Goal: Information Seeking & Learning: Learn about a topic

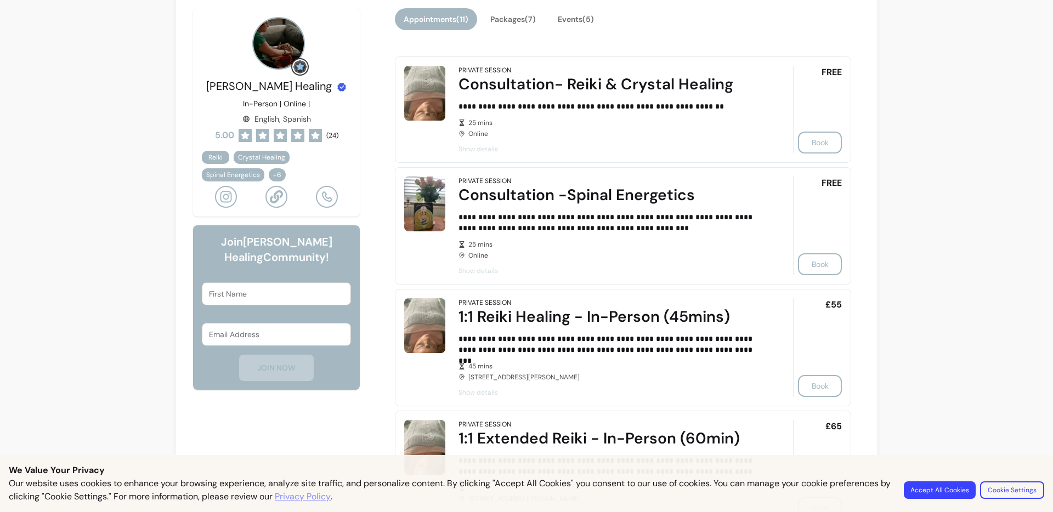
scroll to position [204, 0]
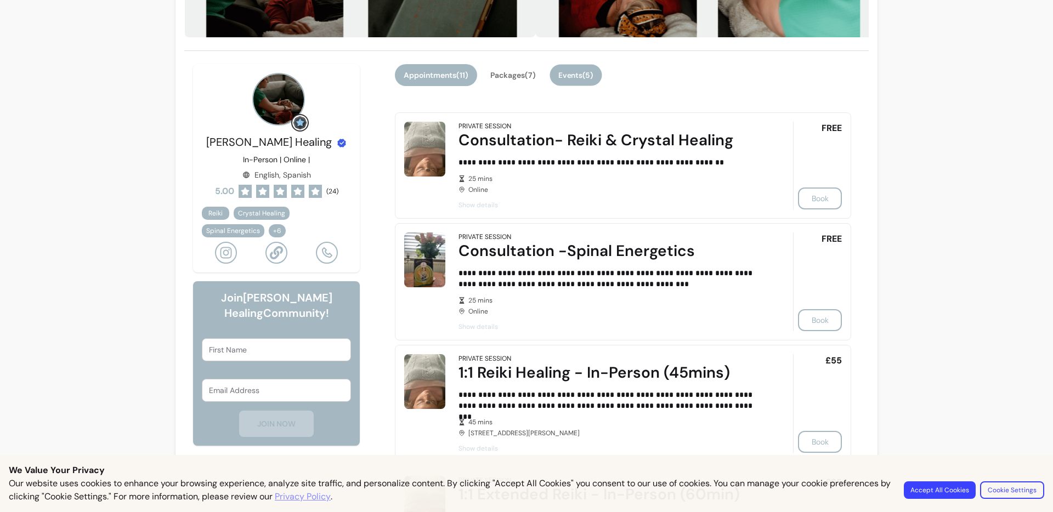
click at [576, 82] on button "Events ( 5 )" at bounding box center [575, 75] width 52 height 21
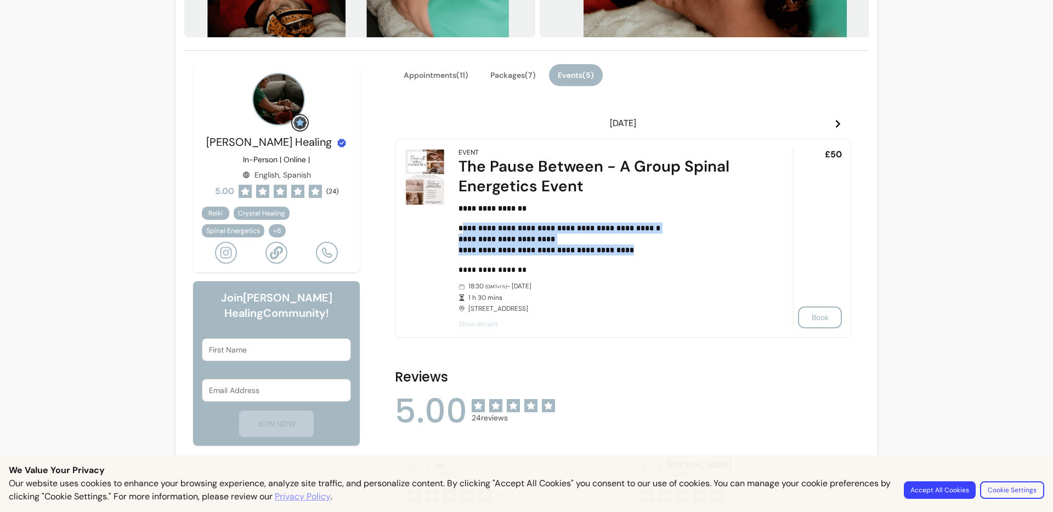
drag, startPoint x: 549, startPoint y: 229, endPoint x: 645, endPoint y: 255, distance: 99.4
click at [645, 255] on p "**********" at bounding box center [610, 239] width 304 height 33
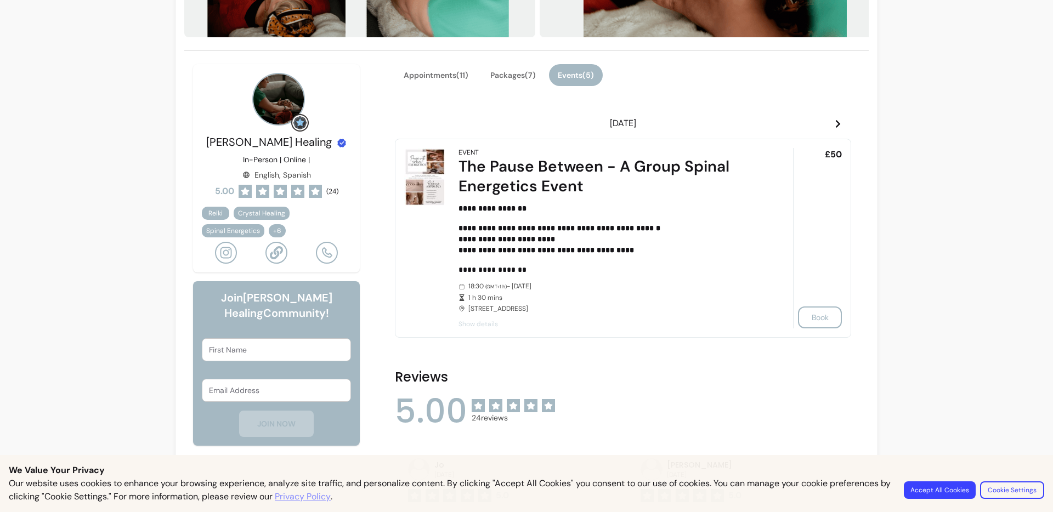
click at [540, 316] on div "**********" at bounding box center [610, 238] width 304 height 180
click at [469, 324] on span "Show details" at bounding box center [610, 324] width 304 height 9
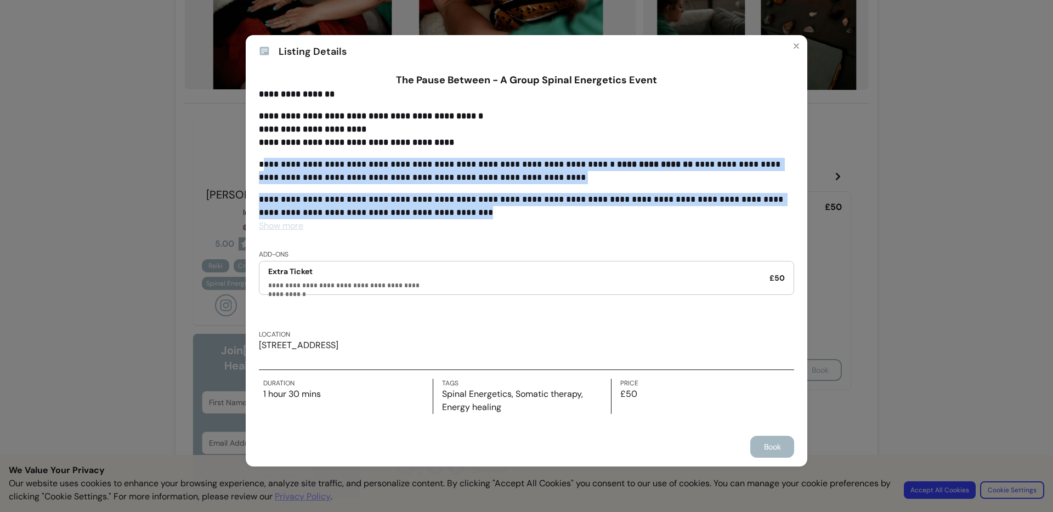
drag, startPoint x: 265, startPoint y: 165, endPoint x: 523, endPoint y: 212, distance: 262.0
click at [523, 212] on div "**********" at bounding box center [526, 154] width 535 height 132
click at [891, 217] on div "**********" at bounding box center [526, 256] width 1053 height 512
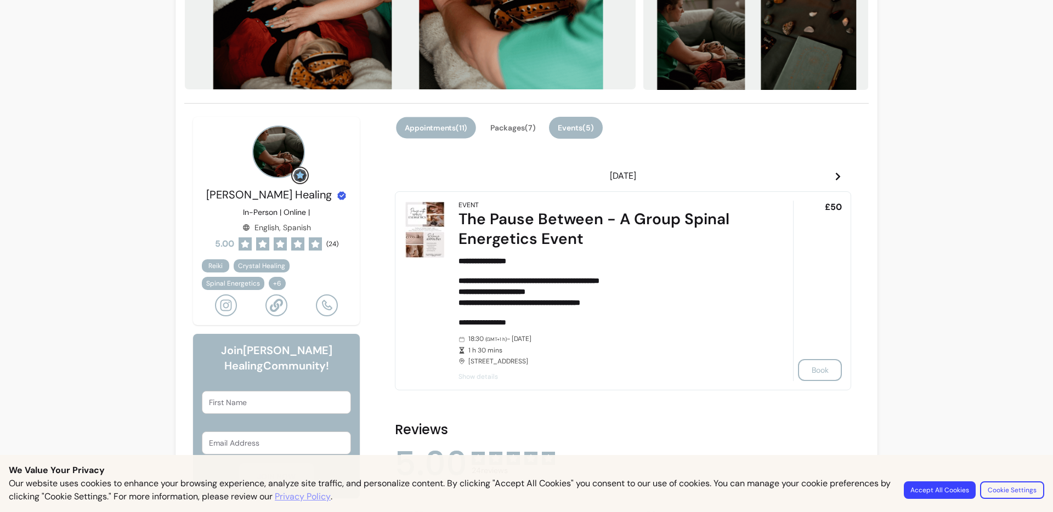
click at [428, 129] on button "Appointments ( 11 )" at bounding box center [436, 127] width 80 height 21
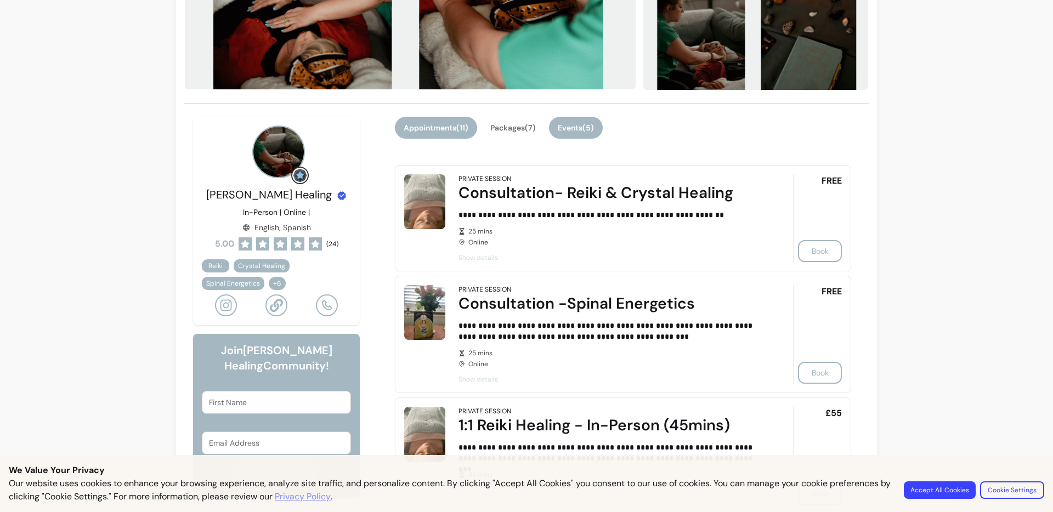
click at [575, 129] on button "Events ( 5 )" at bounding box center [576, 128] width 54 height 22
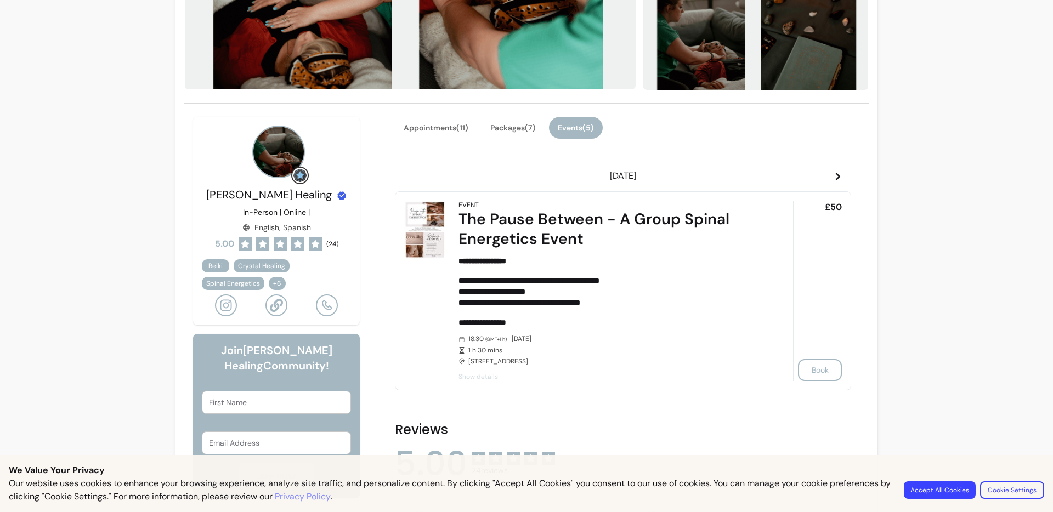
click at [477, 375] on span "Show details" at bounding box center [610, 376] width 304 height 9
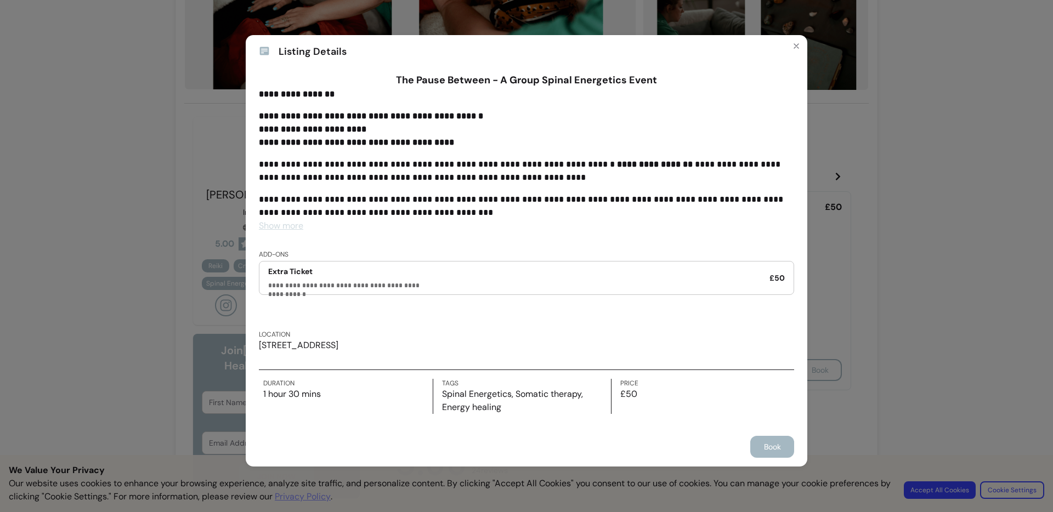
click at [267, 229] on span "Show more" at bounding box center [281, 226] width 44 height 12
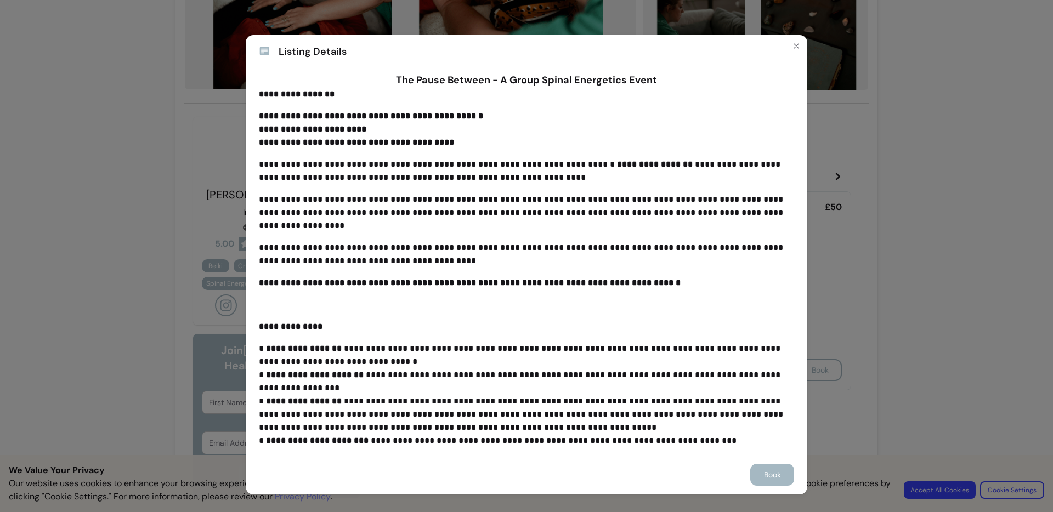
click at [845, 223] on div "**********" at bounding box center [526, 256] width 1053 height 512
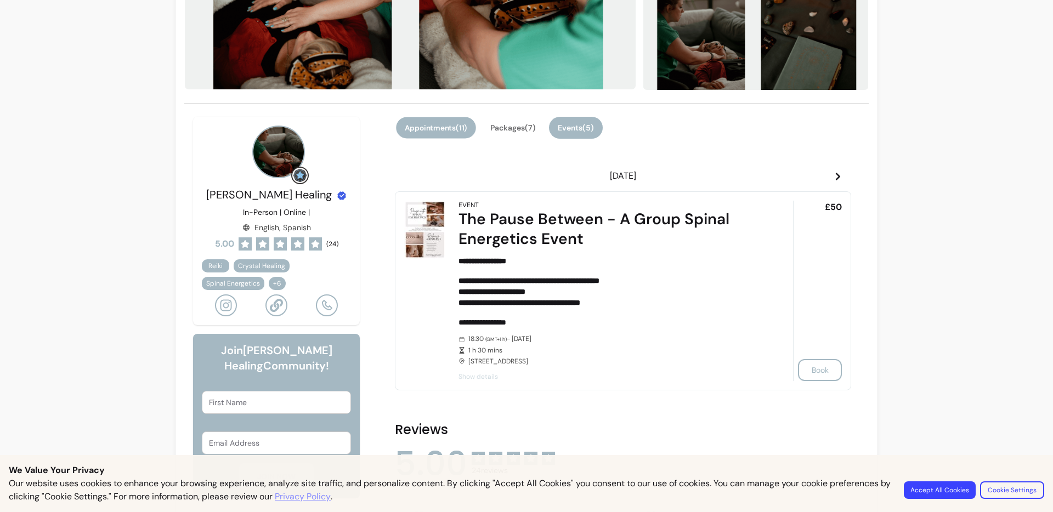
click at [440, 128] on button "Appointments ( 11 )" at bounding box center [436, 127] width 80 height 21
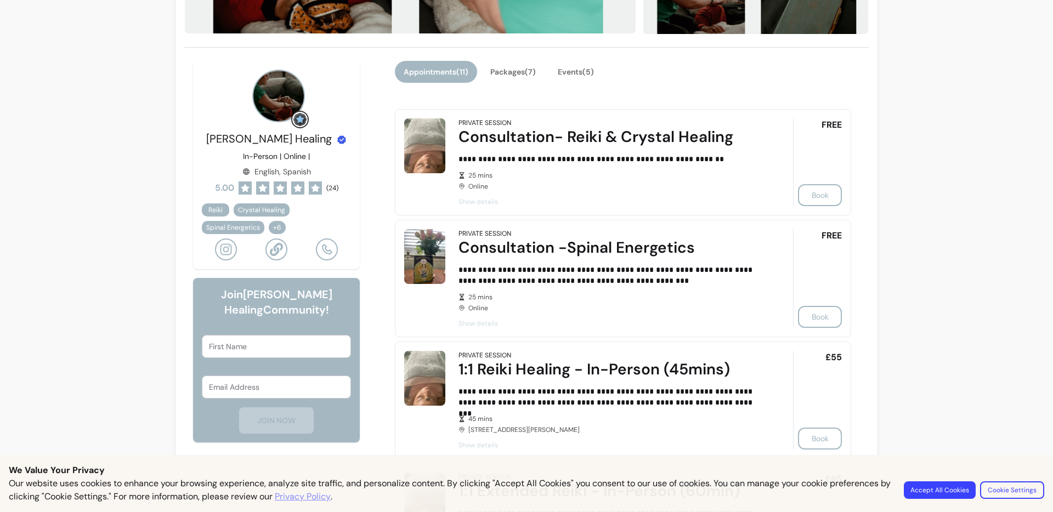
scroll to position [0, 0]
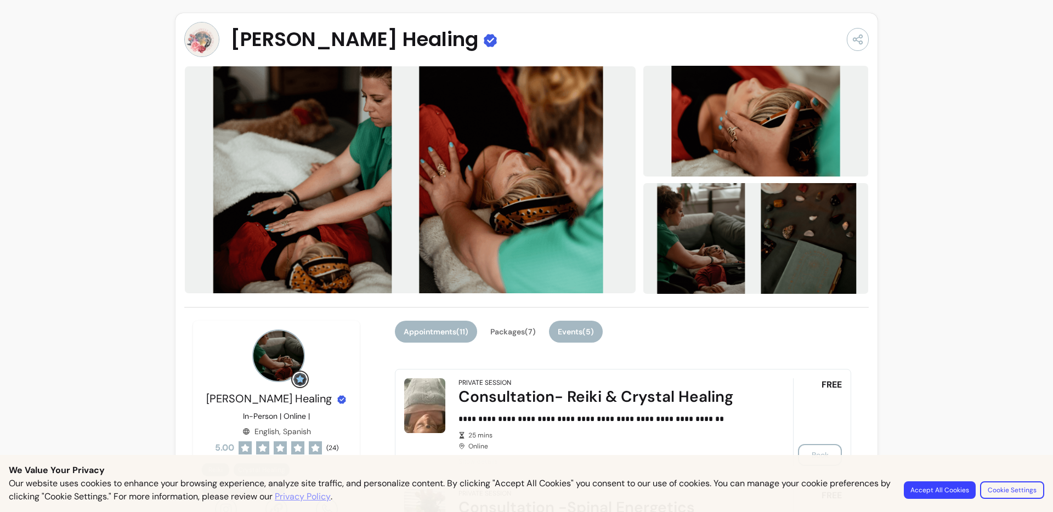
click at [585, 325] on button "Events ( 5 )" at bounding box center [576, 332] width 54 height 22
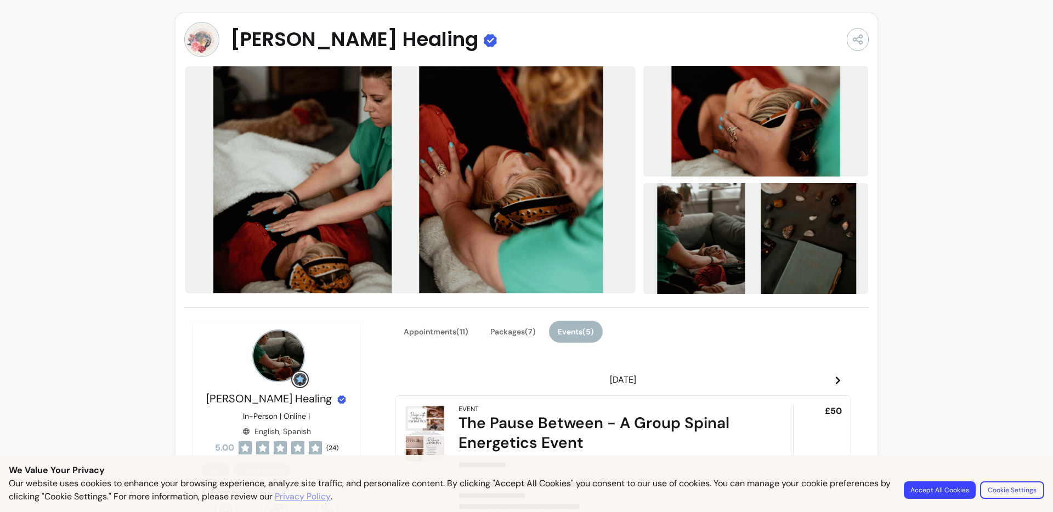
scroll to position [296, 0]
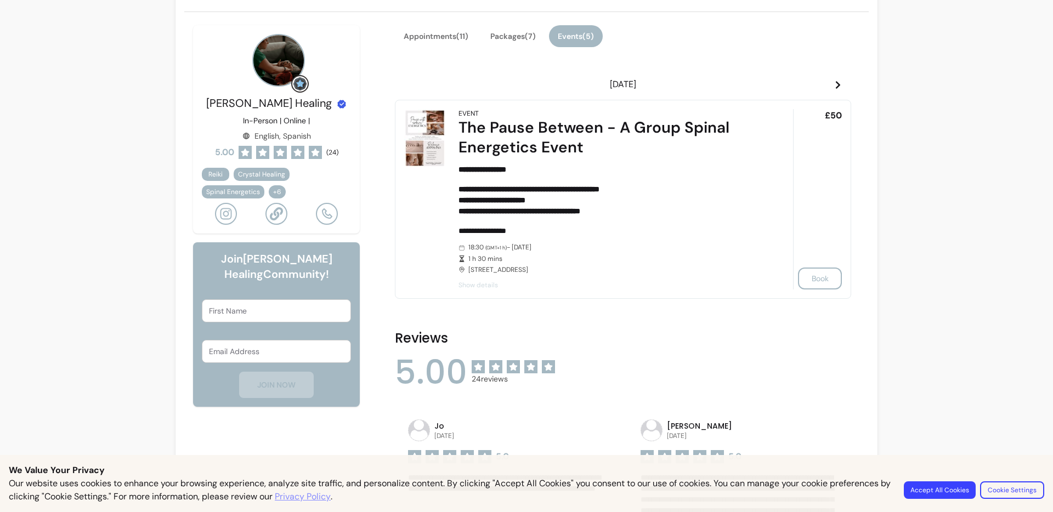
click at [835, 84] on icon at bounding box center [838, 85] width 9 height 9
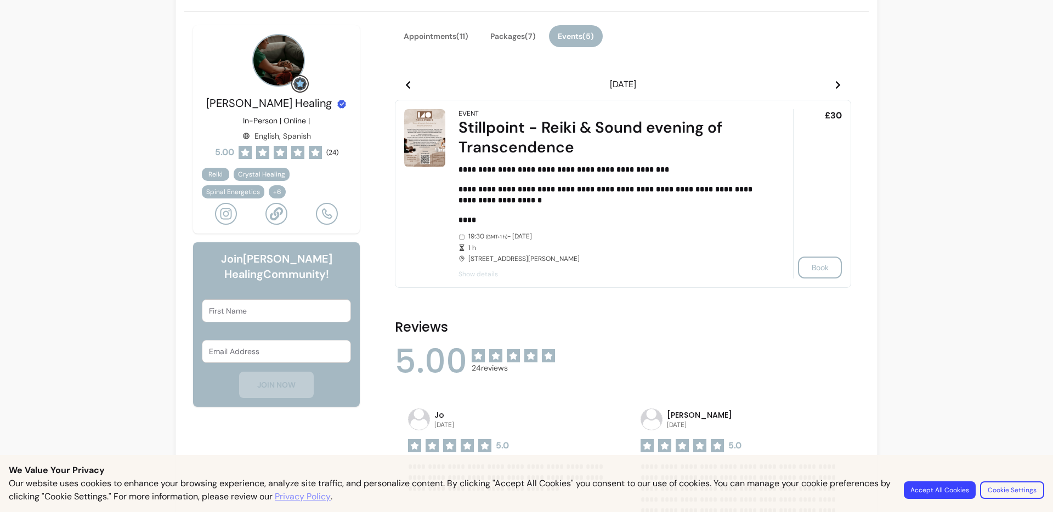
click at [836, 84] on icon at bounding box center [838, 85] width 4 height 8
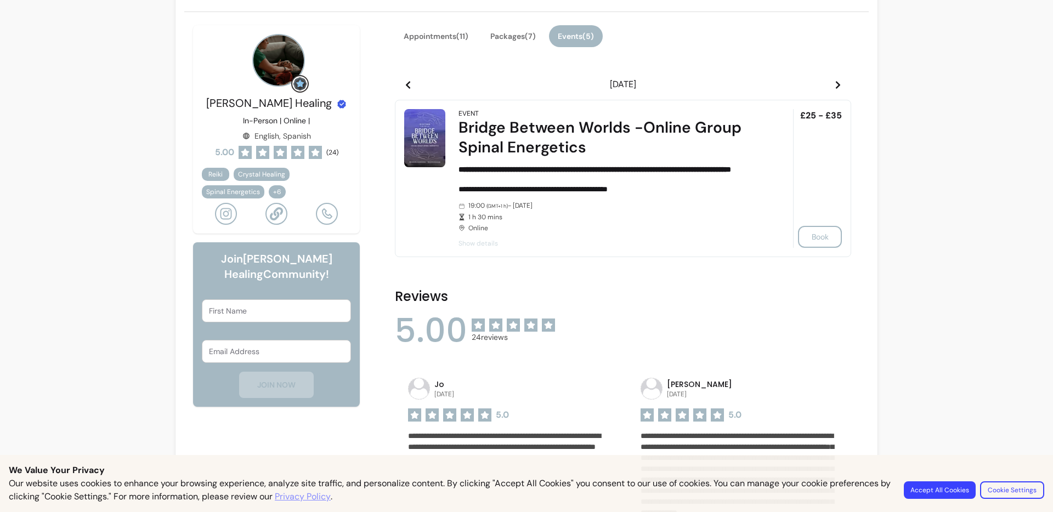
click at [835, 84] on icon at bounding box center [838, 85] width 9 height 9
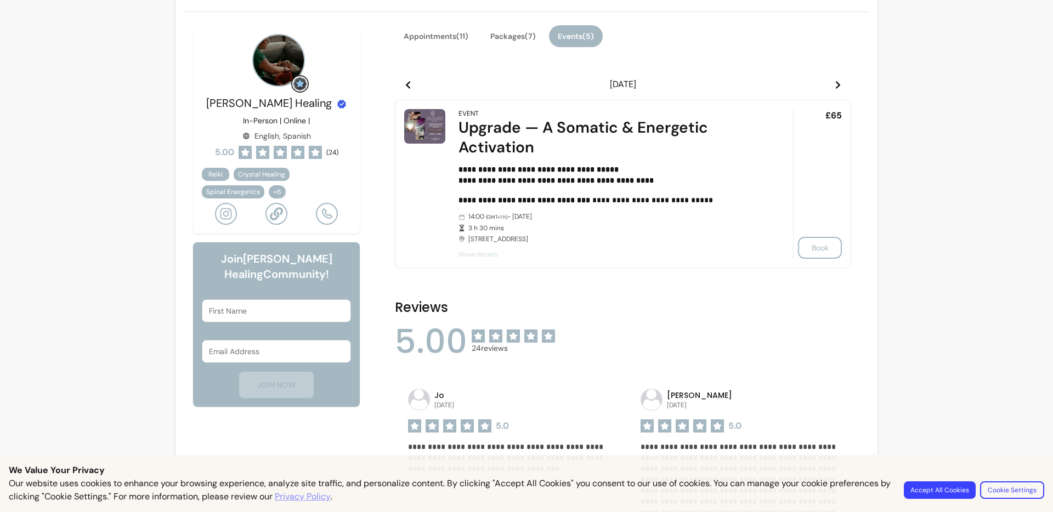
click at [834, 86] on icon at bounding box center [838, 85] width 9 height 9
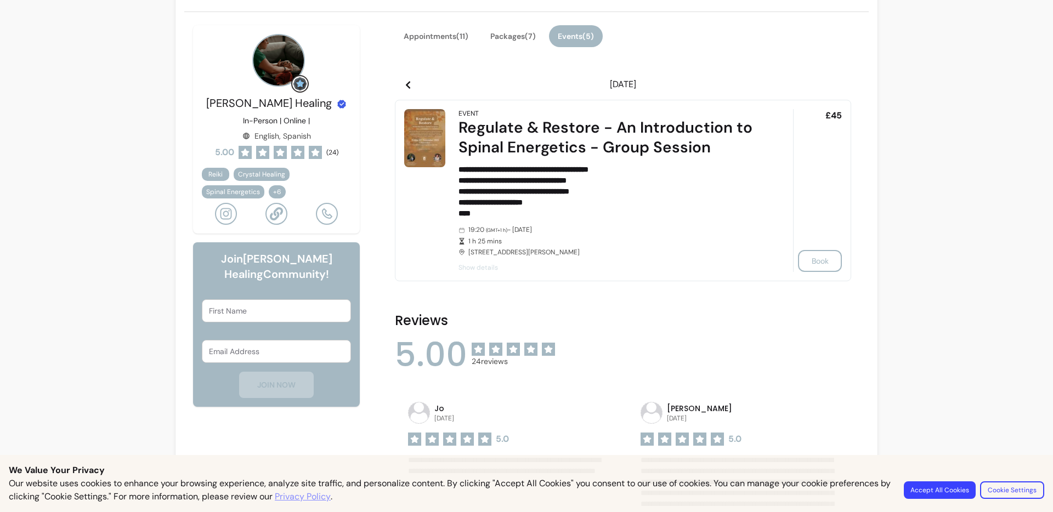
click at [834, 86] on icon at bounding box center [838, 85] width 9 height 9
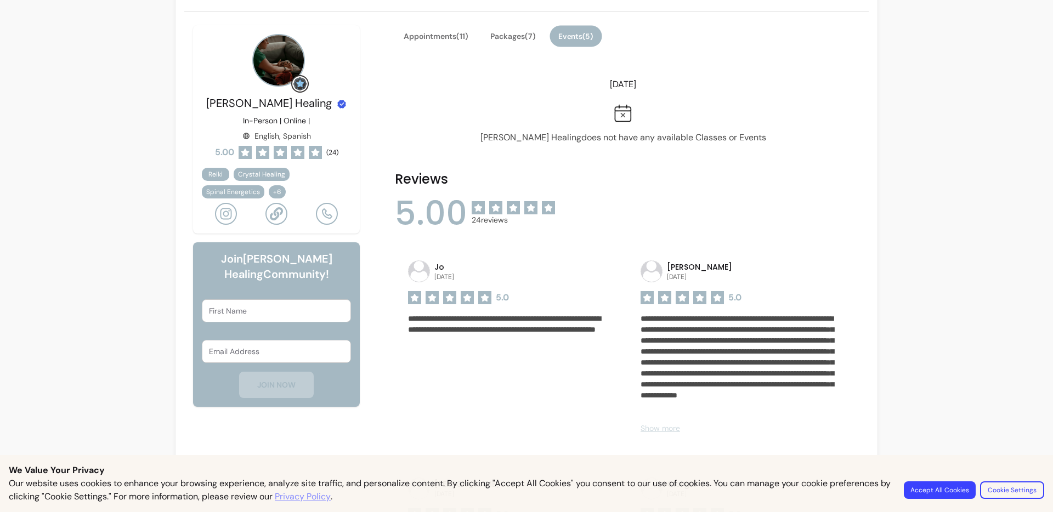
click at [561, 40] on button "Events ( 5 )" at bounding box center [575, 36] width 52 height 21
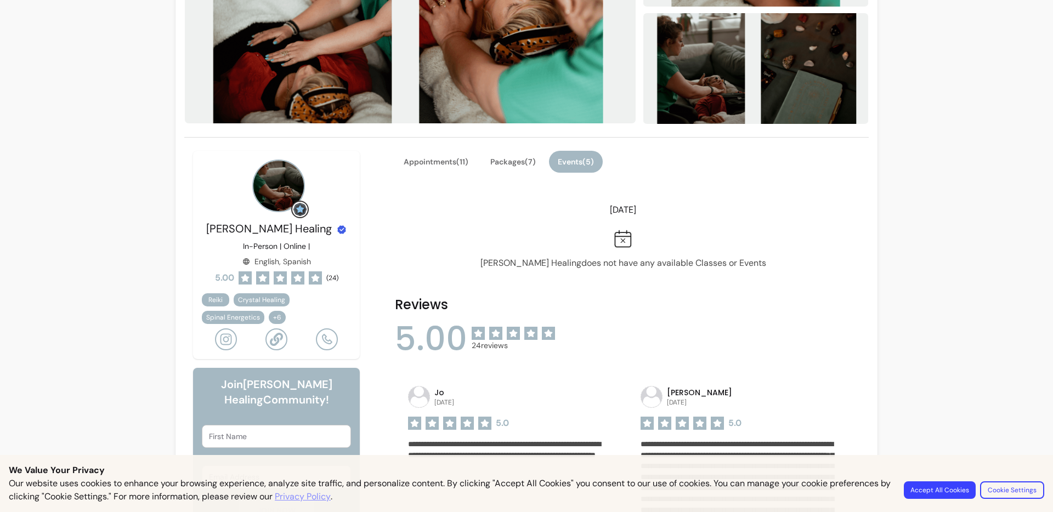
scroll to position [226, 0]
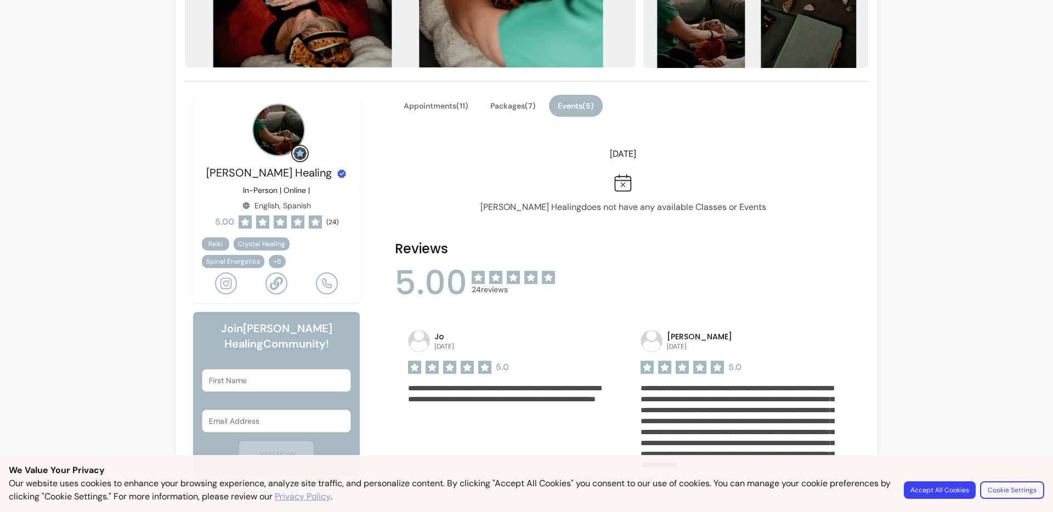
click at [643, 159] on header "[DATE]" at bounding box center [623, 154] width 456 height 22
click at [805, 133] on div "Appointments ( 11 ) Packages ( 7 ) Events ( 5 ) [DATE] [PERSON_NAME] Healing do…" at bounding box center [623, 154] width 456 height 119
click at [689, 212] on p "[PERSON_NAME] Healing does not have any available Classes or Events" at bounding box center [623, 207] width 286 height 13
click at [599, 168] on div "[PERSON_NAME] Healing does not have any available Classes or Events" at bounding box center [623, 189] width 456 height 49
drag, startPoint x: 600, startPoint y: 146, endPoint x: 801, endPoint y: 182, distance: 203.3
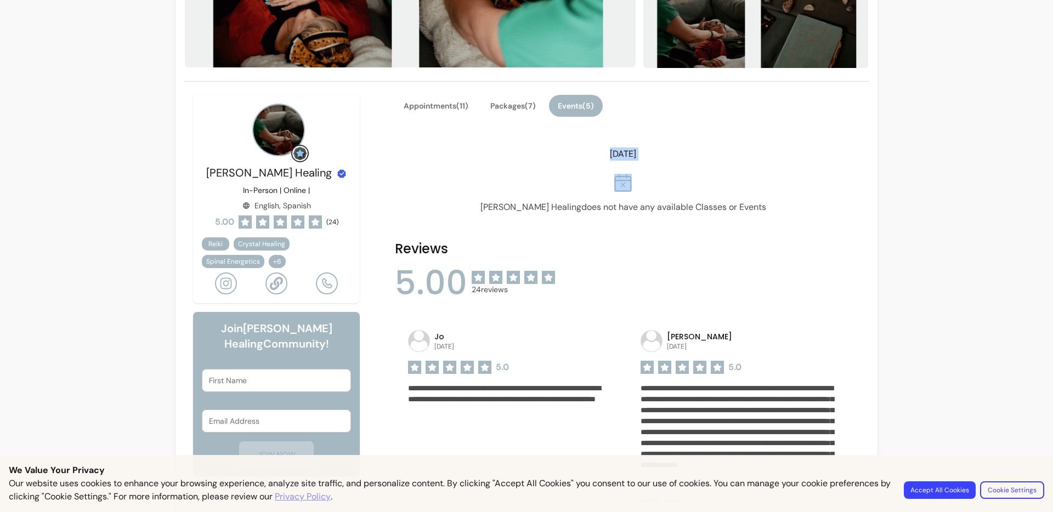
click at [801, 182] on div "Appointments ( 11 ) Packages ( 7 ) Events ( 5 ) [DATE] [PERSON_NAME] Healing do…" at bounding box center [623, 154] width 456 height 119
drag, startPoint x: 838, startPoint y: 106, endPoint x: 905, endPoint y: 112, distance: 67.1
drag, startPoint x: 859, startPoint y: 100, endPoint x: 847, endPoint y: 109, distance: 14.9
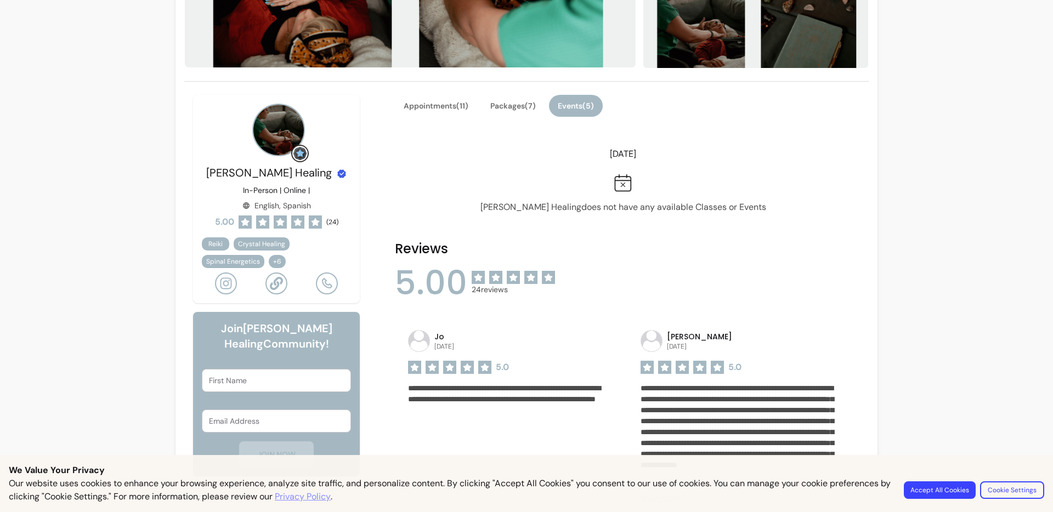
click at [483, 100] on button "Packages ( 7 )" at bounding box center [513, 105] width 61 height 21
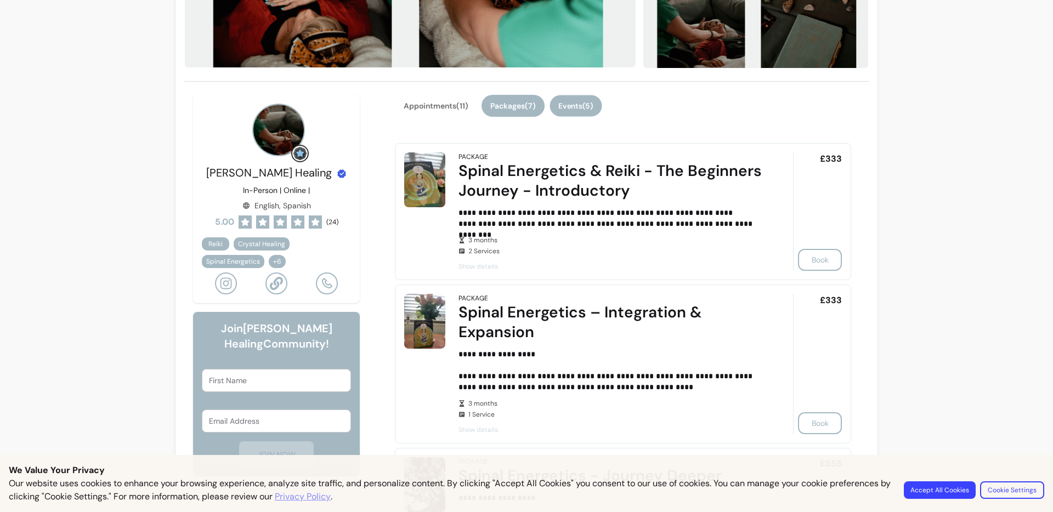
click at [586, 109] on button "Events ( 5 )" at bounding box center [575, 105] width 52 height 21
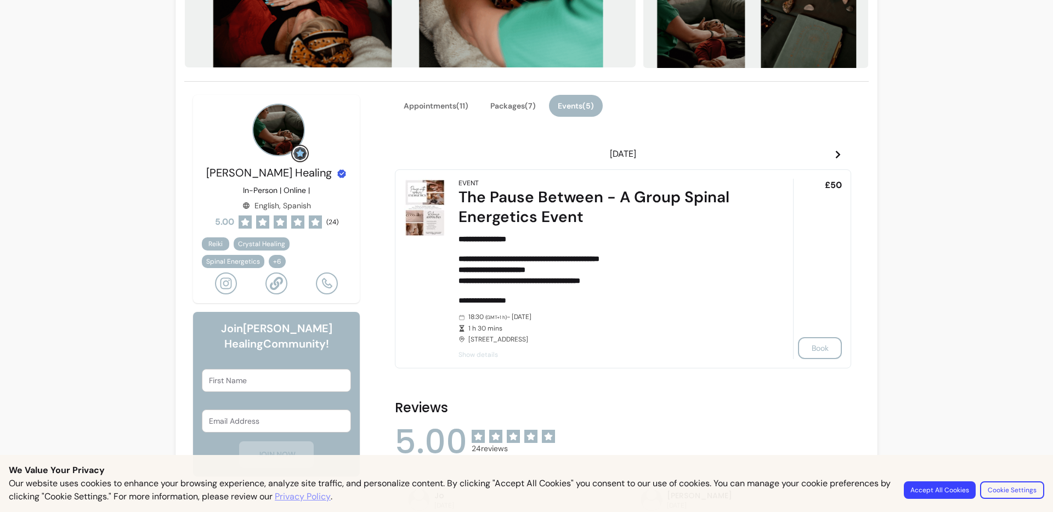
click at [846, 157] on header "[DATE]" at bounding box center [623, 154] width 456 height 22
click at [838, 156] on header "[DATE]" at bounding box center [623, 154] width 456 height 22
click at [836, 154] on icon at bounding box center [838, 154] width 9 height 9
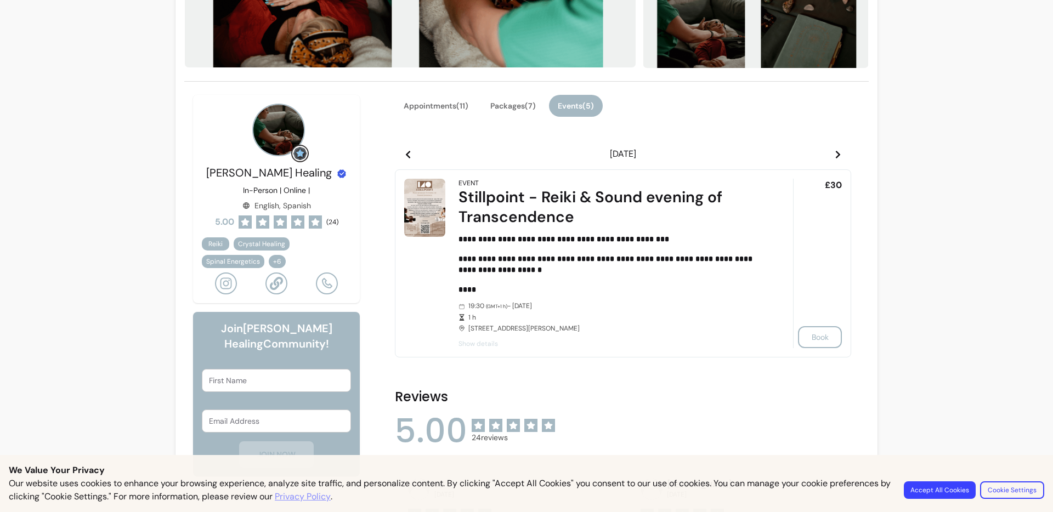
click at [836, 154] on icon at bounding box center [838, 155] width 4 height 8
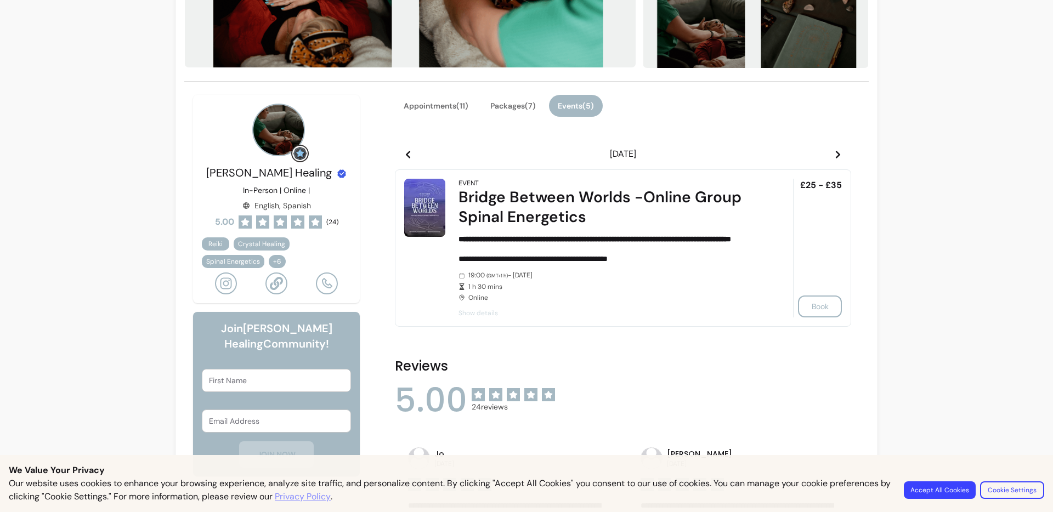
click at [836, 154] on icon at bounding box center [838, 155] width 4 height 8
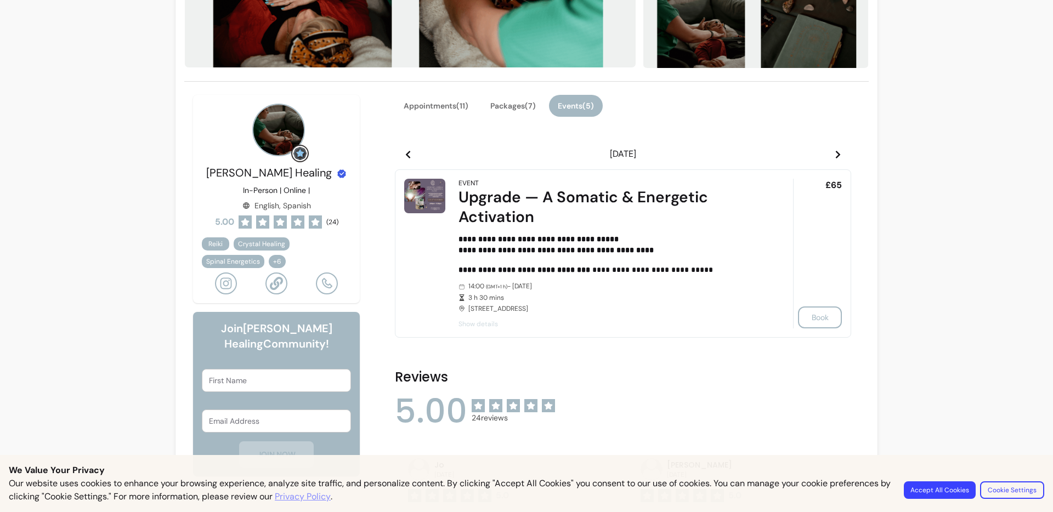
click at [836, 154] on icon at bounding box center [838, 155] width 4 height 8
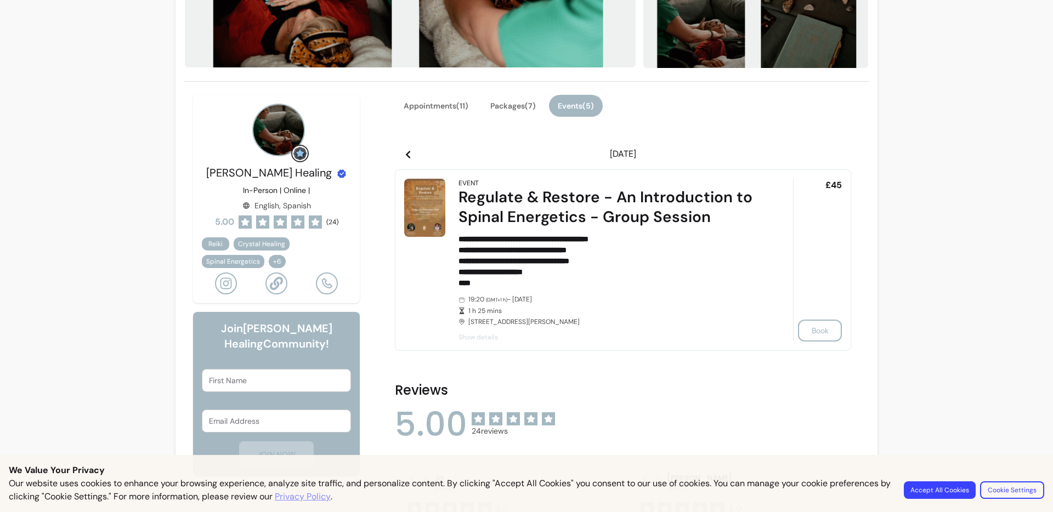
click at [836, 154] on icon at bounding box center [838, 155] width 4 height 8
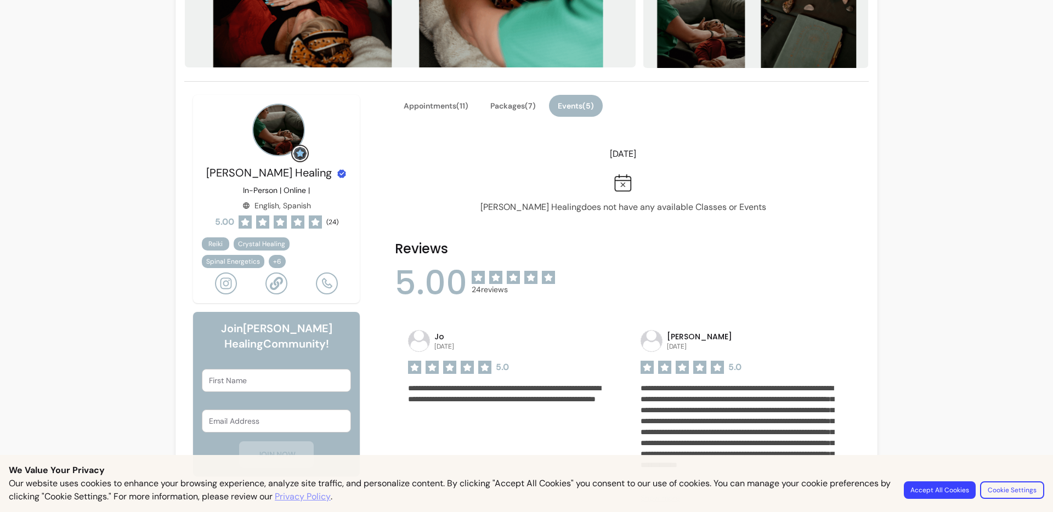
click at [836, 156] on icon at bounding box center [838, 154] width 9 height 9
drag, startPoint x: 836, startPoint y: 156, endPoint x: 639, endPoint y: 121, distance: 200.0
click at [802, 148] on header "[DATE]" at bounding box center [623, 154] width 456 height 22
click at [595, 108] on button "Events ( 5 )" at bounding box center [575, 105] width 52 height 21
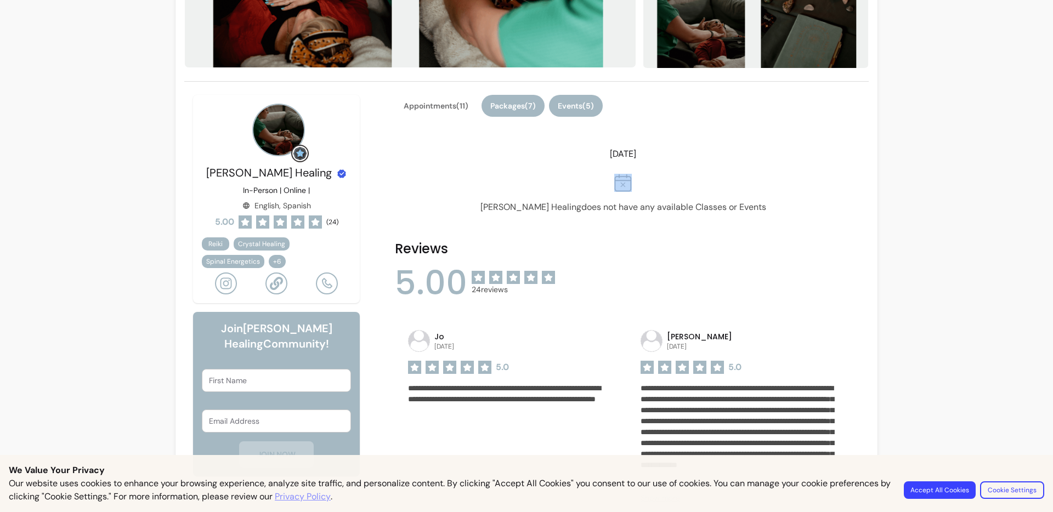
click at [517, 102] on button "Packages ( 7 )" at bounding box center [512, 106] width 63 height 22
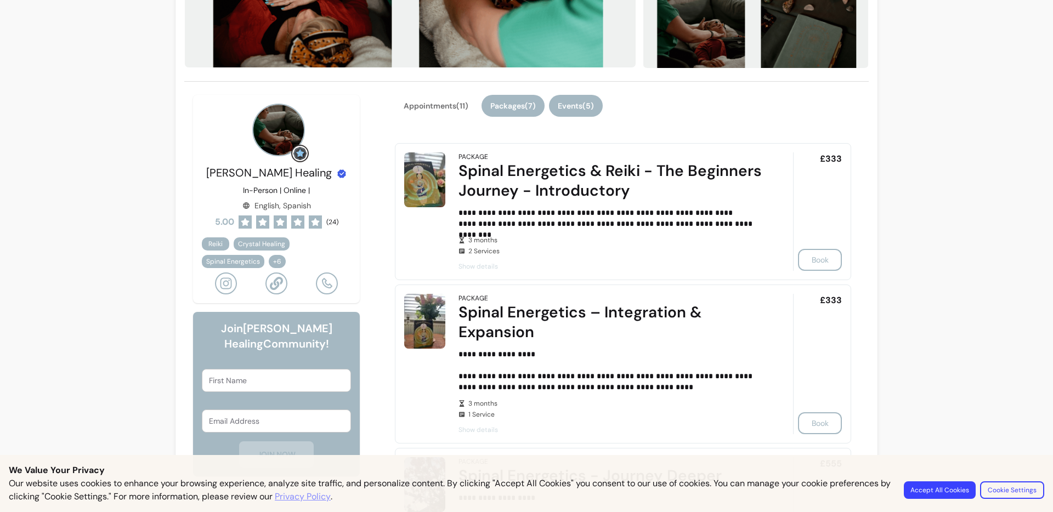
click at [586, 111] on button "Events ( 5 )" at bounding box center [576, 106] width 54 height 22
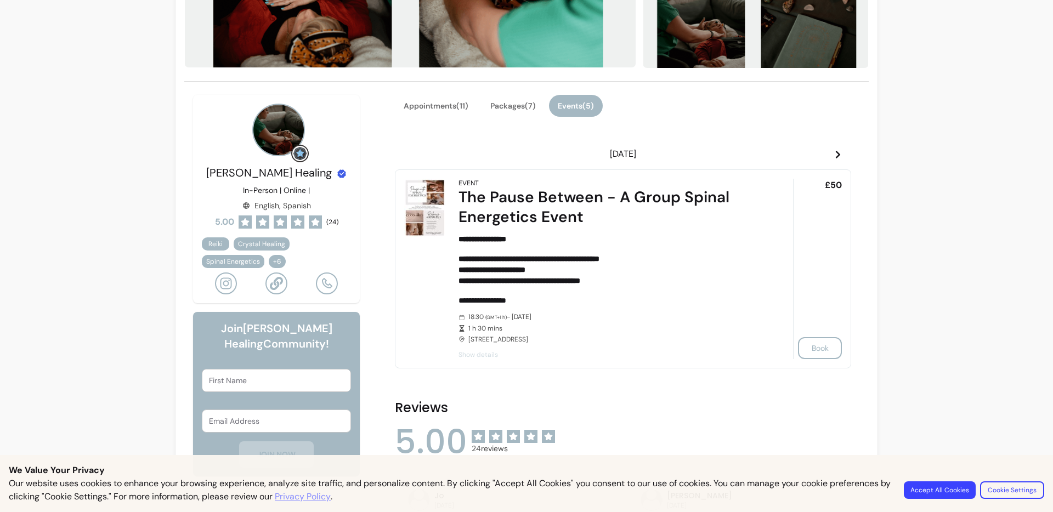
click at [834, 157] on icon at bounding box center [838, 154] width 9 height 9
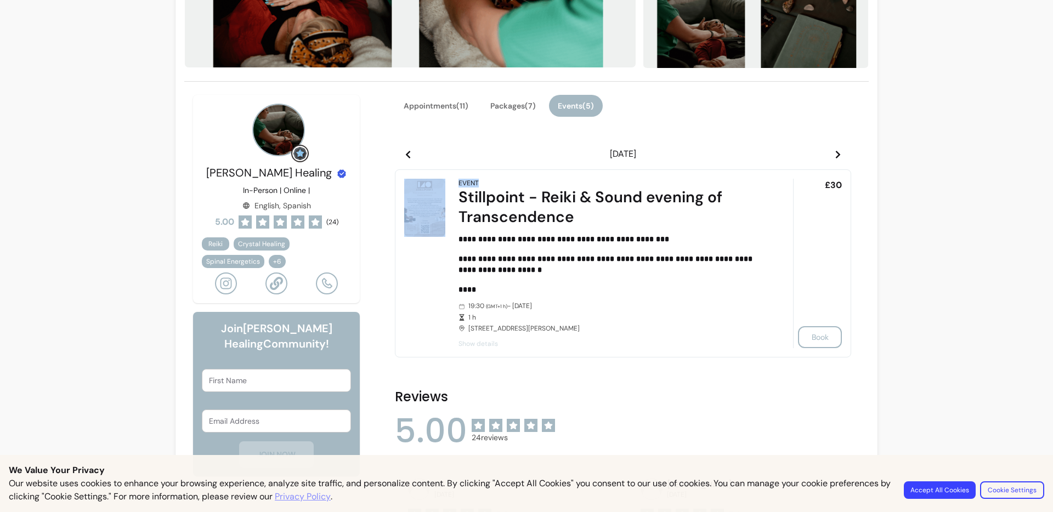
click at [834, 157] on icon at bounding box center [838, 154] width 9 height 9
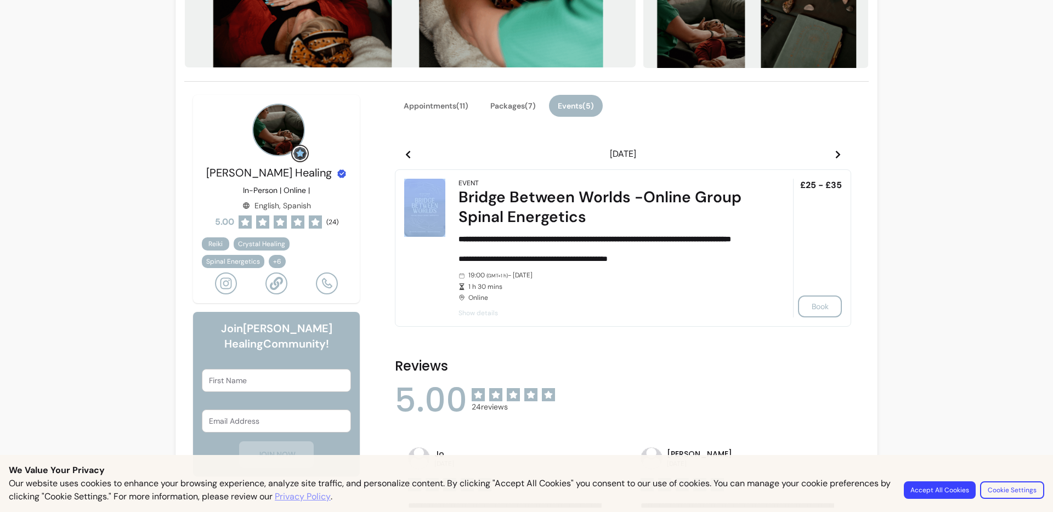
click at [834, 157] on icon at bounding box center [838, 154] width 9 height 9
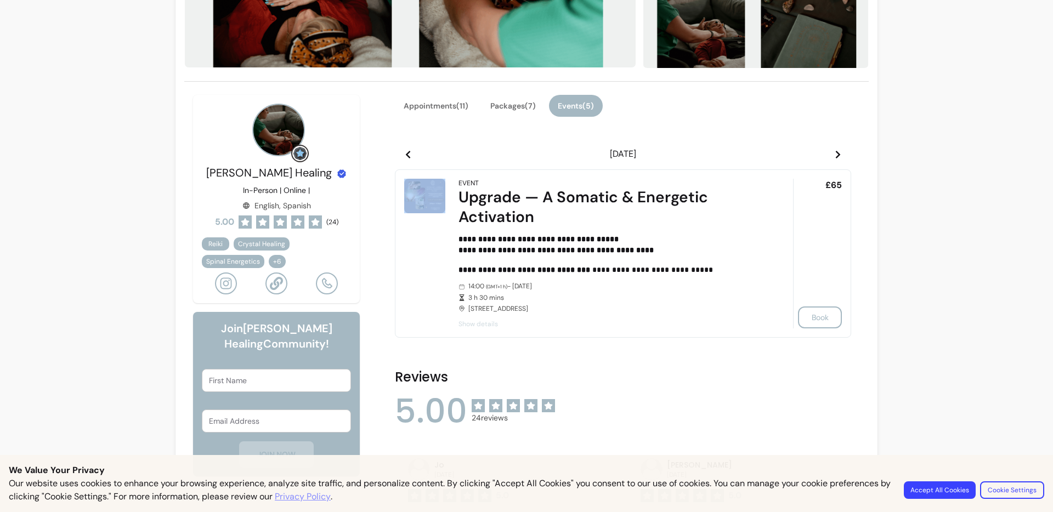
click at [834, 157] on icon at bounding box center [838, 154] width 9 height 9
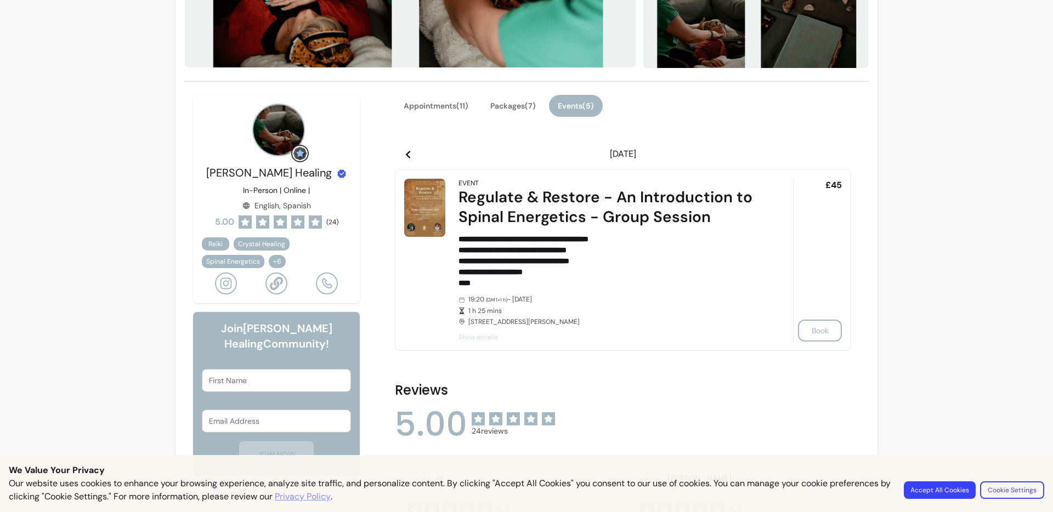
click at [837, 157] on icon at bounding box center [838, 154] width 9 height 9
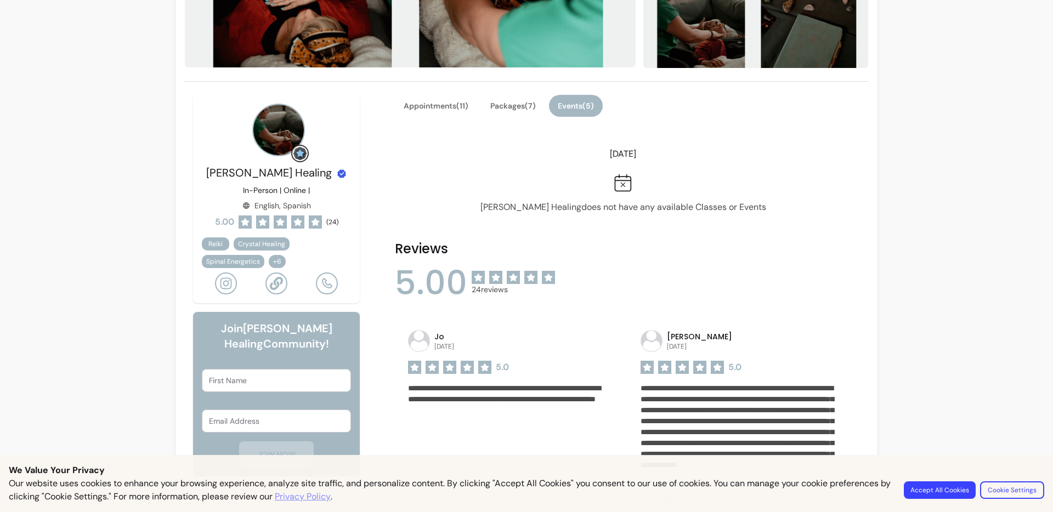
drag, startPoint x: 736, startPoint y: 184, endPoint x: 591, endPoint y: 137, distance: 152.8
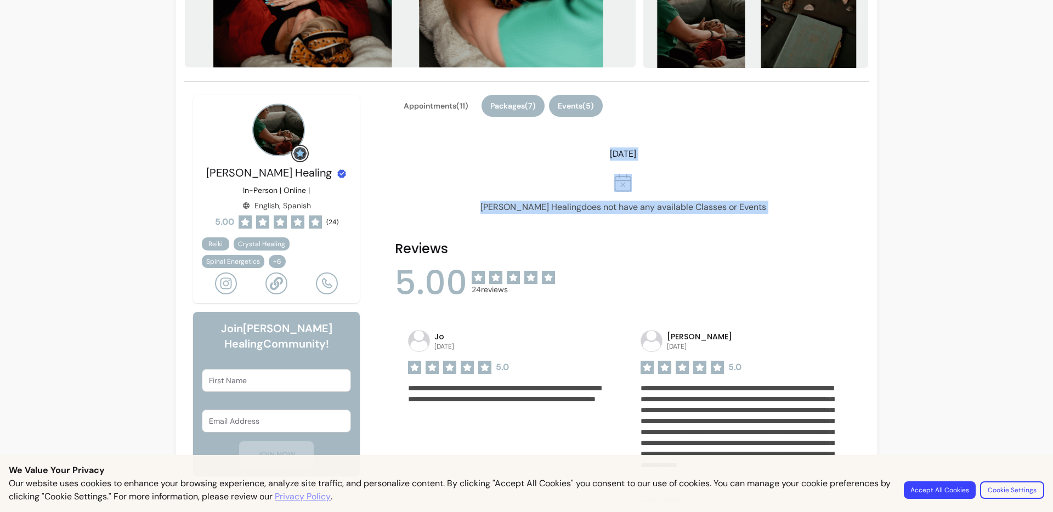
drag, startPoint x: 594, startPoint y: 165, endPoint x: 529, endPoint y: 111, distance: 85.0
click at [592, 162] on div "[DATE] [PERSON_NAME] Healing does not have any available Classes or Events" at bounding box center [623, 178] width 456 height 71
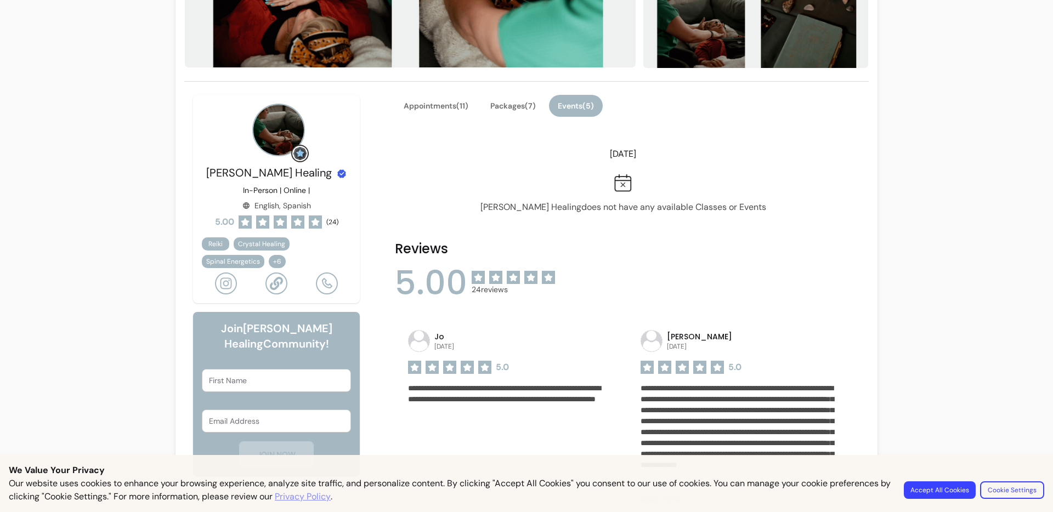
click at [648, 164] on header "[DATE]" at bounding box center [623, 154] width 456 height 22
drag, startPoint x: 521, startPoint y: 196, endPoint x: 477, endPoint y: 177, distance: 48.6
click at [514, 194] on div "[PERSON_NAME] Healing does not have any available Classes or Events" at bounding box center [623, 194] width 456 height 40
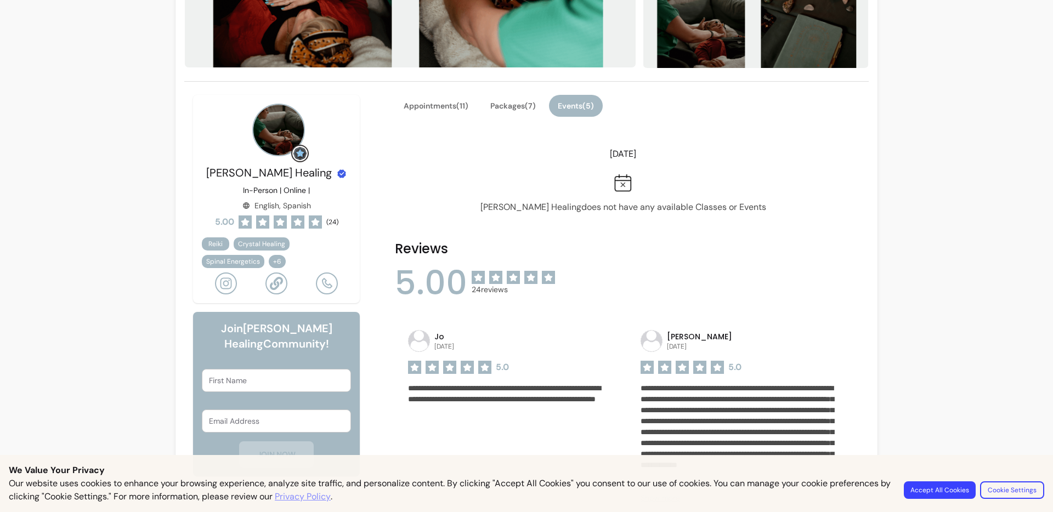
drag, startPoint x: 419, startPoint y: 149, endPoint x: 410, endPoint y: 149, distance: 9.3
click at [419, 149] on header "[DATE]" at bounding box center [623, 154] width 456 height 22
click at [395, 148] on header "[DATE]" at bounding box center [623, 154] width 456 height 22
click at [404, 152] on icon at bounding box center [408, 154] width 9 height 9
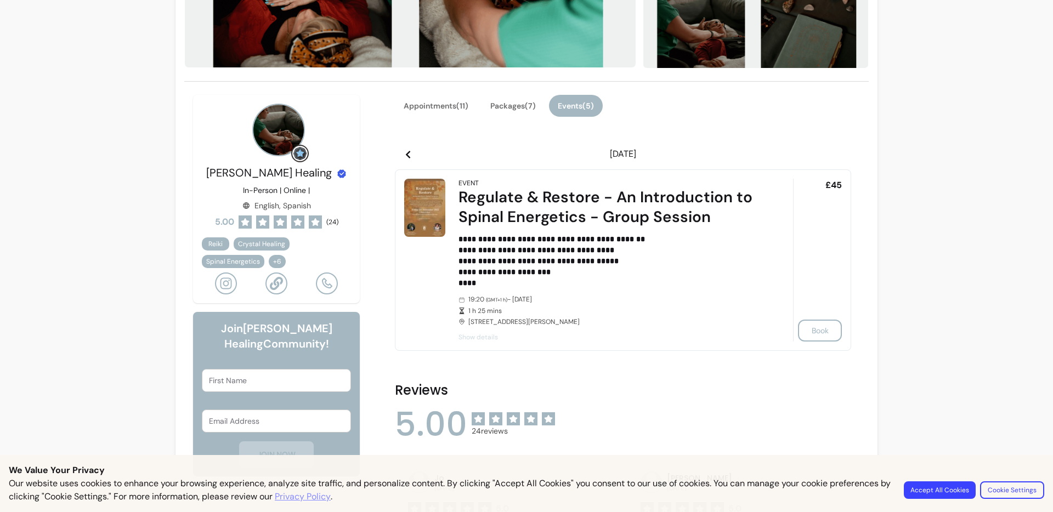
click at [839, 157] on header "[DATE]" at bounding box center [623, 154] width 456 height 22
click at [844, 154] on header "[DATE]" at bounding box center [623, 154] width 456 height 22
click at [837, 160] on span at bounding box center [838, 154] width 9 height 13
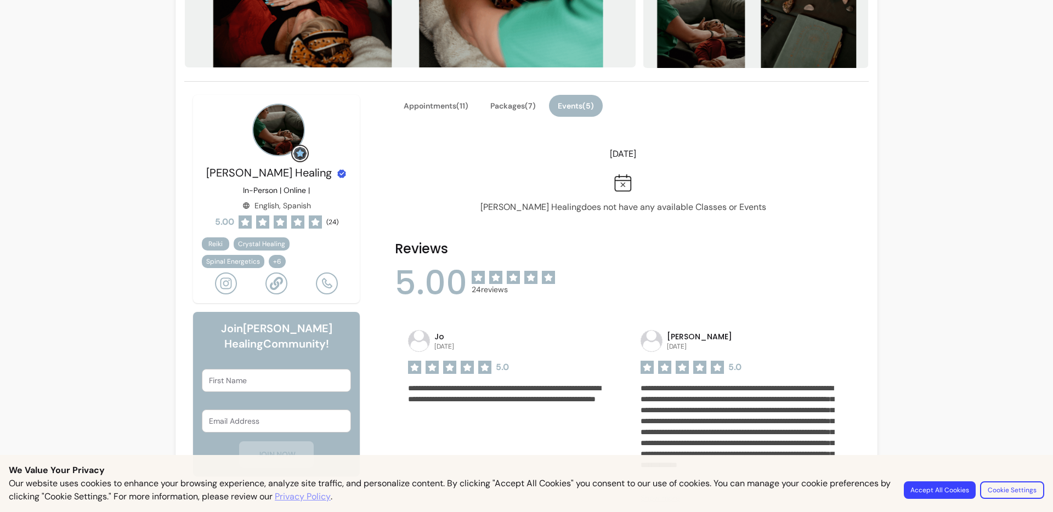
click at [397, 160] on header "[DATE]" at bounding box center [623, 154] width 456 height 22
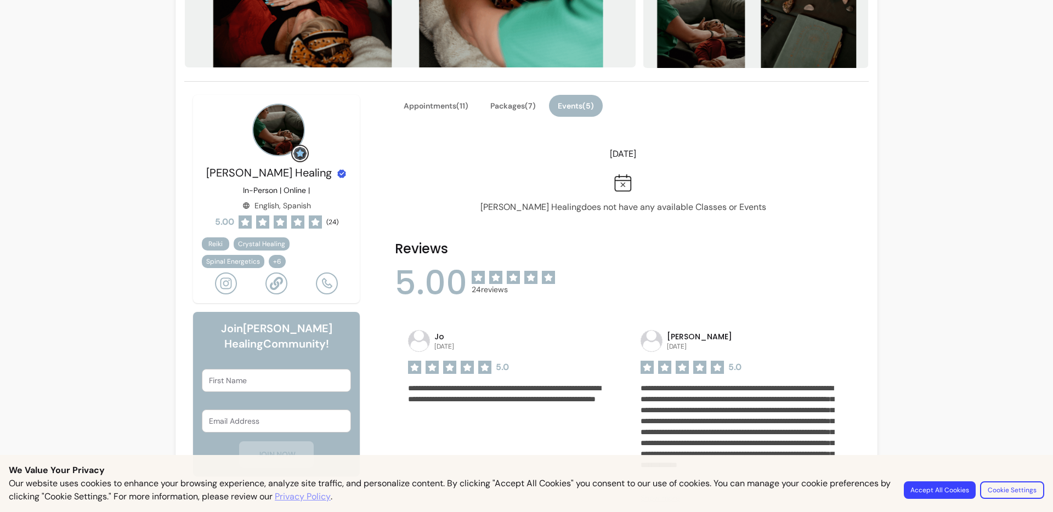
drag, startPoint x: 378, startPoint y: 156, endPoint x: 468, endPoint y: 156, distance: 89.4
drag, startPoint x: 461, startPoint y: 157, endPoint x: 445, endPoint y: 158, distance: 15.9
click at [445, 158] on header "[DATE]" at bounding box center [623, 154] width 456 height 22
drag, startPoint x: 407, startPoint y: 161, endPoint x: 370, endPoint y: 157, distance: 36.9
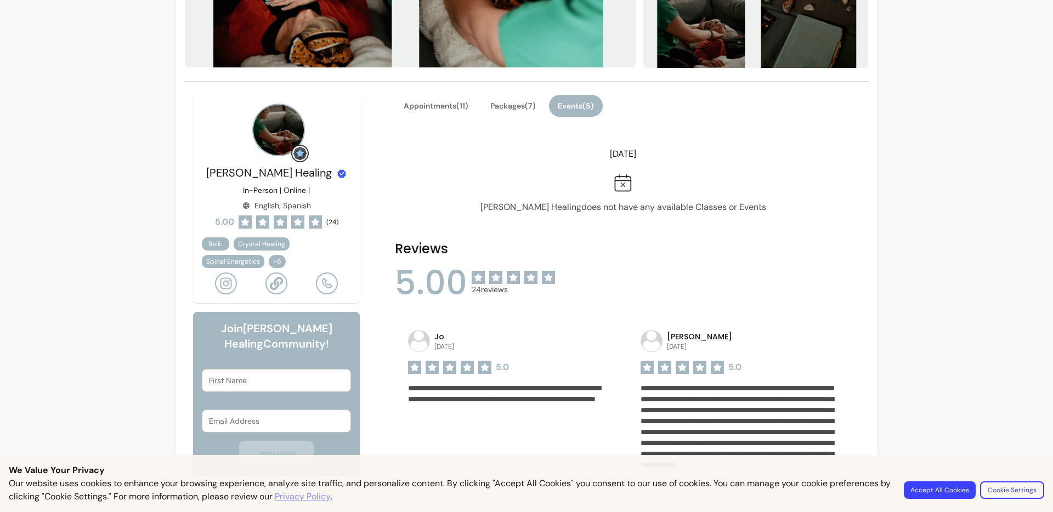
click at [405, 161] on header "[DATE]" at bounding box center [623, 154] width 456 height 22
drag, startPoint x: 394, startPoint y: 166, endPoint x: 399, endPoint y: 163, distance: 5.6
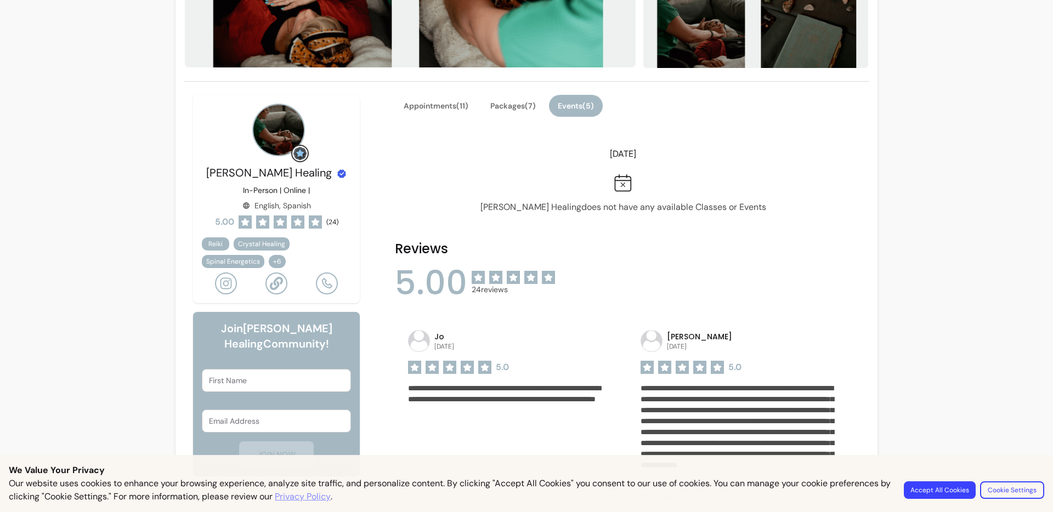
click at [395, 165] on div "[PERSON_NAME] Healing does not have any available Classes or Events" at bounding box center [623, 189] width 456 height 49
drag, startPoint x: 399, startPoint y: 163, endPoint x: 409, endPoint y: 156, distance: 12.2
click at [400, 163] on header "[DATE]" at bounding box center [623, 154] width 456 height 22
click at [409, 156] on header "[DATE]" at bounding box center [623, 154] width 456 height 22
click at [411, 154] on header "[DATE]" at bounding box center [623, 154] width 456 height 22
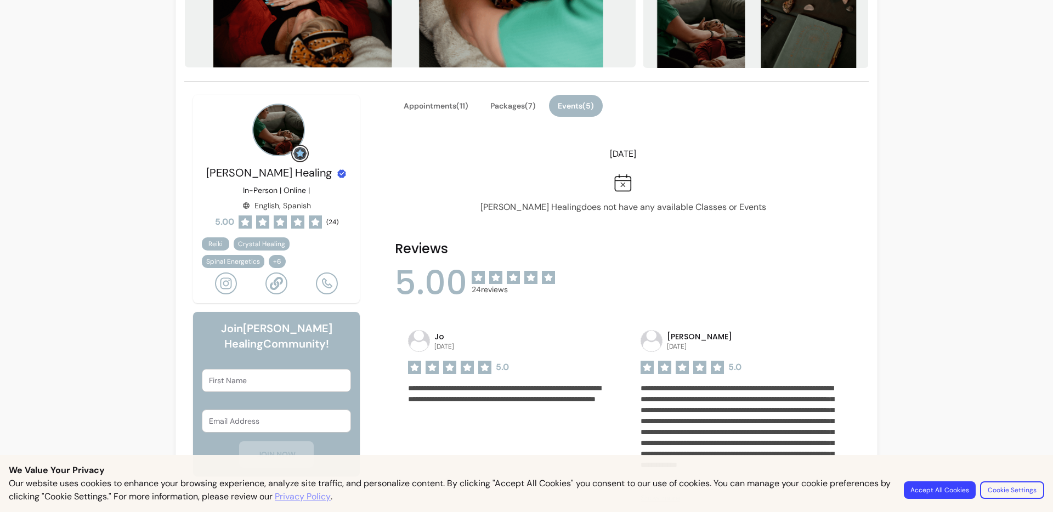
drag, startPoint x: 387, startPoint y: 150, endPoint x: 504, endPoint y: 199, distance: 126.8
click at [541, 170] on div "[PERSON_NAME] Healing does not have any available Classes or Events" at bounding box center [623, 189] width 456 height 49
click at [500, 109] on button "Packages ( 7 )" at bounding box center [512, 106] width 63 height 22
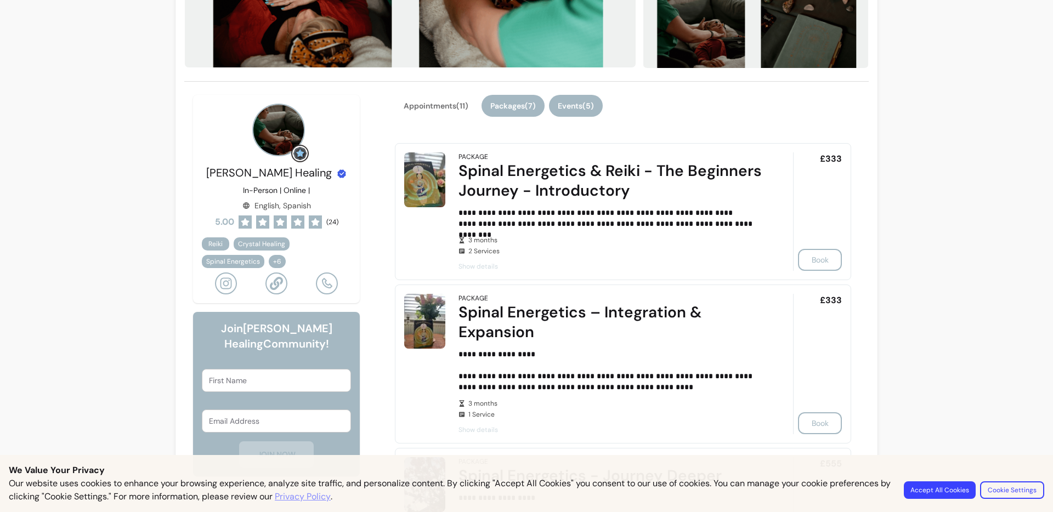
click at [569, 105] on button "Events ( 5 )" at bounding box center [576, 106] width 54 height 22
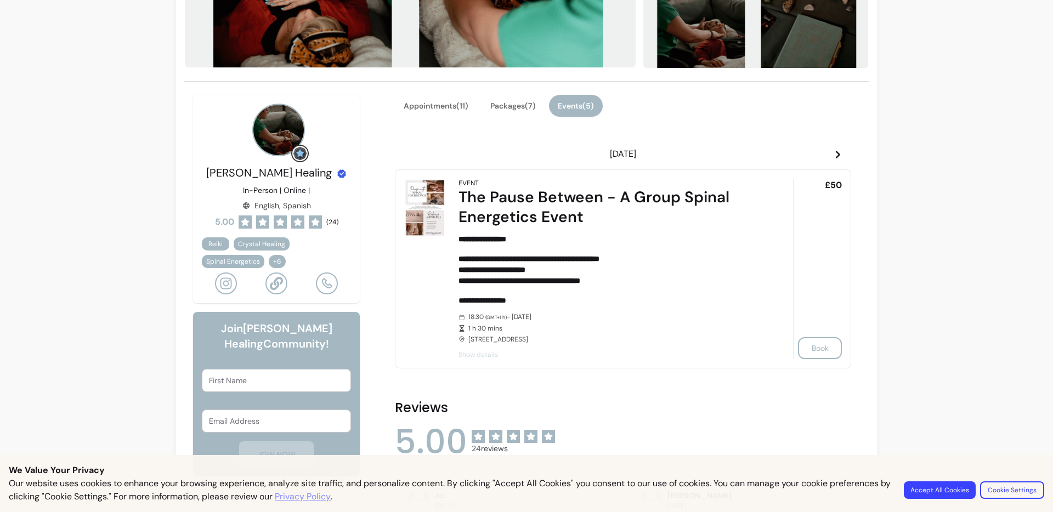
click at [834, 155] on icon at bounding box center [838, 154] width 9 height 9
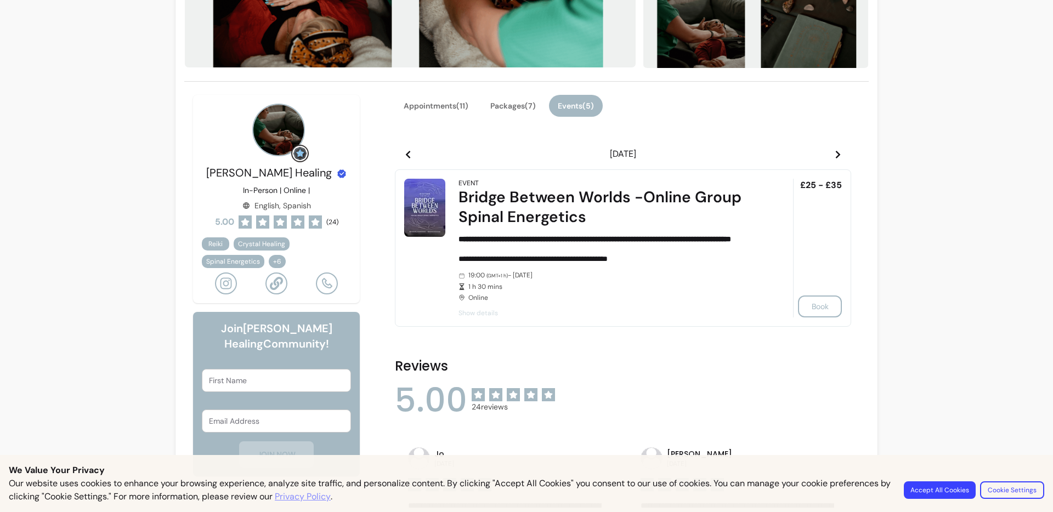
click at [834, 155] on icon at bounding box center [838, 154] width 9 height 9
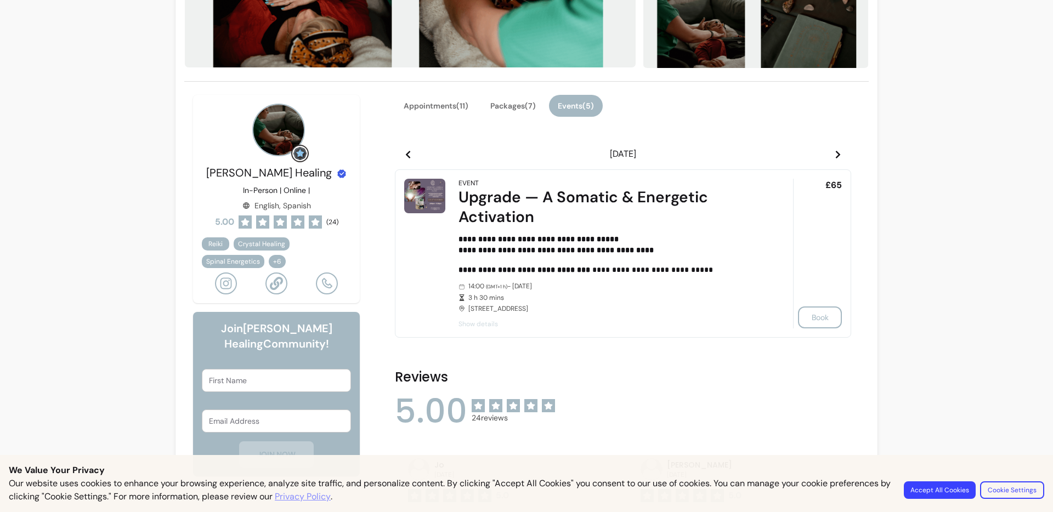
click at [836, 157] on icon at bounding box center [838, 155] width 4 height 8
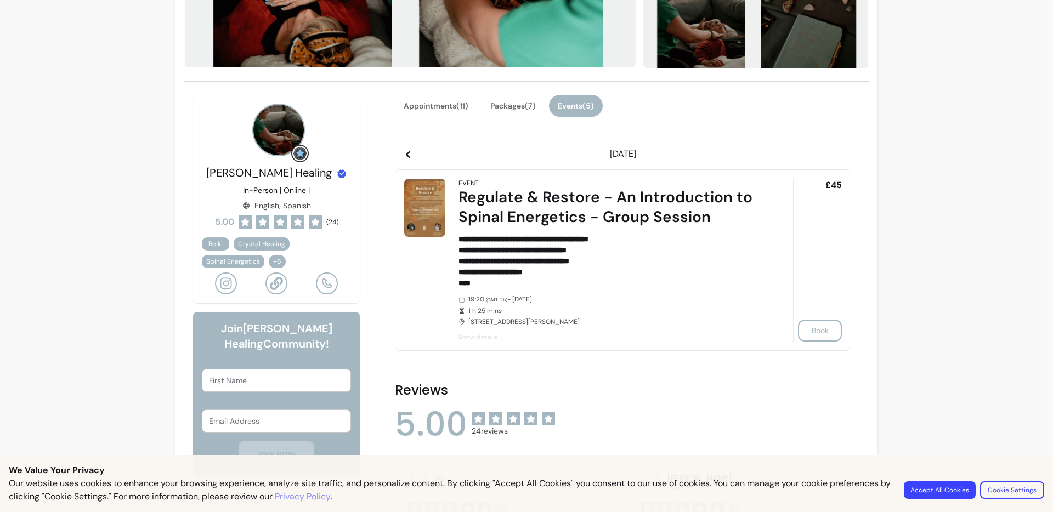
drag, startPoint x: 594, startPoint y: 154, endPoint x: 657, endPoint y: 155, distance: 63.1
click at [657, 155] on header "[DATE]" at bounding box center [623, 154] width 456 height 22
click at [742, 154] on header "[DATE]" at bounding box center [623, 154] width 456 height 22
click at [404, 155] on icon at bounding box center [408, 154] width 9 height 9
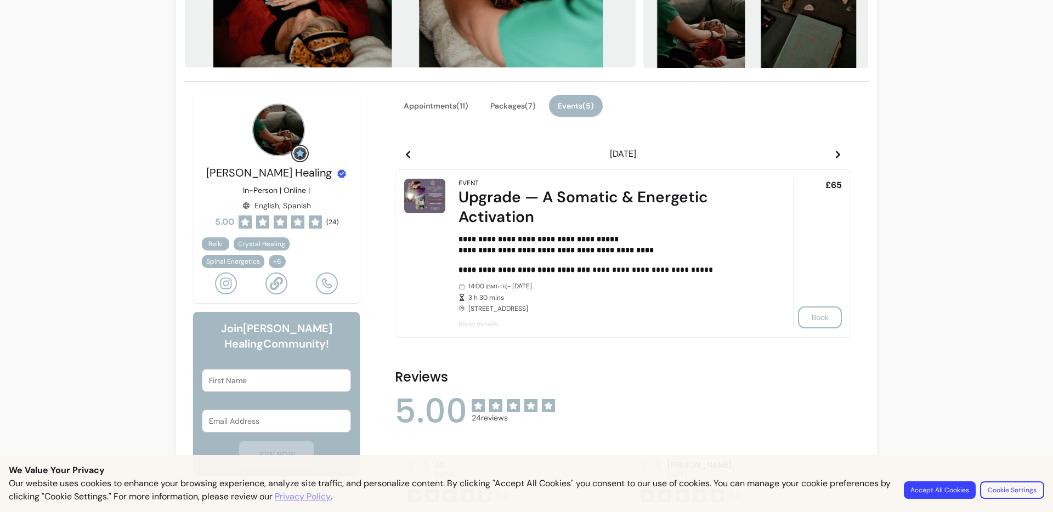
click at [834, 155] on icon at bounding box center [838, 154] width 9 height 9
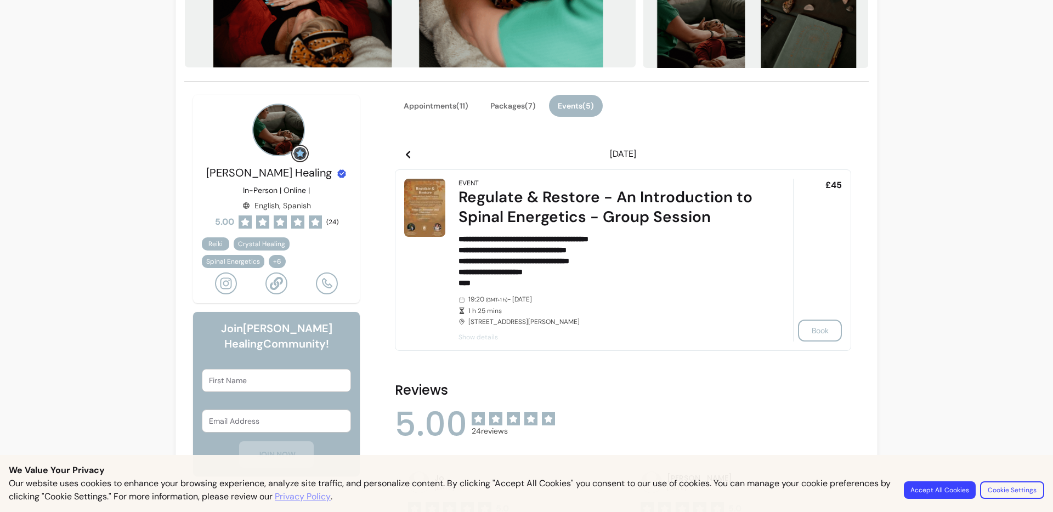
click at [840, 155] on header "[DATE]" at bounding box center [623, 154] width 456 height 22
click at [836, 156] on icon at bounding box center [838, 154] width 9 height 9
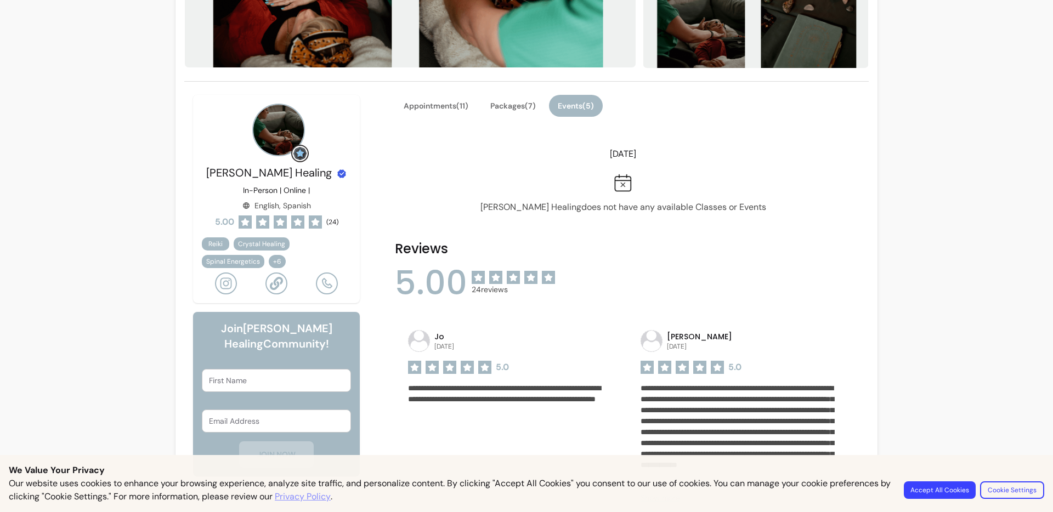
click at [404, 151] on icon at bounding box center [408, 154] width 9 height 9
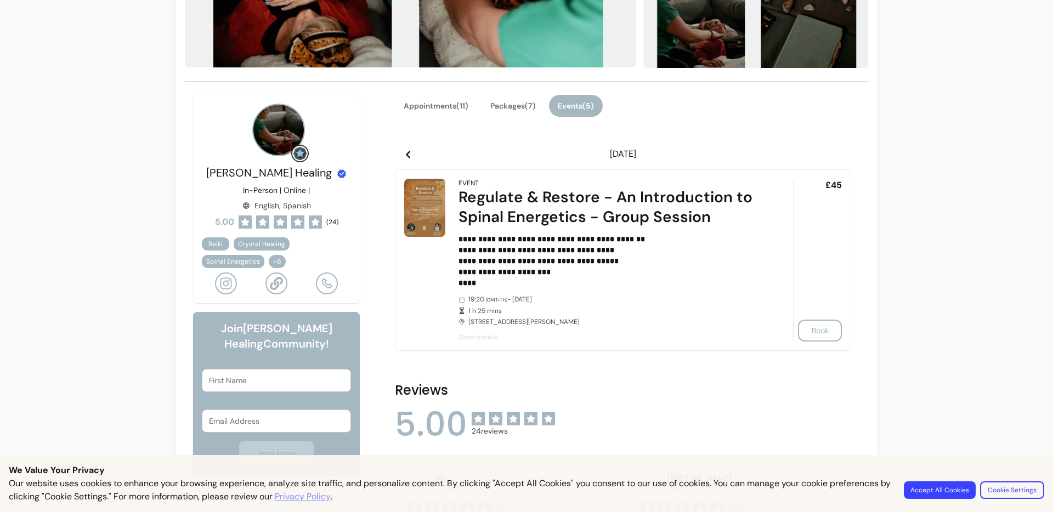
click at [405, 153] on icon at bounding box center [408, 154] width 9 height 9
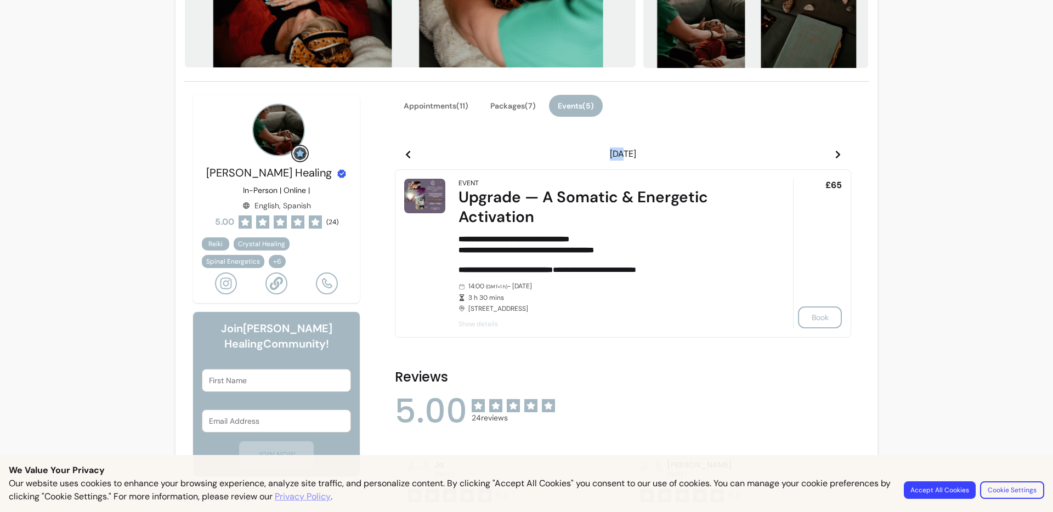
click at [405, 153] on icon at bounding box center [408, 154] width 9 height 9
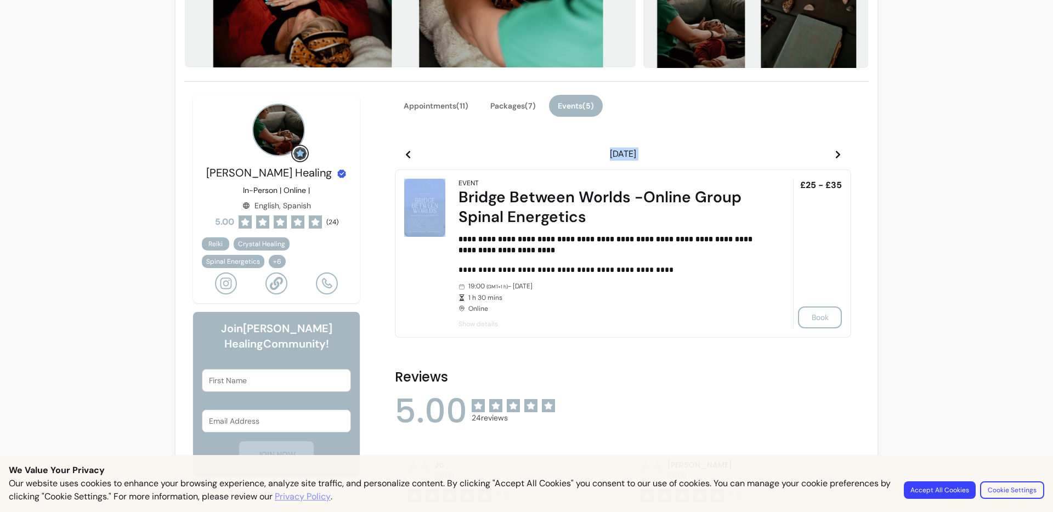
click at [405, 153] on icon at bounding box center [408, 154] width 9 height 9
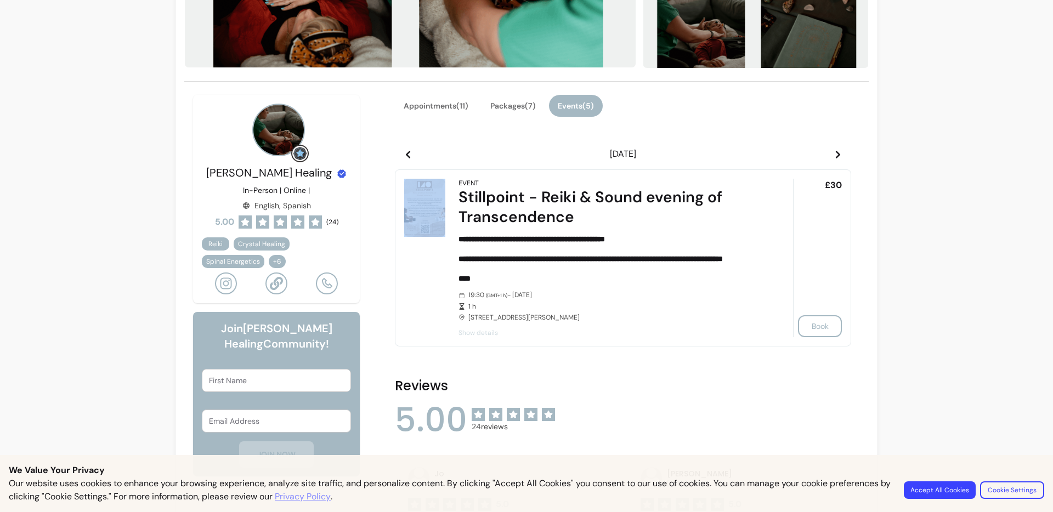
click at [834, 157] on icon at bounding box center [838, 154] width 9 height 9
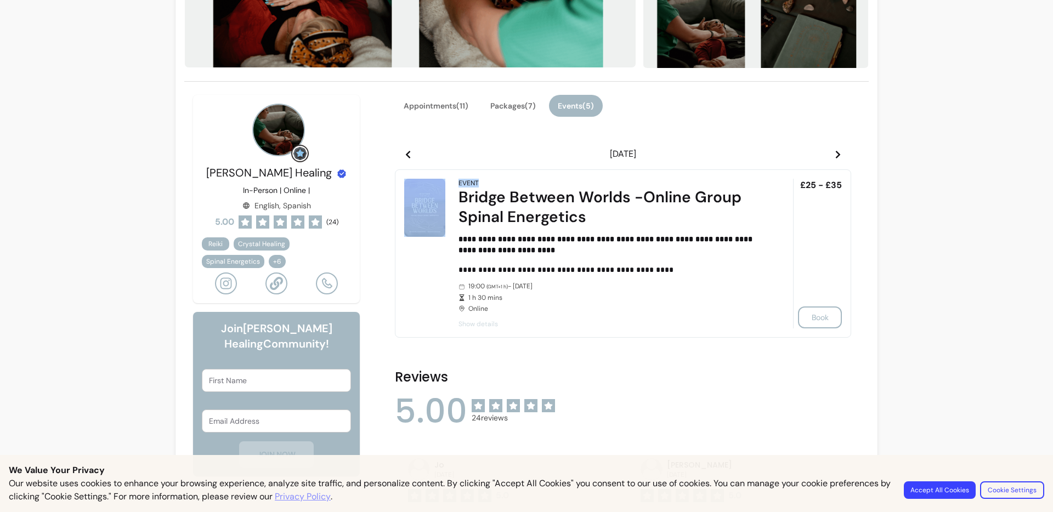
click at [834, 157] on icon at bounding box center [838, 154] width 9 height 9
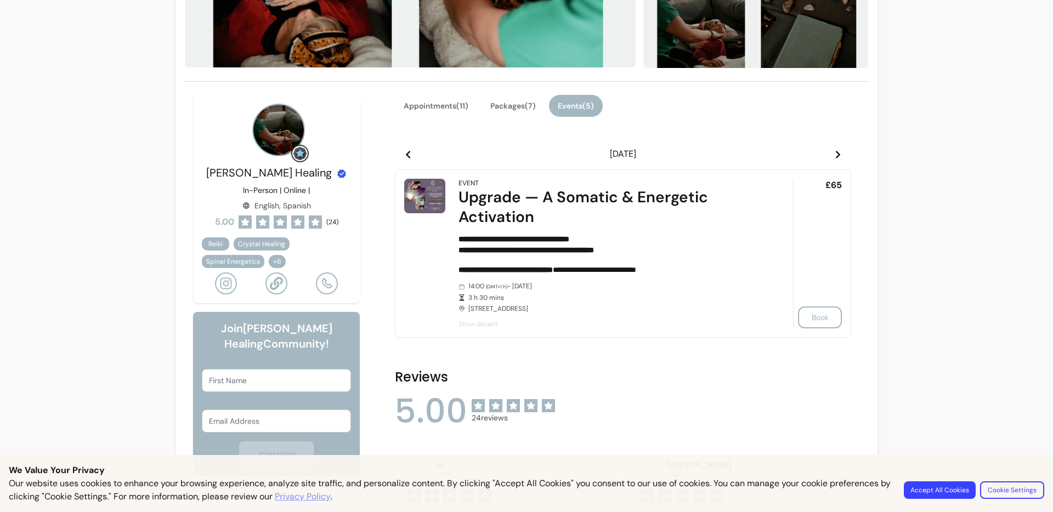
click at [834, 157] on icon at bounding box center [838, 154] width 9 height 9
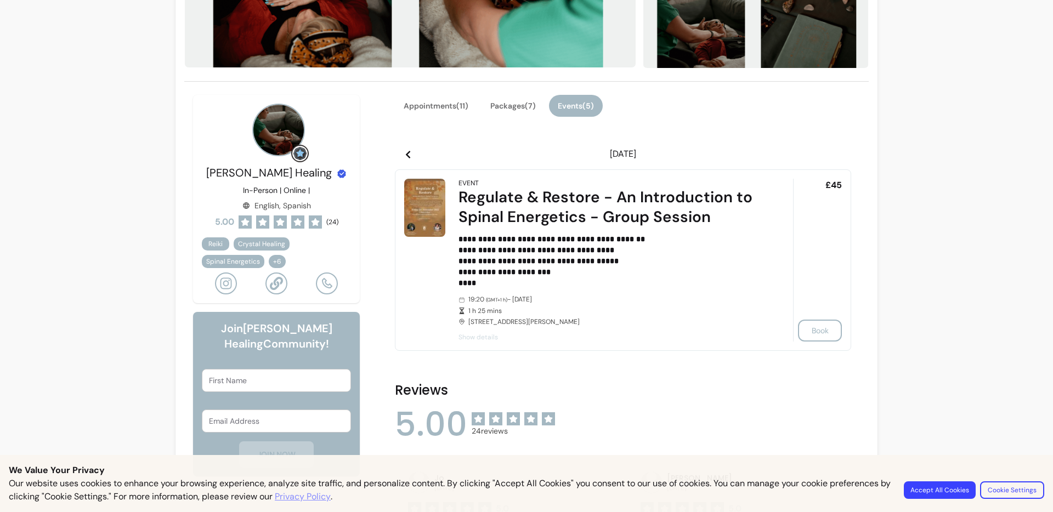
click at [834, 157] on icon at bounding box center [838, 154] width 9 height 9
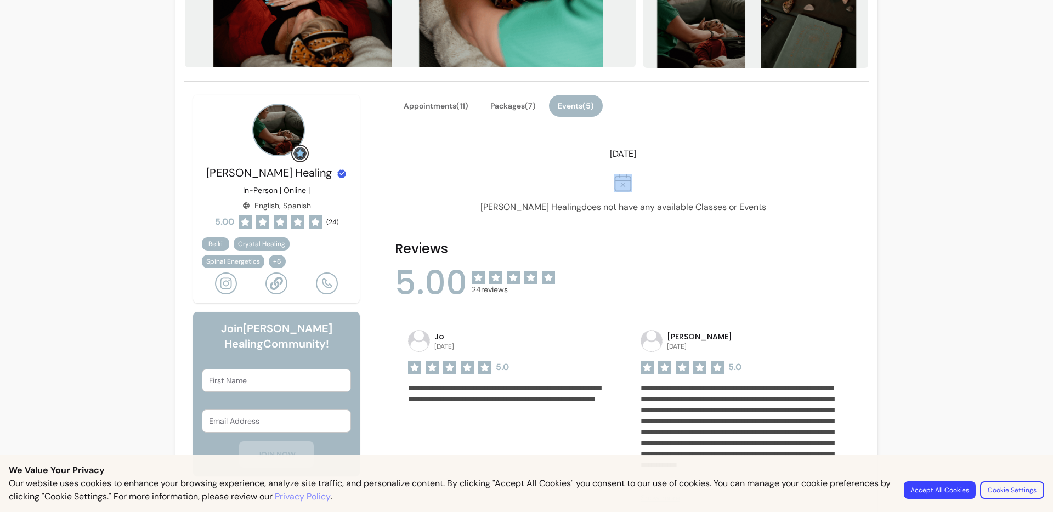
click at [834, 157] on icon at bounding box center [838, 154] width 9 height 9
click at [404, 157] on icon at bounding box center [408, 154] width 9 height 9
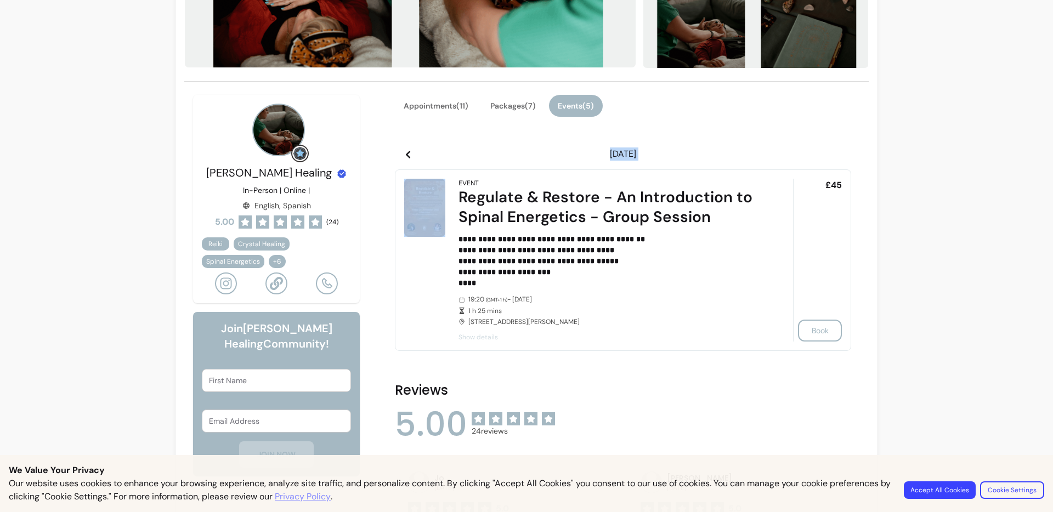
drag, startPoint x: 577, startPoint y: 159, endPoint x: 688, endPoint y: 165, distance: 111.5
click at [688, 165] on div "**********" at bounding box center [623, 249] width 456 height 212
click at [688, 165] on div "**********" at bounding box center [623, 260] width 456 height 190
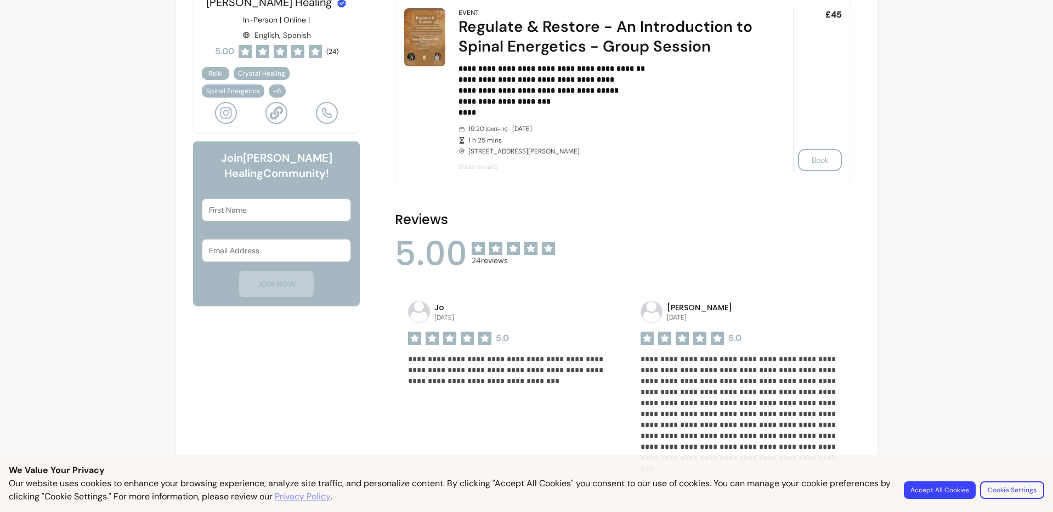
scroll to position [126, 0]
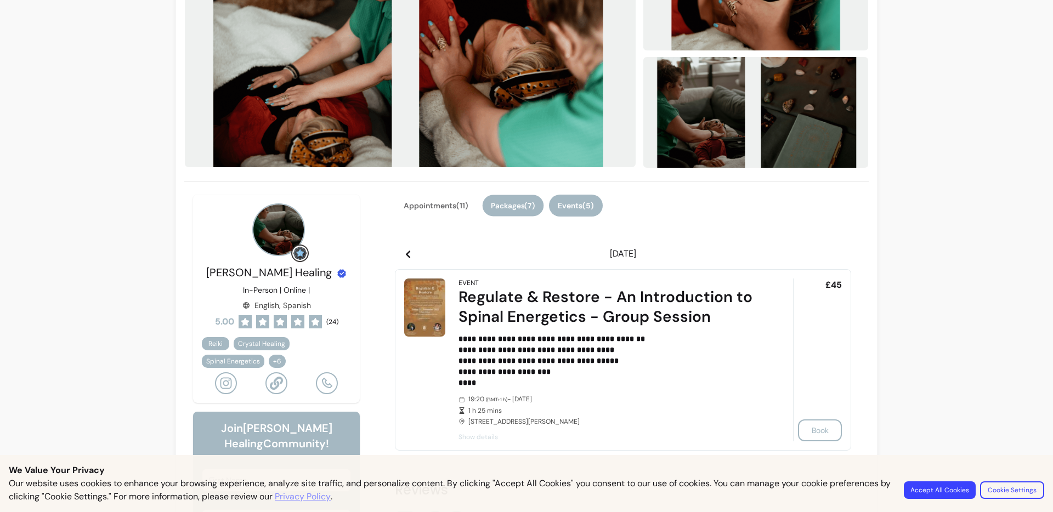
click at [505, 213] on button "Packages ( 7 )" at bounding box center [513, 205] width 61 height 21
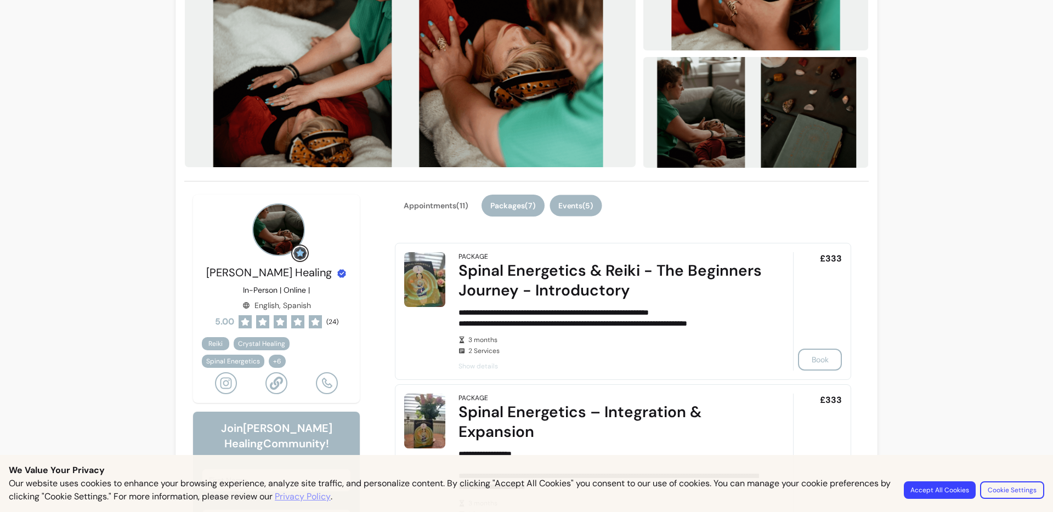
click at [594, 202] on button "Events ( 5 )" at bounding box center [575, 205] width 52 height 21
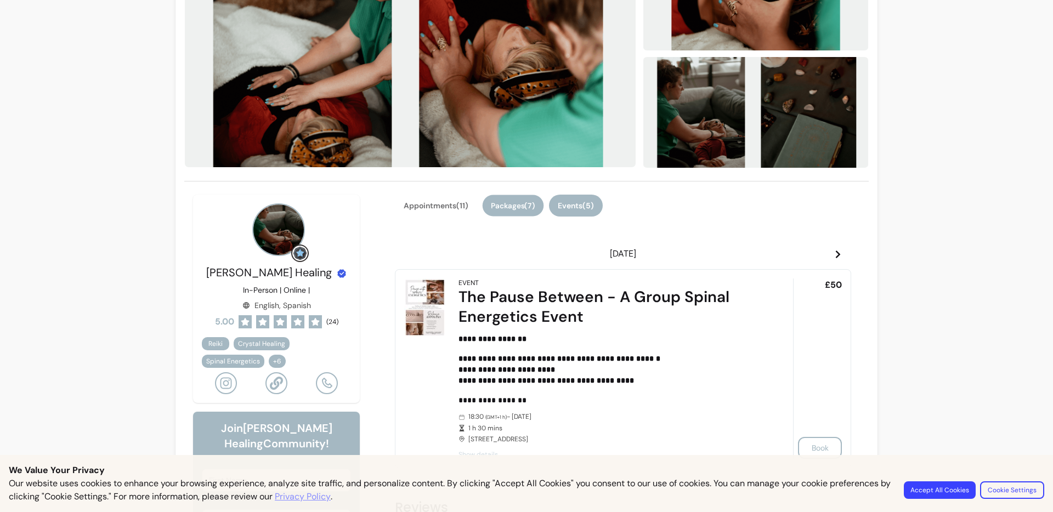
click at [506, 207] on button "Packages ( 7 )" at bounding box center [513, 205] width 61 height 21
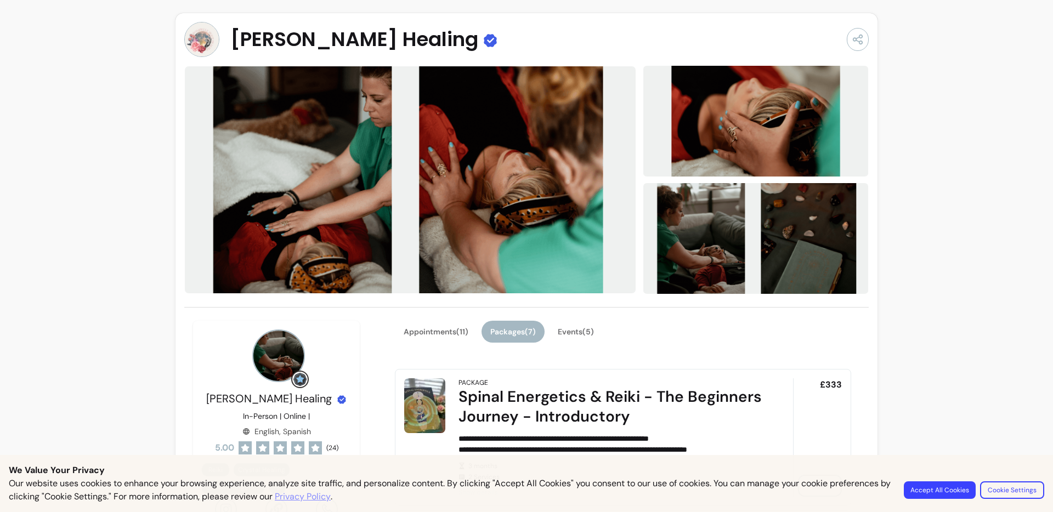
scroll to position [270, 0]
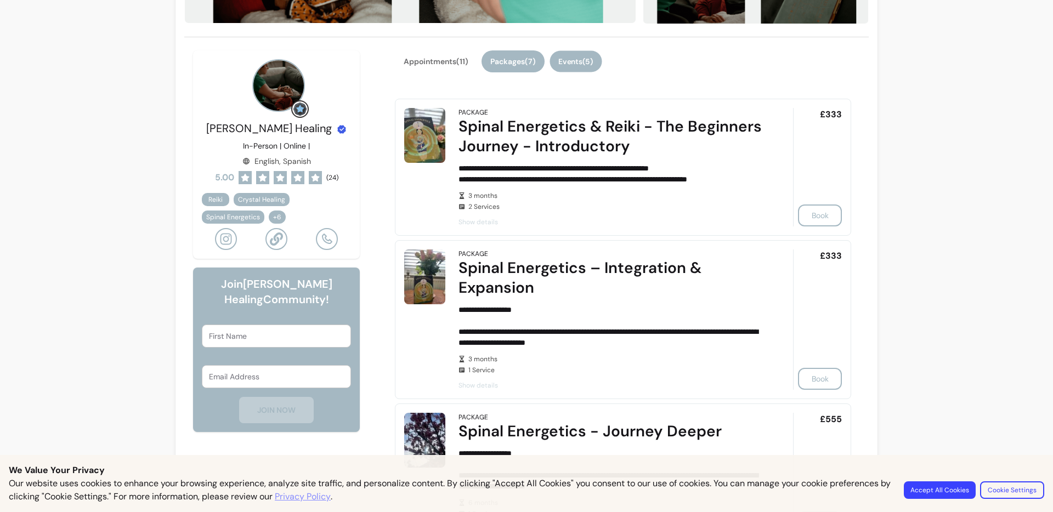
click at [587, 62] on button "Events ( 5 )" at bounding box center [575, 61] width 52 height 21
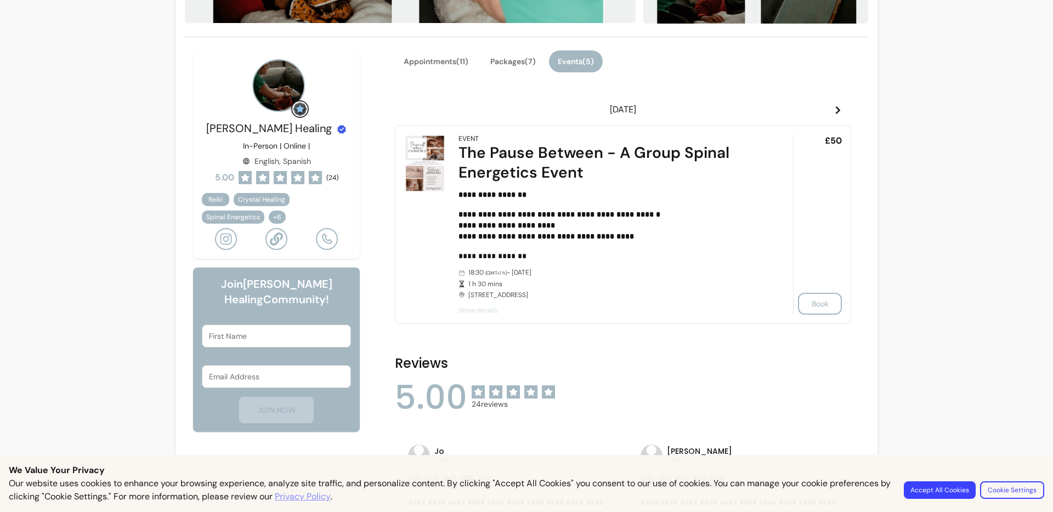
click at [836, 110] on icon at bounding box center [838, 110] width 4 height 8
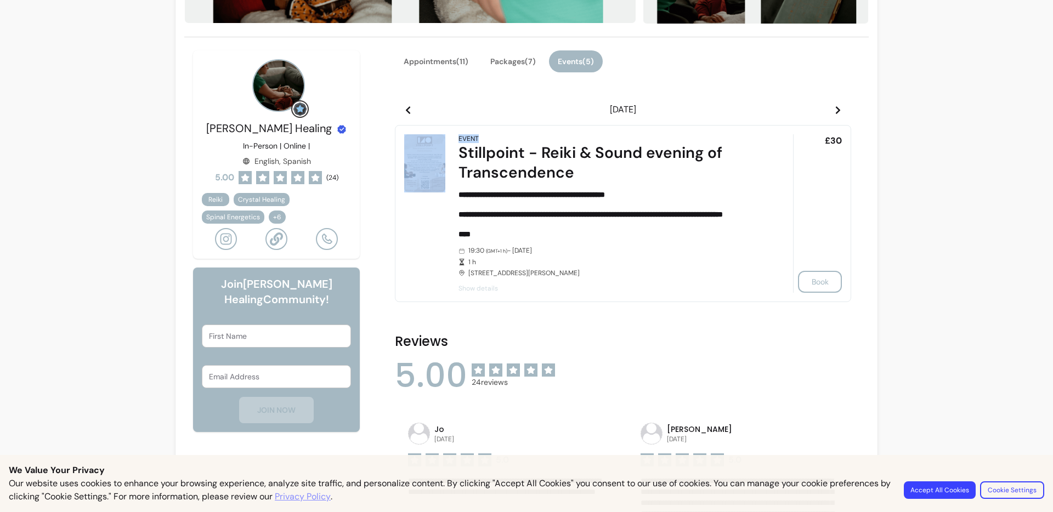
click at [836, 110] on icon at bounding box center [838, 110] width 4 height 8
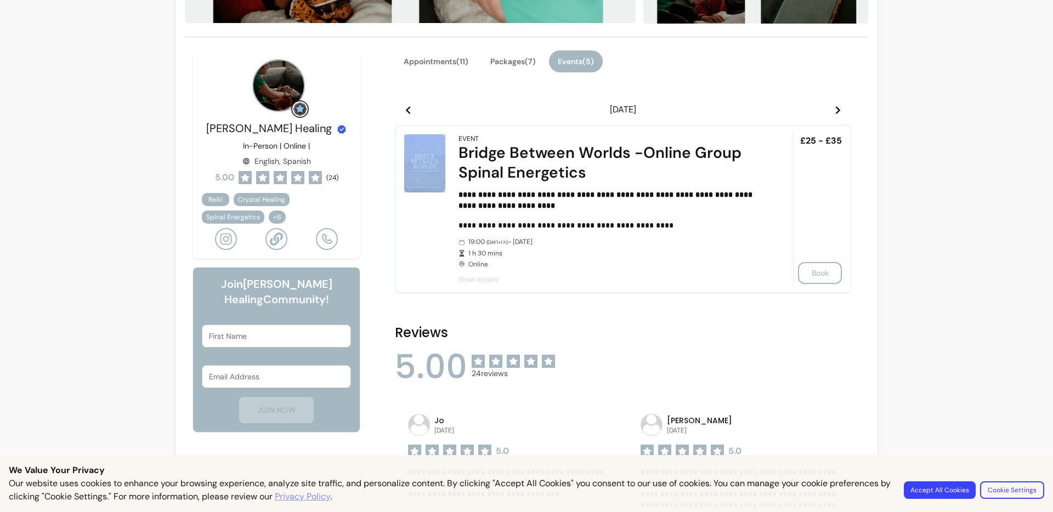
click at [836, 110] on icon at bounding box center [838, 110] width 4 height 8
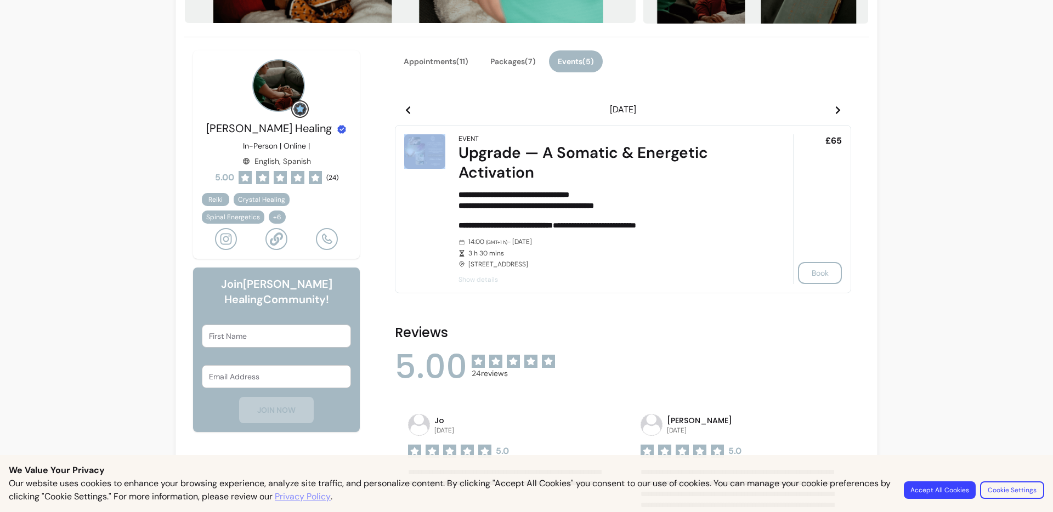
click at [836, 110] on icon at bounding box center [838, 110] width 4 height 8
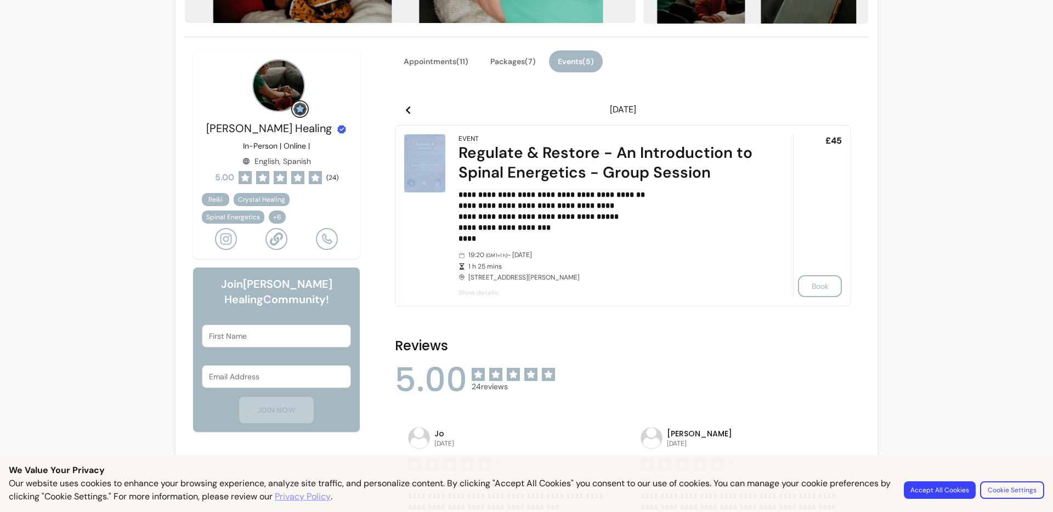
click at [836, 110] on icon at bounding box center [838, 110] width 4 height 8
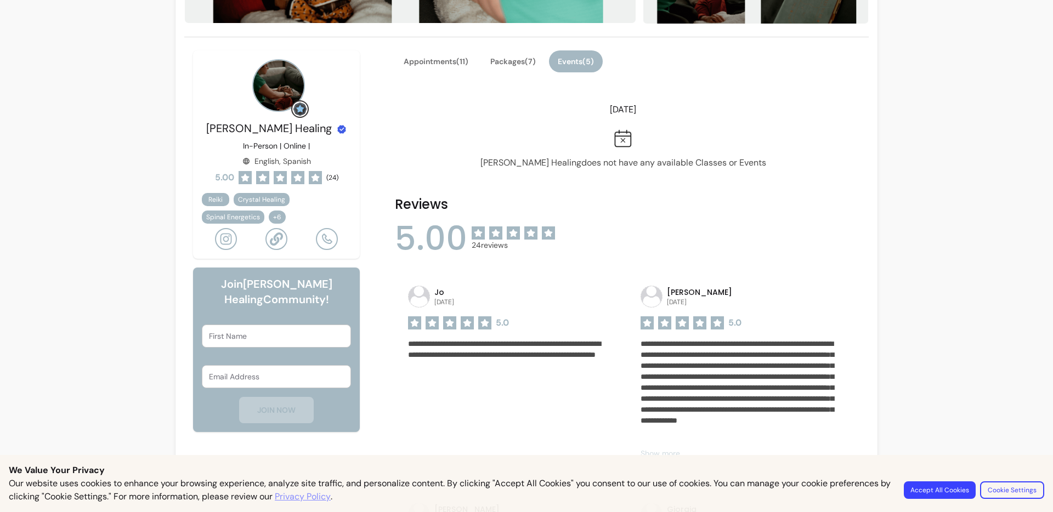
click at [496, 104] on header "[DATE]" at bounding box center [623, 110] width 456 height 22
click at [395, 106] on header "[DATE]" at bounding box center [623, 110] width 456 height 22
click at [546, 61] on div "Appointments ( 11 ) Packages ( 7 ) Events ( 5 )" at bounding box center [623, 67] width 456 height 35
drag, startPoint x: 486, startPoint y: 66, endPoint x: 634, endPoint y: 61, distance: 148.1
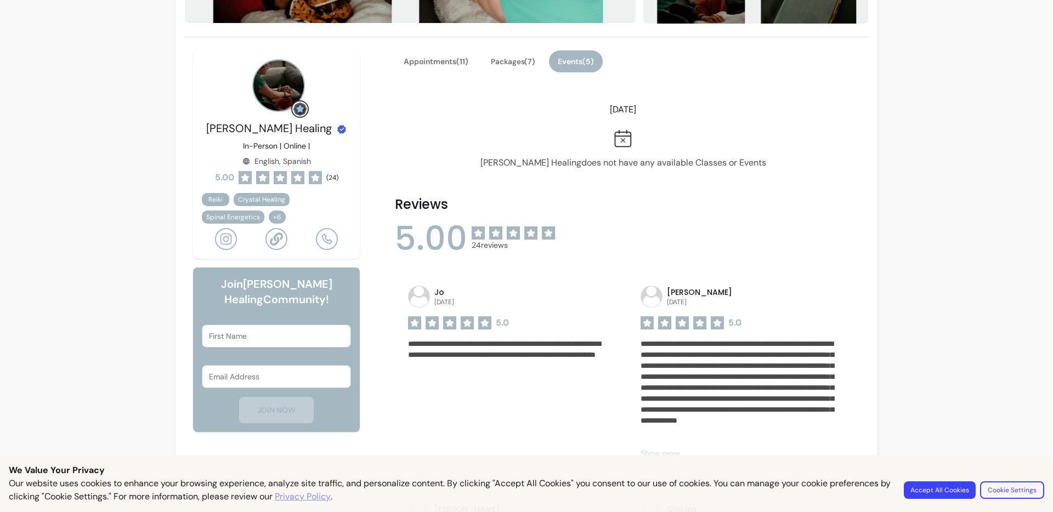
click at [486, 66] on button "Packages ( 7 )" at bounding box center [513, 61] width 61 height 21
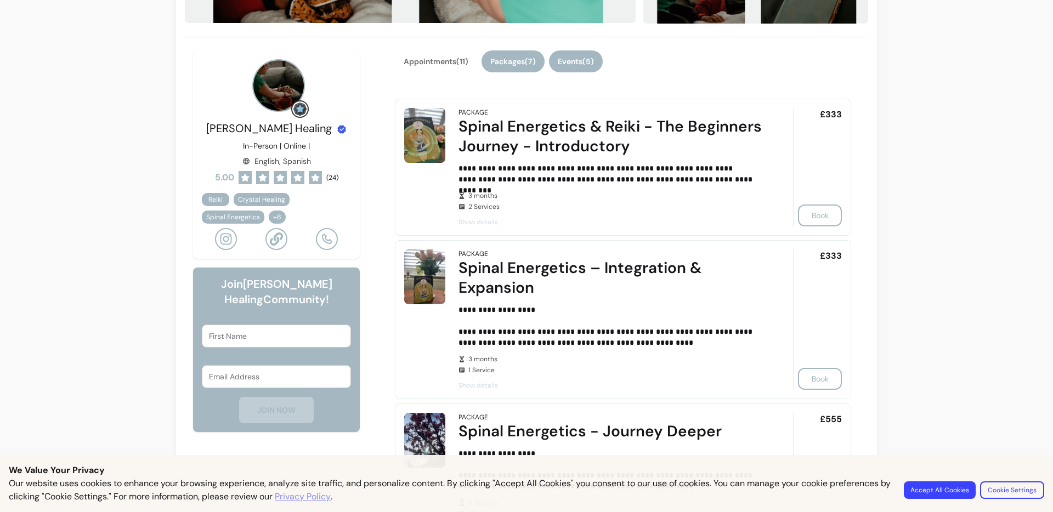
click at [590, 62] on button "Events ( 5 )" at bounding box center [576, 61] width 54 height 22
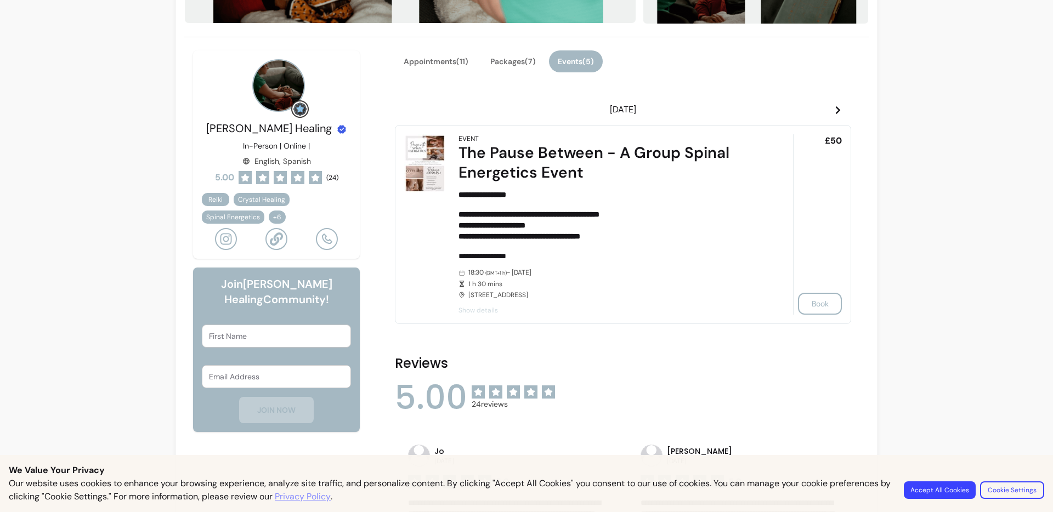
drag, startPoint x: 561, startPoint y: 112, endPoint x: 693, endPoint y: 115, distance: 131.6
click at [693, 115] on header "[DATE]" at bounding box center [623, 110] width 456 height 22
click at [836, 110] on icon at bounding box center [838, 110] width 4 height 8
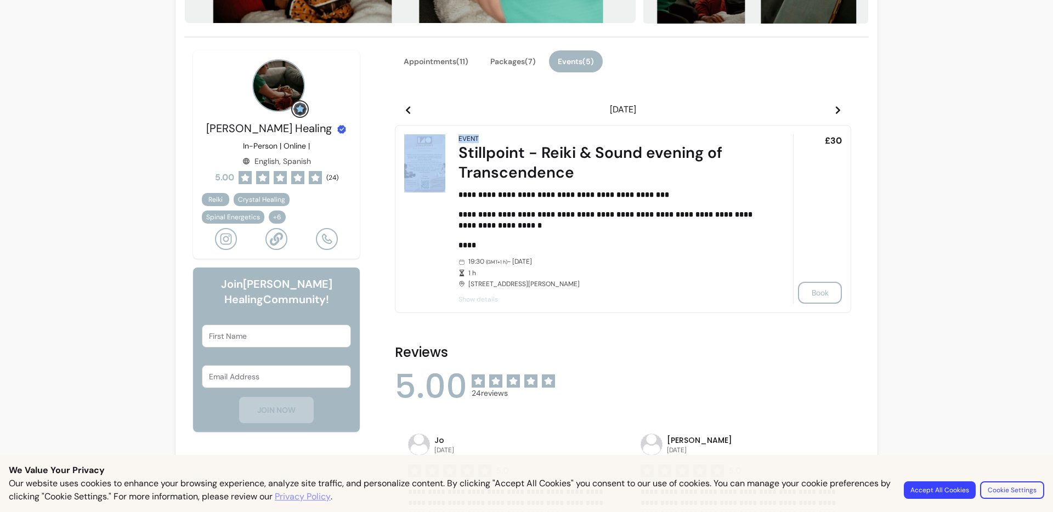
click at [836, 110] on icon at bounding box center [838, 110] width 4 height 8
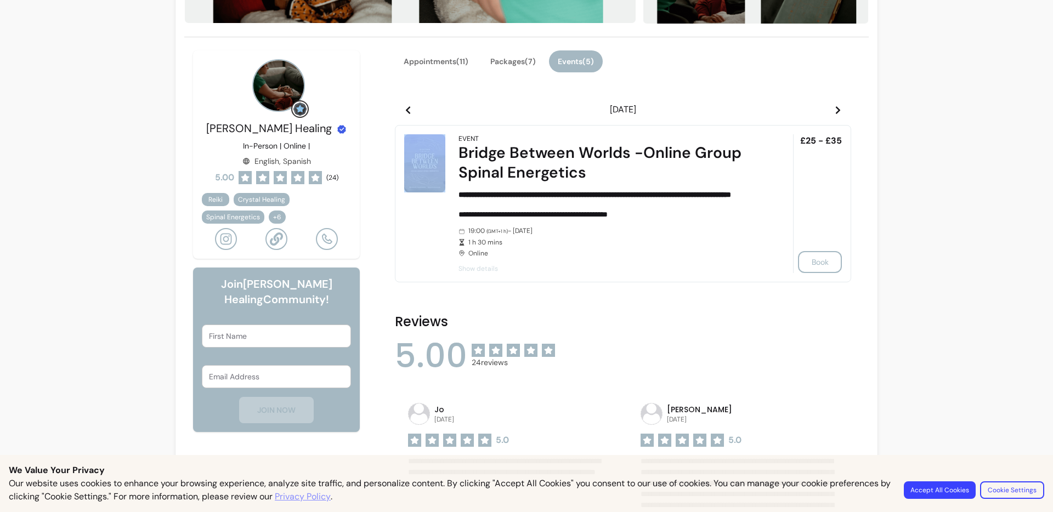
click at [836, 110] on icon at bounding box center [838, 110] width 4 height 8
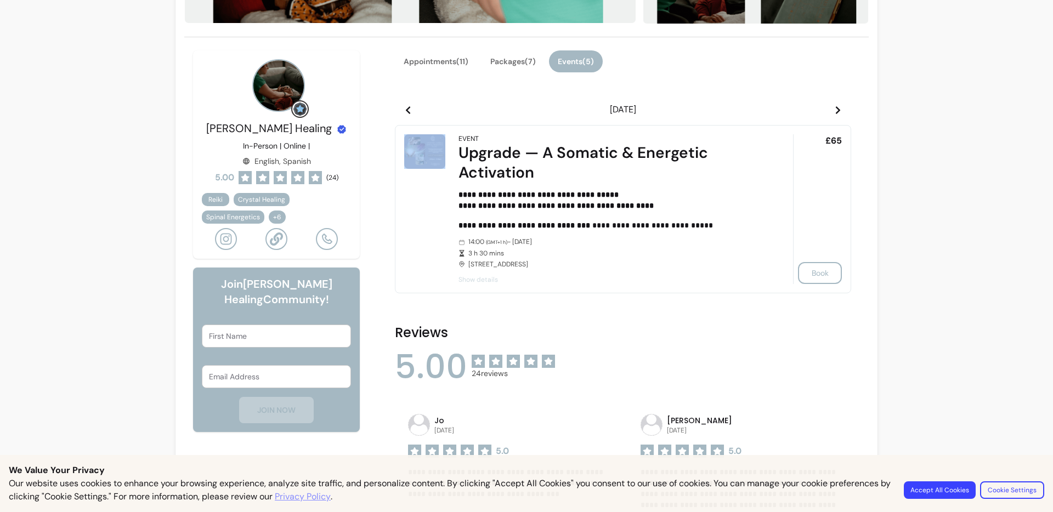
click at [836, 110] on icon at bounding box center [838, 110] width 4 height 8
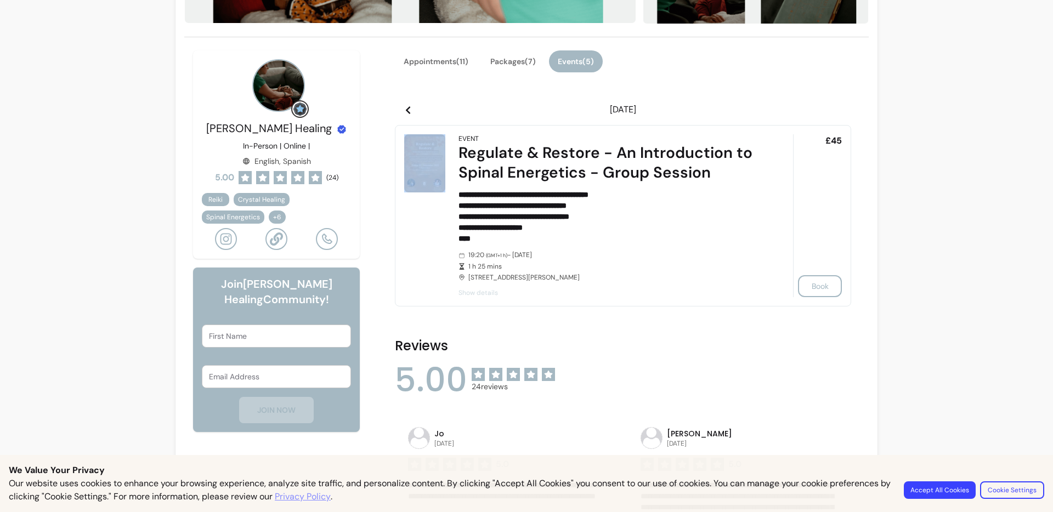
click at [836, 110] on icon at bounding box center [838, 110] width 4 height 8
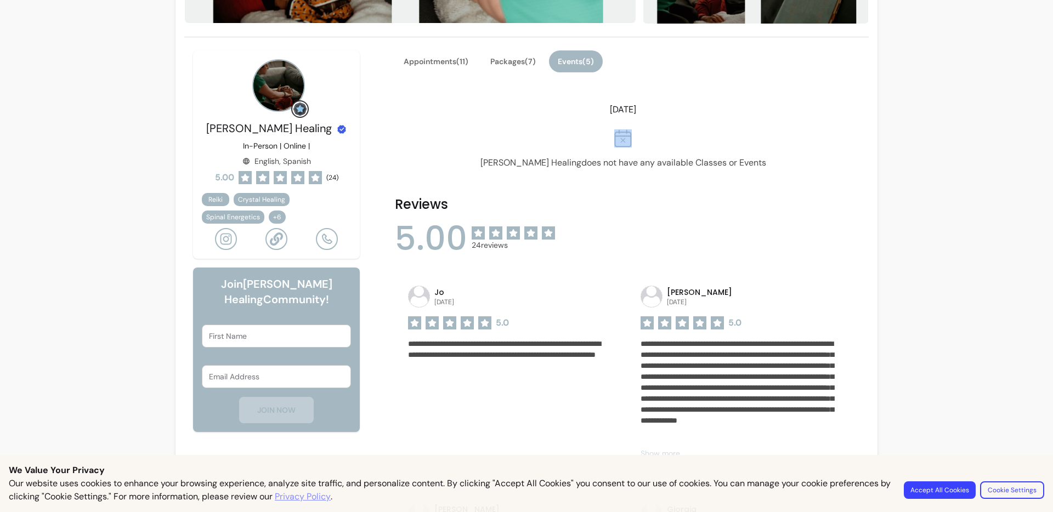
click at [836, 110] on icon at bounding box center [838, 110] width 4 height 8
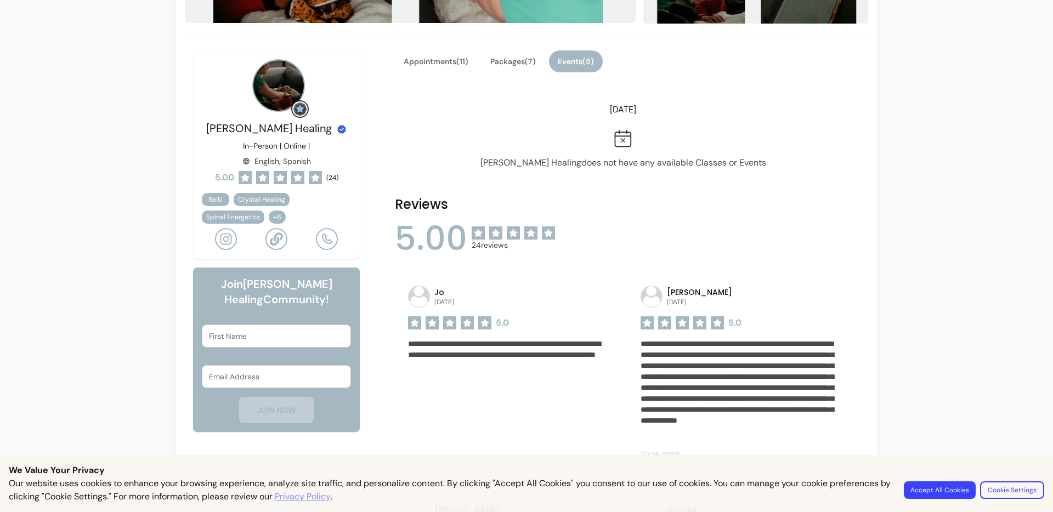
click at [406, 107] on icon at bounding box center [408, 110] width 9 height 9
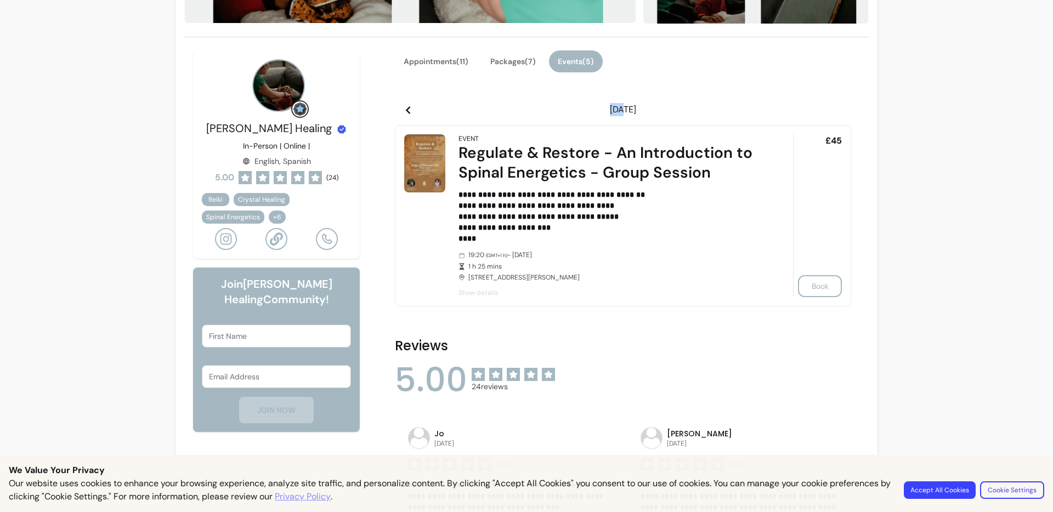
drag, startPoint x: 406, startPoint y: 107, endPoint x: 397, endPoint y: 106, distance: 9.4
click at [399, 106] on header "[DATE]" at bounding box center [623, 110] width 456 height 22
click at [834, 104] on span at bounding box center [838, 109] width 9 height 13
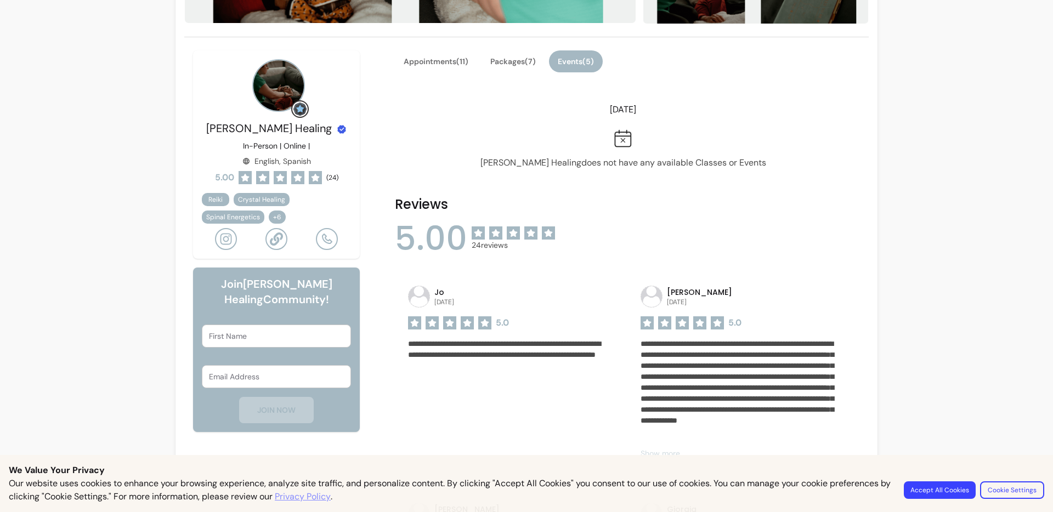
click at [407, 111] on icon at bounding box center [408, 110] width 9 height 9
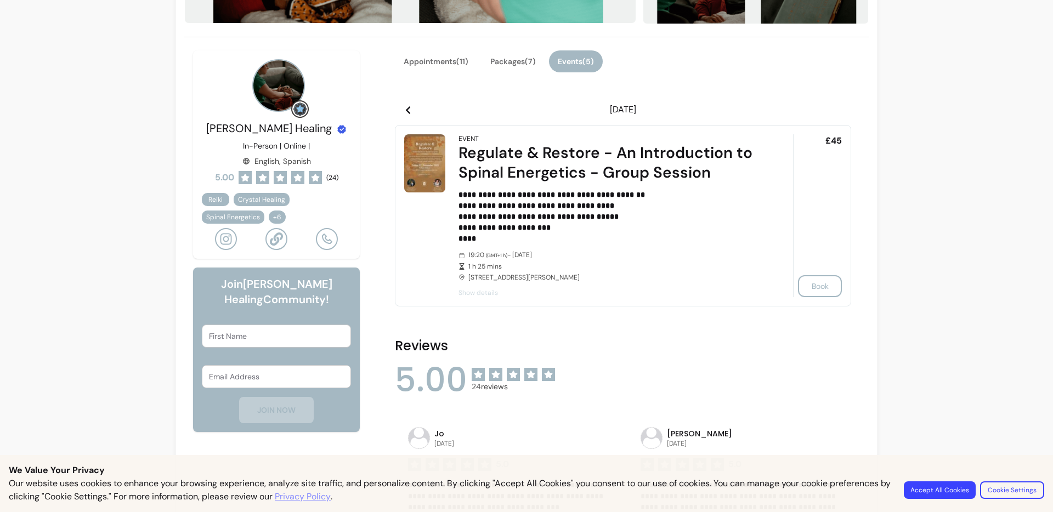
click at [406, 110] on icon at bounding box center [408, 110] width 9 height 9
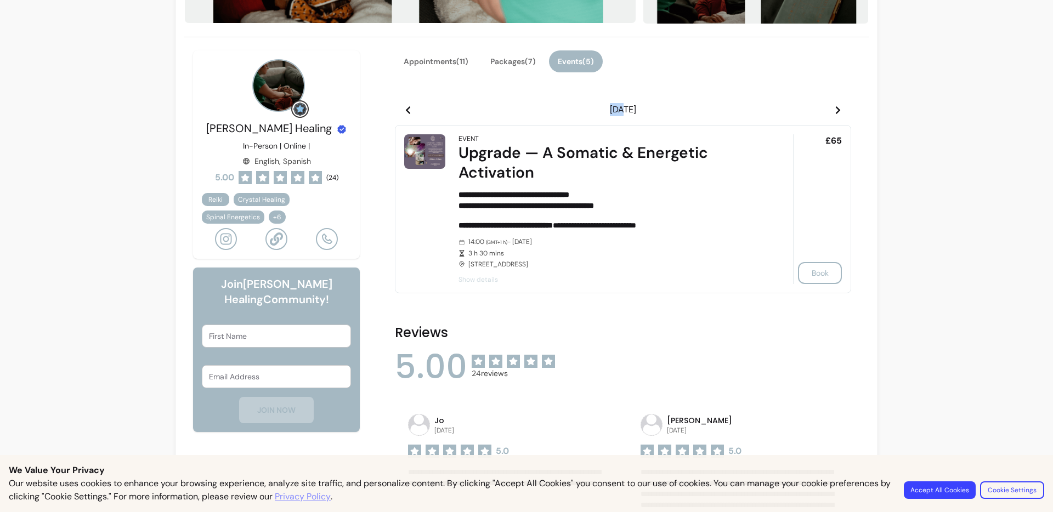
click at [406, 110] on icon at bounding box center [408, 110] width 9 height 9
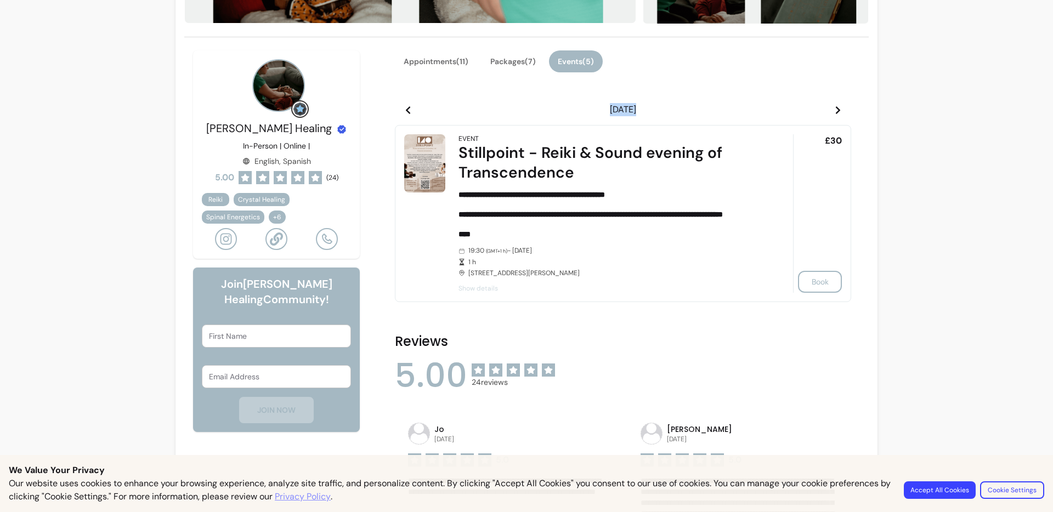
click at [406, 110] on icon at bounding box center [408, 110] width 9 height 9
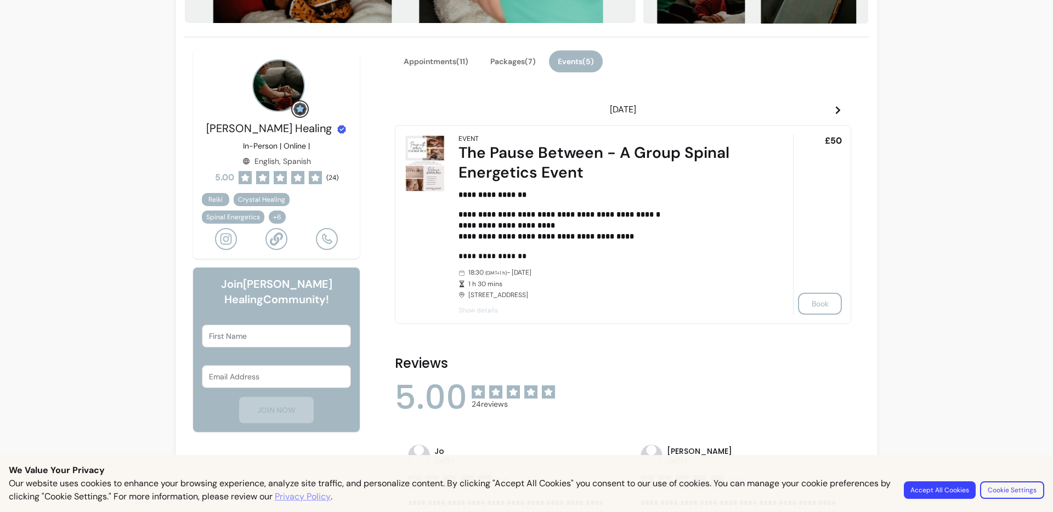
click at [836, 109] on icon at bounding box center [838, 110] width 4 height 8
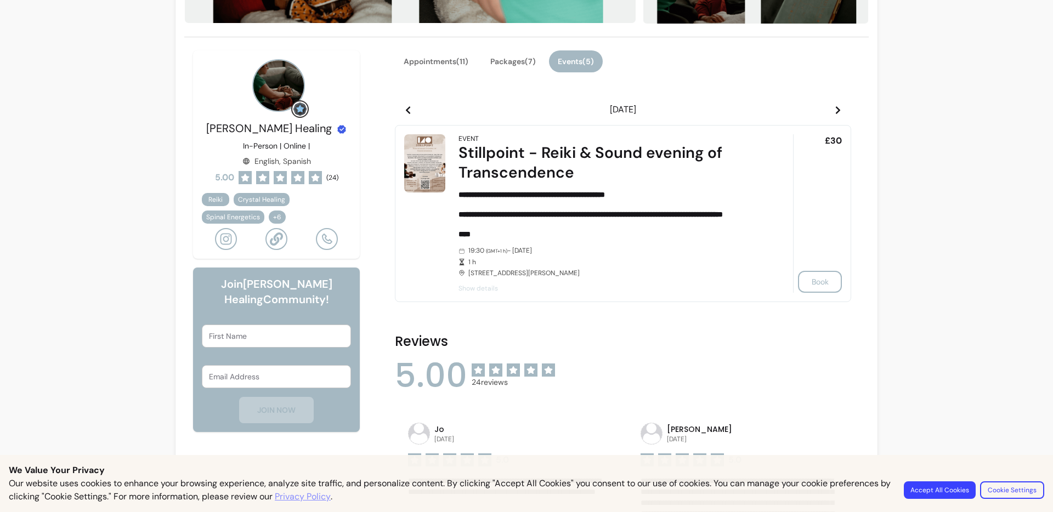
click at [404, 106] on icon at bounding box center [408, 110] width 9 height 9
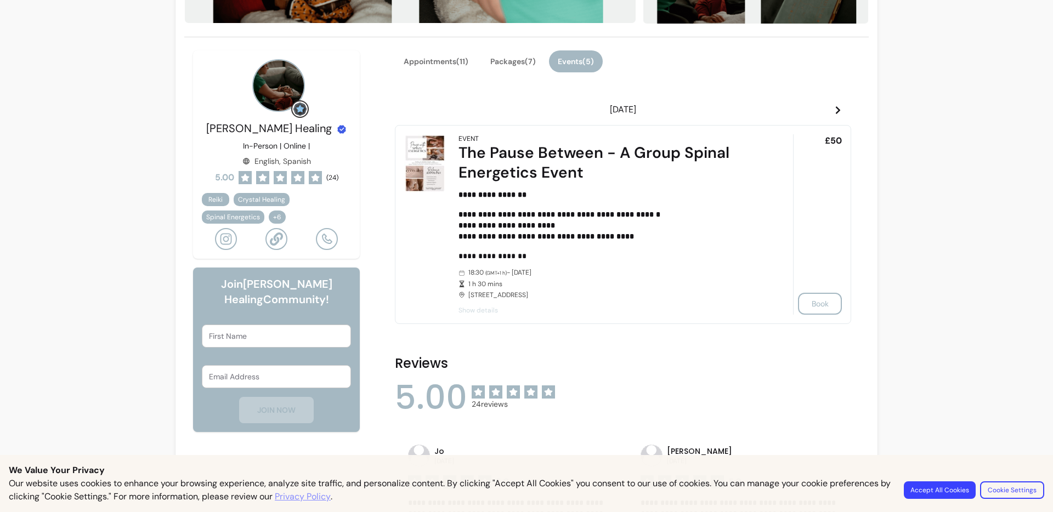
click at [404, 106] on icon at bounding box center [408, 110] width 9 height 9
drag, startPoint x: 394, startPoint y: 109, endPoint x: 913, endPoint y: 103, distance: 518.8
click at [835, 111] on icon at bounding box center [838, 110] width 9 height 9
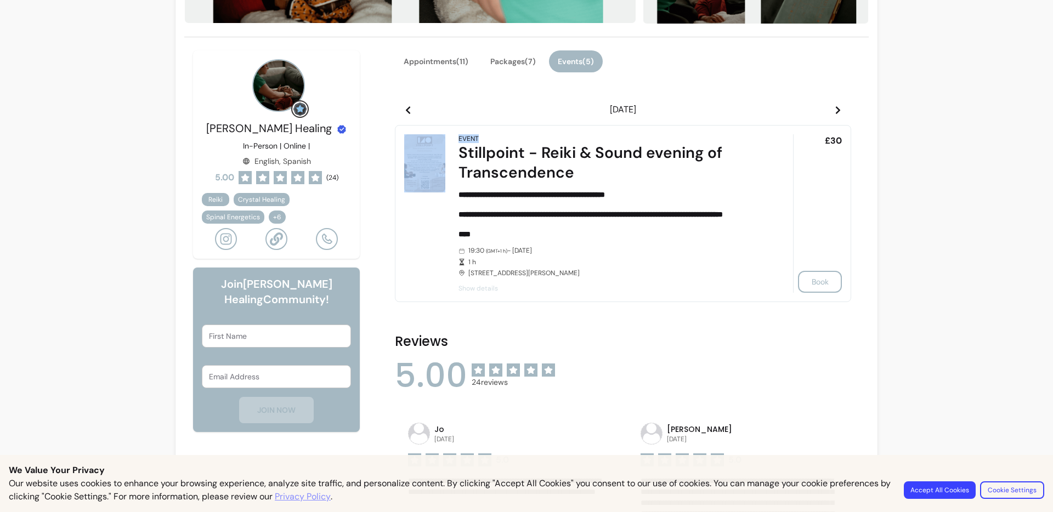
click at [835, 111] on icon at bounding box center [838, 110] width 9 height 9
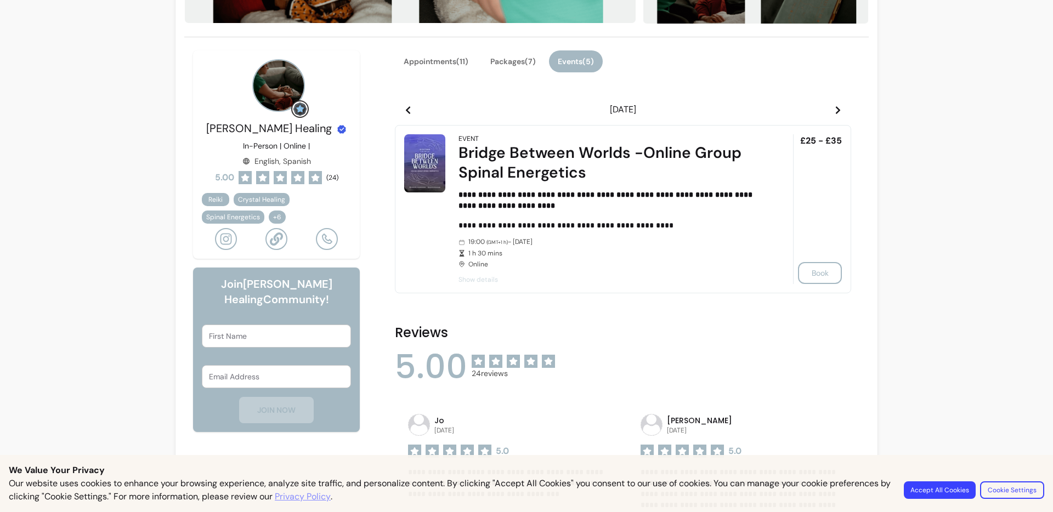
click at [835, 111] on icon at bounding box center [838, 110] width 9 height 9
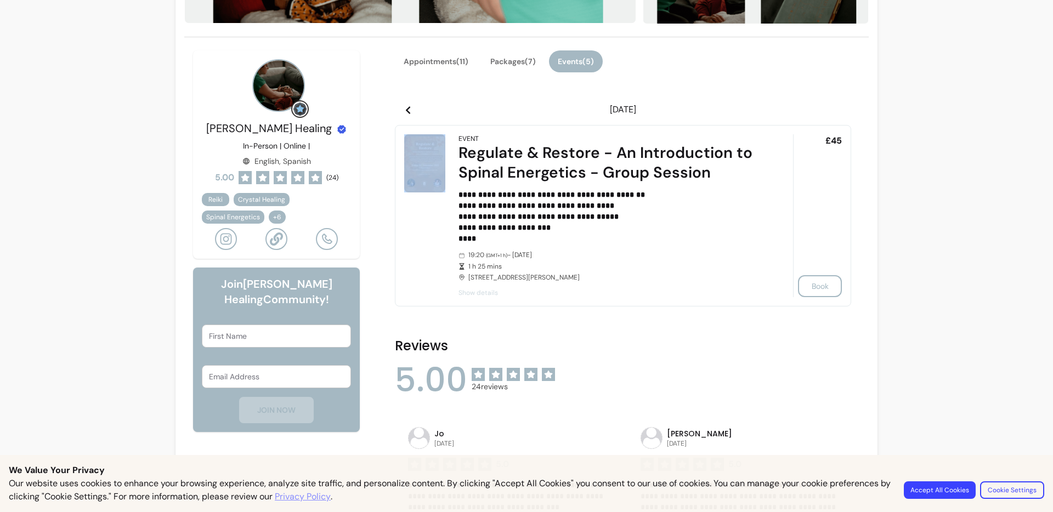
click at [835, 111] on icon at bounding box center [838, 110] width 9 height 9
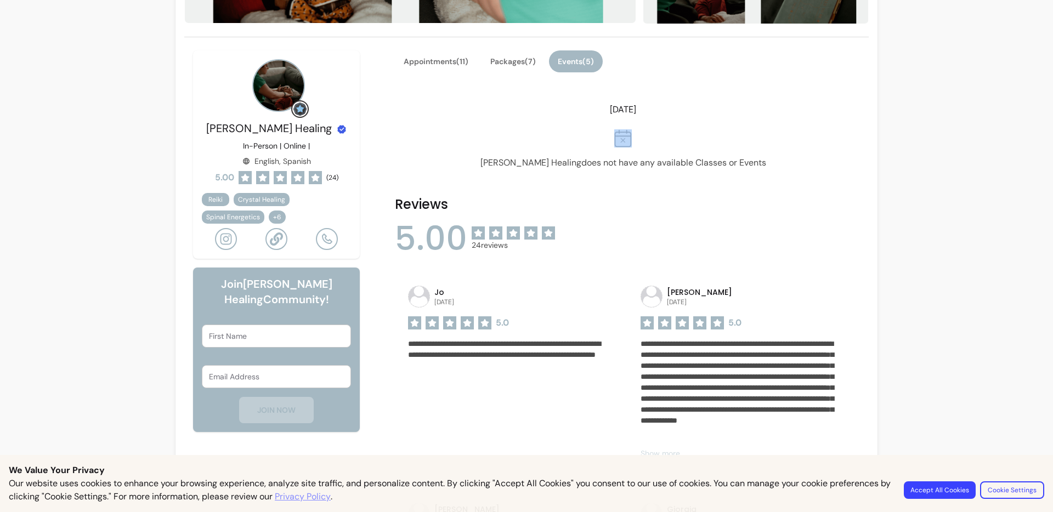
drag, startPoint x: 835, startPoint y: 111, endPoint x: 546, endPoint y: 112, distance: 289.0
click at [834, 111] on icon at bounding box center [838, 110] width 9 height 9
drag, startPoint x: 435, startPoint y: 112, endPoint x: 383, endPoint y: 112, distance: 52.1
click at [435, 112] on header "[DATE]" at bounding box center [623, 110] width 456 height 22
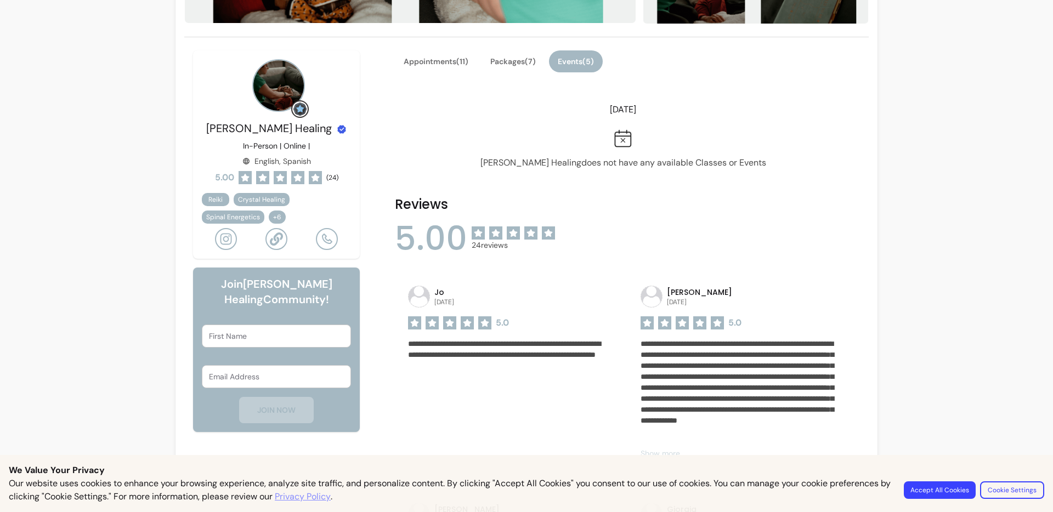
click at [496, 57] on button "Packages ( 7 )" at bounding box center [512, 61] width 63 height 22
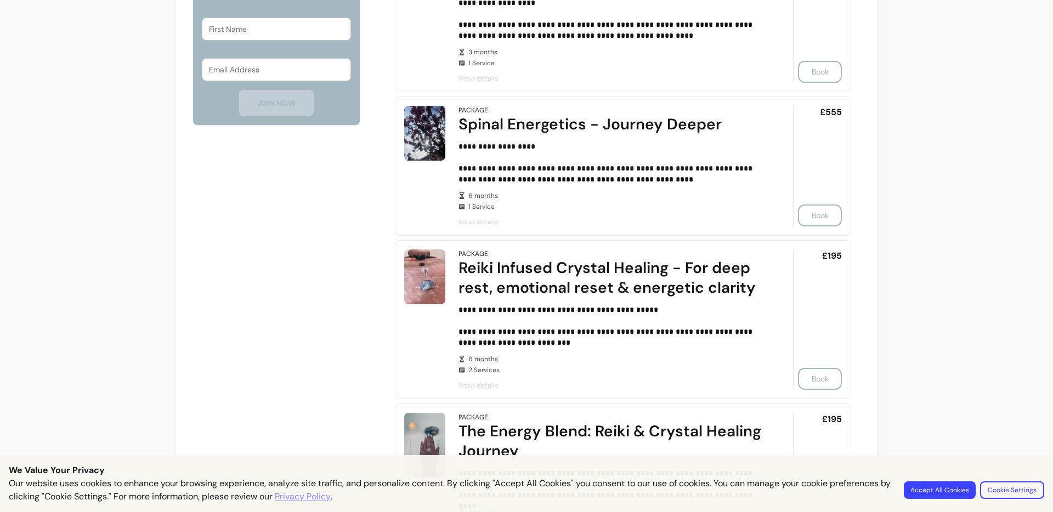
scroll to position [0, 0]
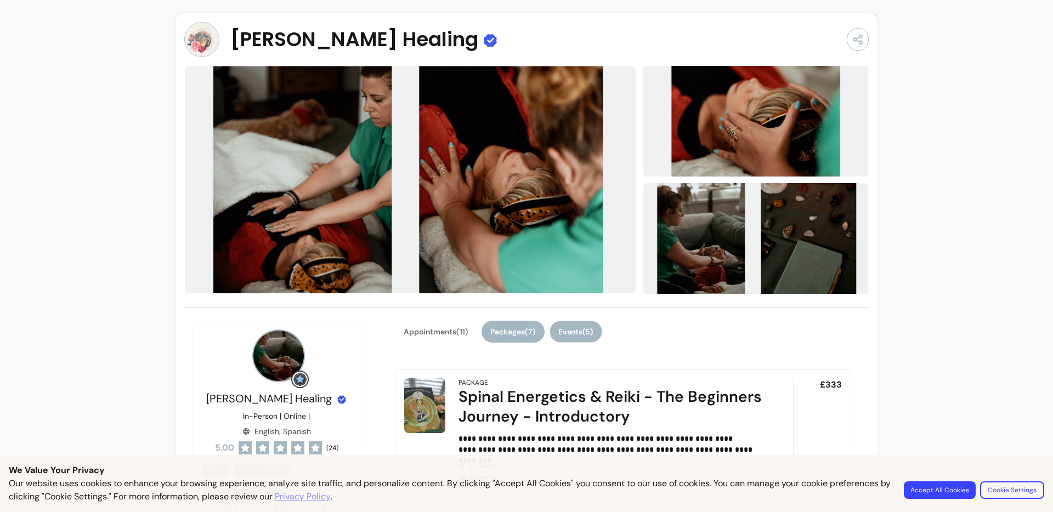
click at [569, 325] on button "Events ( 5 )" at bounding box center [575, 331] width 52 height 21
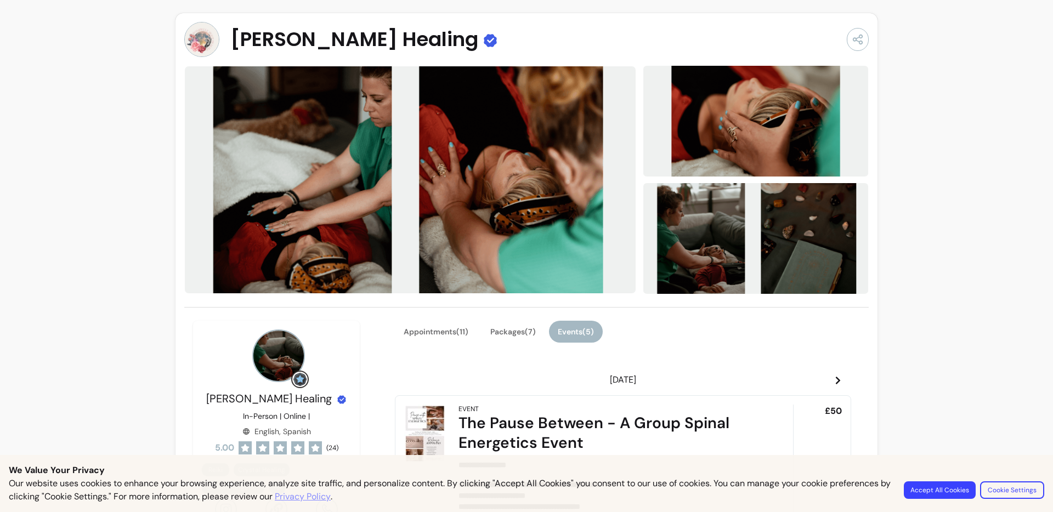
scroll to position [160, 0]
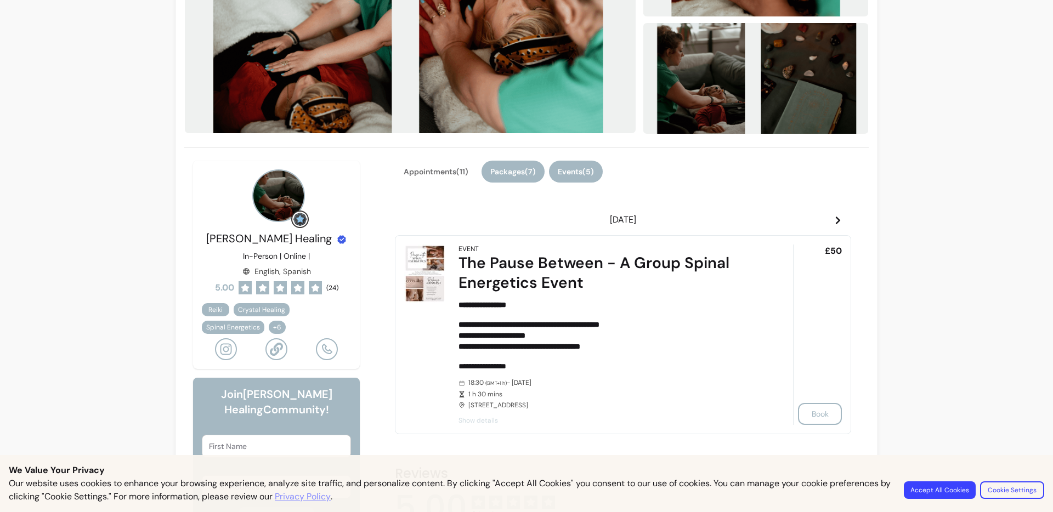
click at [522, 176] on button "Packages ( 7 )" at bounding box center [512, 172] width 63 height 22
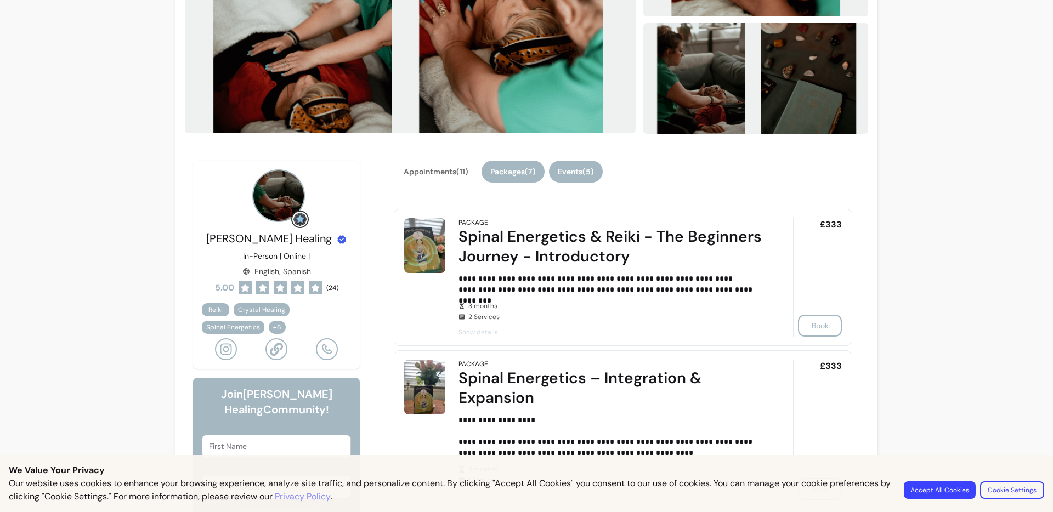
click at [568, 163] on button "Events ( 5 )" at bounding box center [576, 172] width 54 height 22
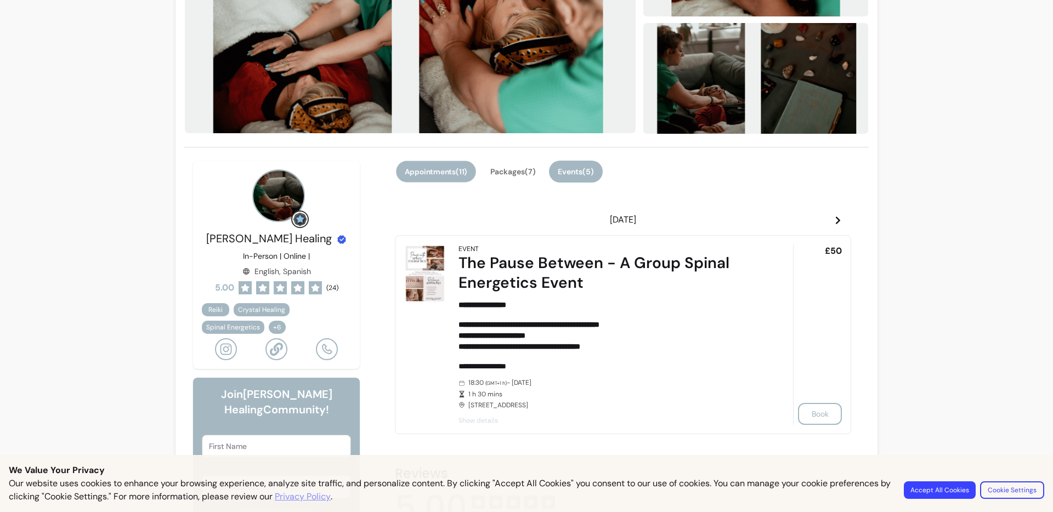
click at [403, 179] on button "Appointments ( 11 )" at bounding box center [436, 171] width 80 height 21
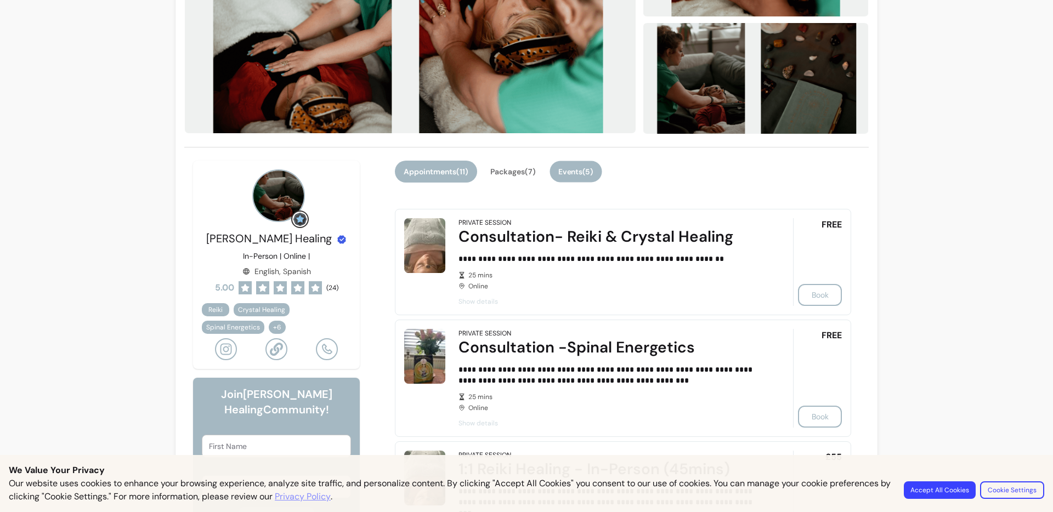
click at [569, 175] on button "Events ( 5 )" at bounding box center [575, 171] width 52 height 21
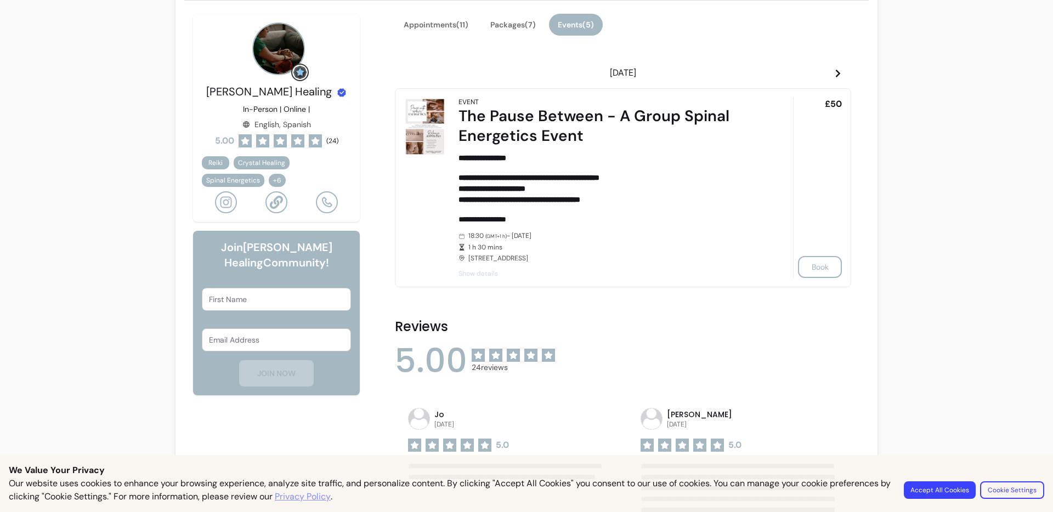
scroll to position [314, 0]
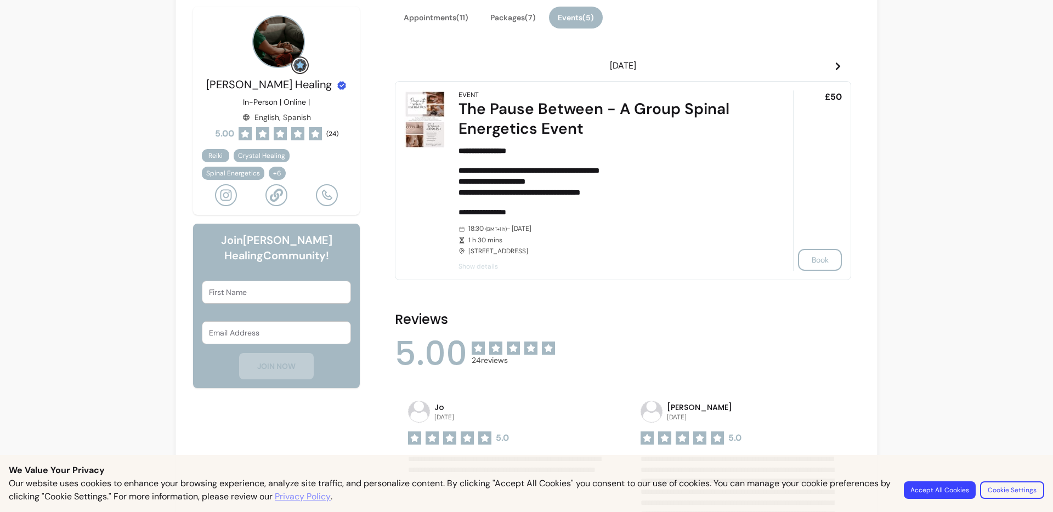
drag, startPoint x: 472, startPoint y: 350, endPoint x: 622, endPoint y: 347, distance: 149.7
click at [622, 347] on div "5.00 24 reviews" at bounding box center [623, 353] width 456 height 33
drag, startPoint x: 598, startPoint y: 348, endPoint x: 574, endPoint y: 324, distance: 34.5
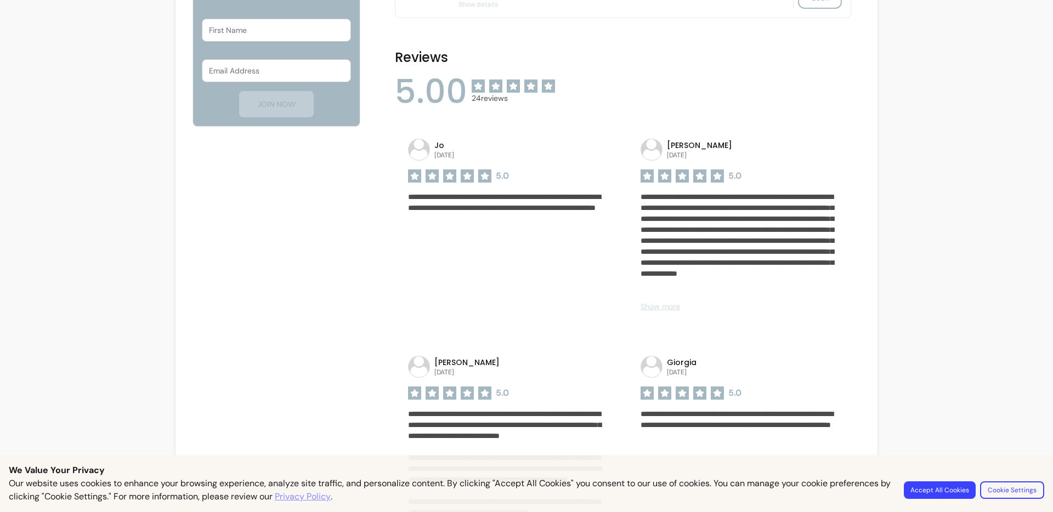
scroll to position [231, 0]
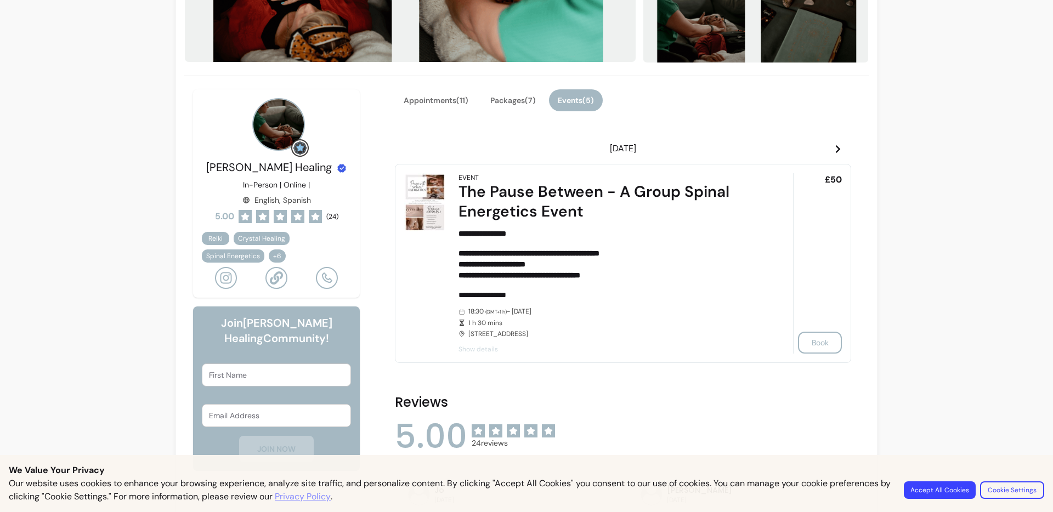
click at [835, 154] on span at bounding box center [838, 148] width 9 height 13
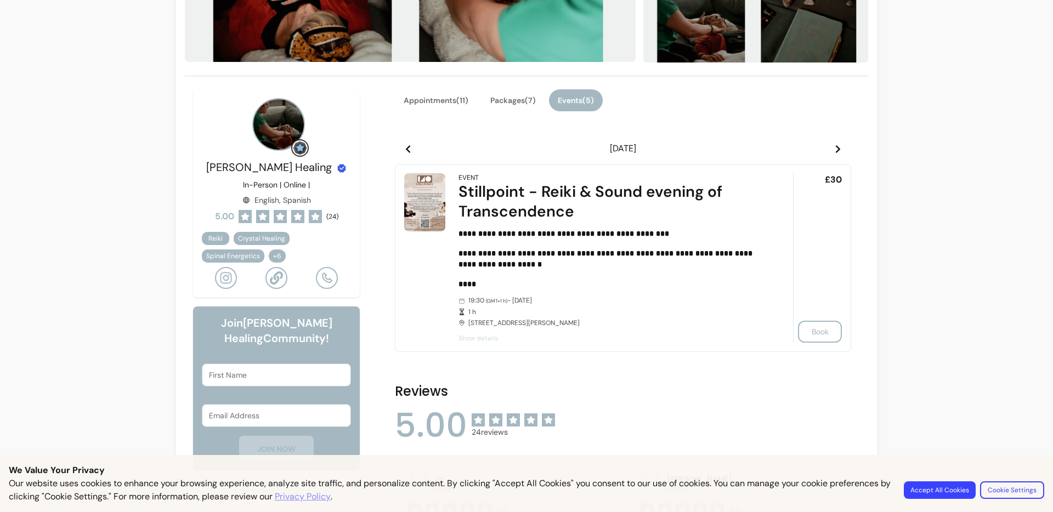
click at [835, 154] on span at bounding box center [838, 148] width 9 height 13
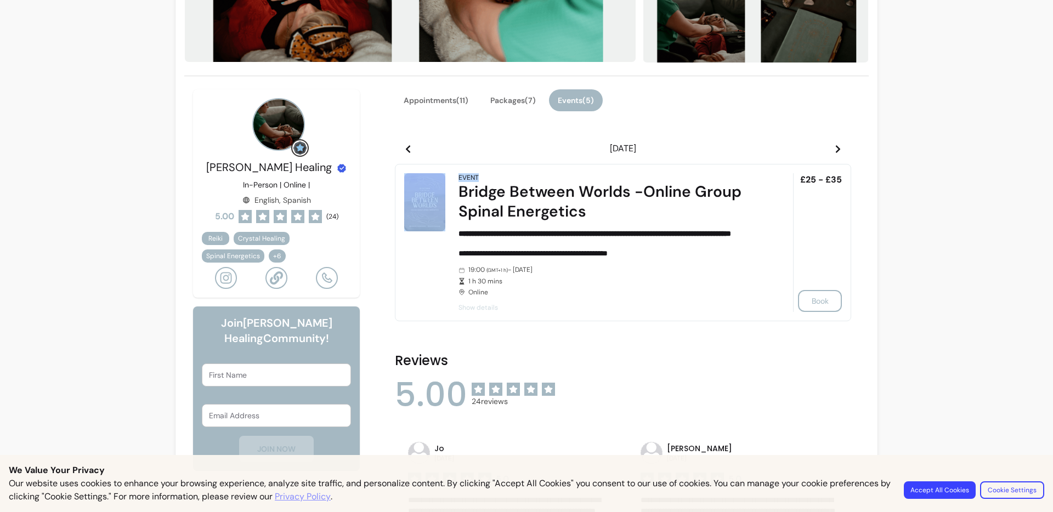
click at [835, 154] on span at bounding box center [838, 148] width 9 height 13
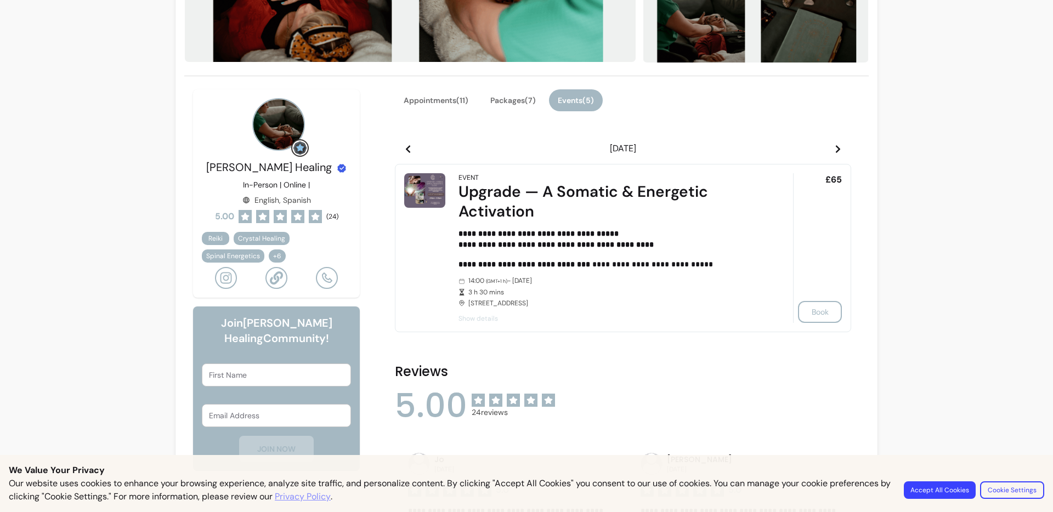
click at [835, 154] on span at bounding box center [838, 148] width 9 height 13
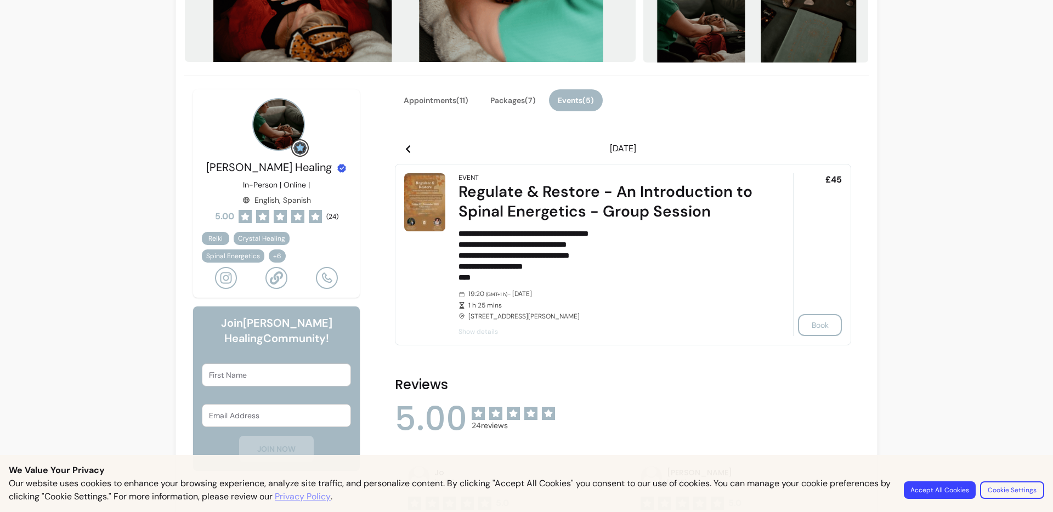
click at [404, 151] on icon at bounding box center [408, 149] width 9 height 9
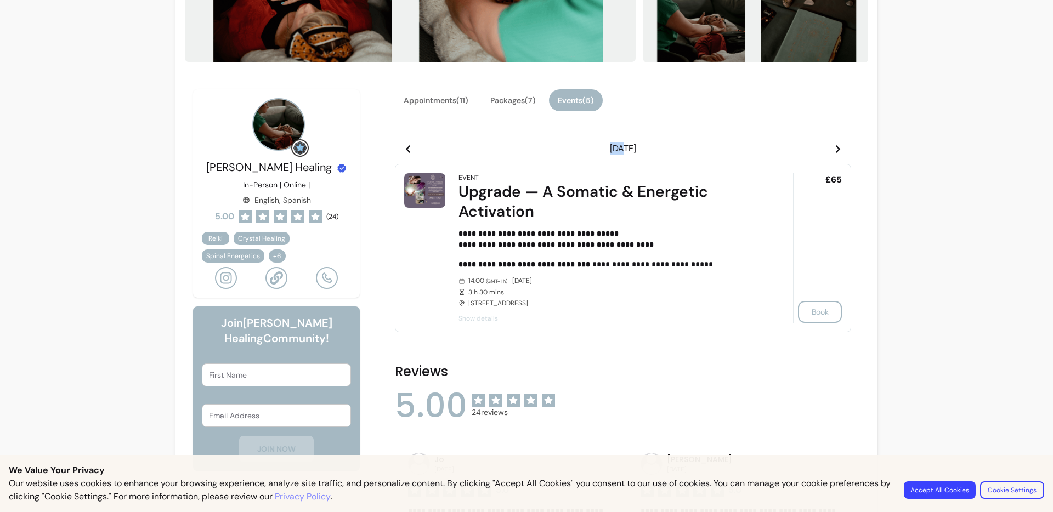
click at [404, 151] on icon at bounding box center [408, 149] width 9 height 9
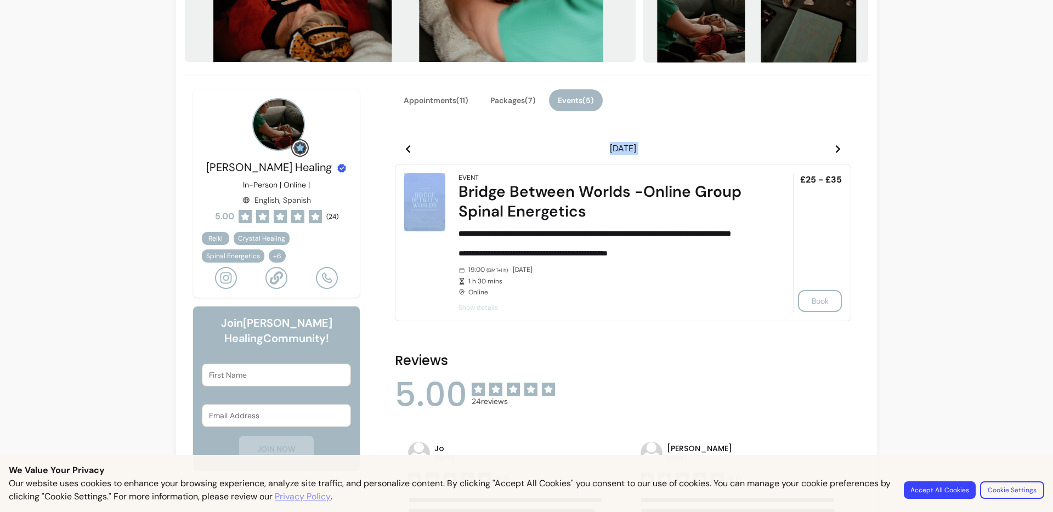
click at [404, 151] on icon at bounding box center [408, 149] width 9 height 9
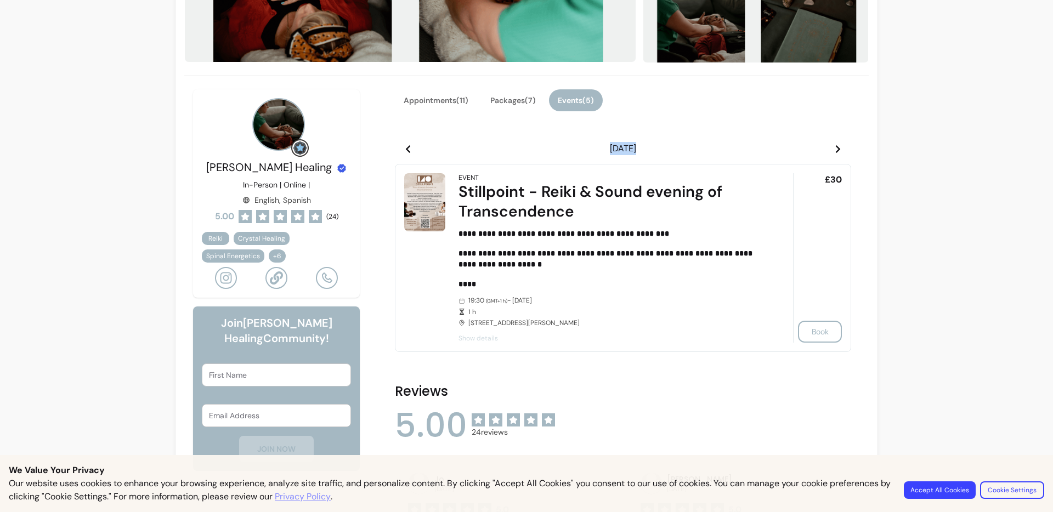
click at [404, 151] on icon at bounding box center [408, 149] width 9 height 9
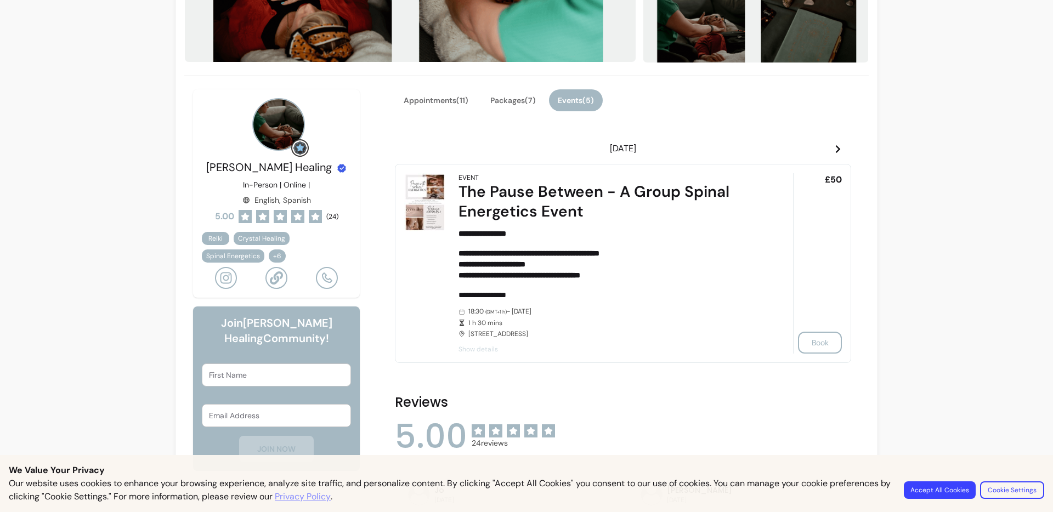
click at [404, 151] on icon at bounding box center [408, 149] width 9 height 9
click at [688, 165] on article "**********" at bounding box center [623, 263] width 456 height 199
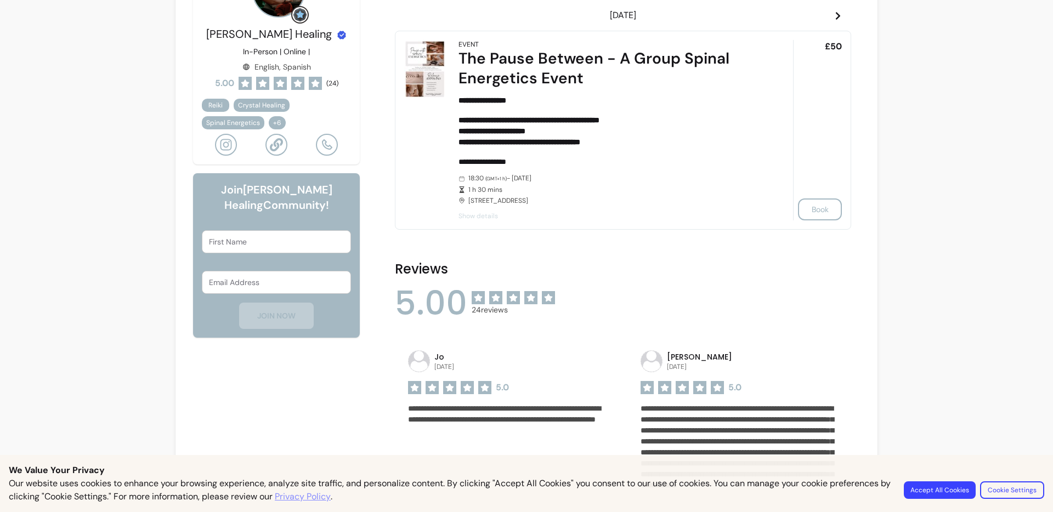
scroll to position [148, 0]
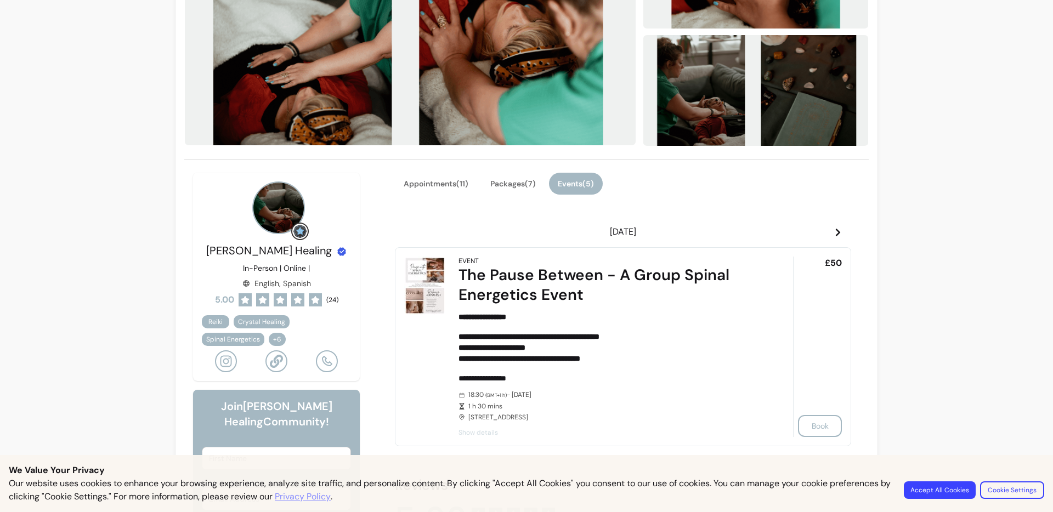
click at [223, 361] on icon at bounding box center [225, 361] width 13 height 13
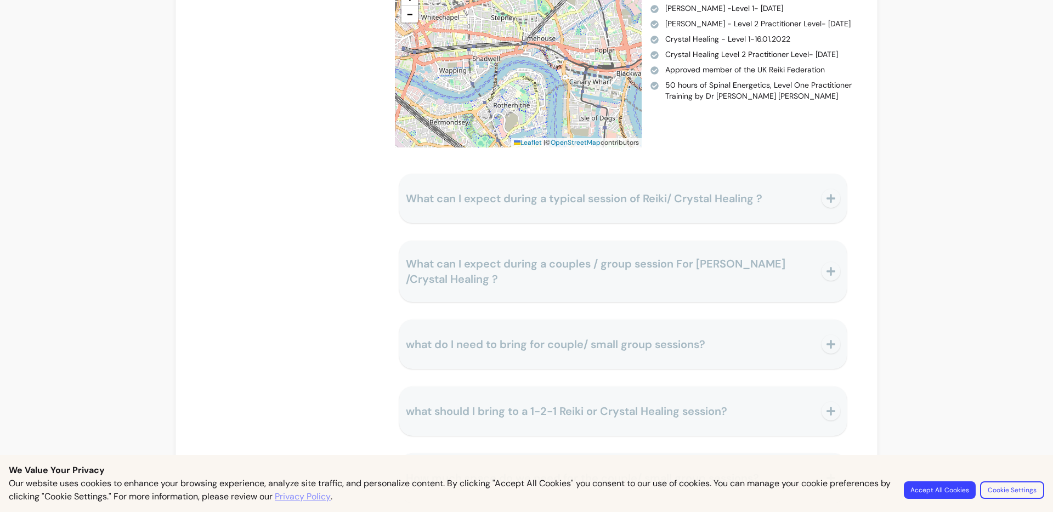
click at [928, 308] on div "**********" at bounding box center [526, 100] width 1053 height 2981
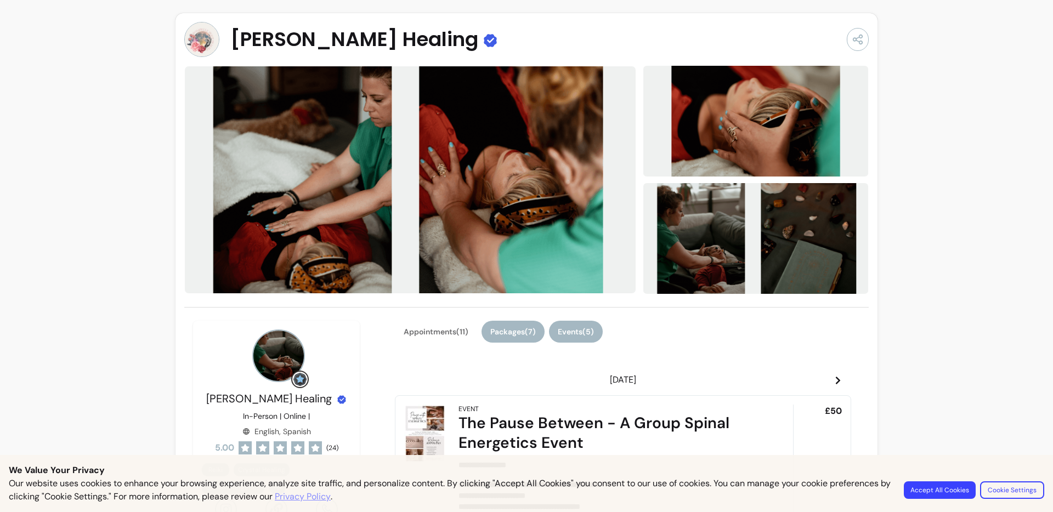
scroll to position [14, 0]
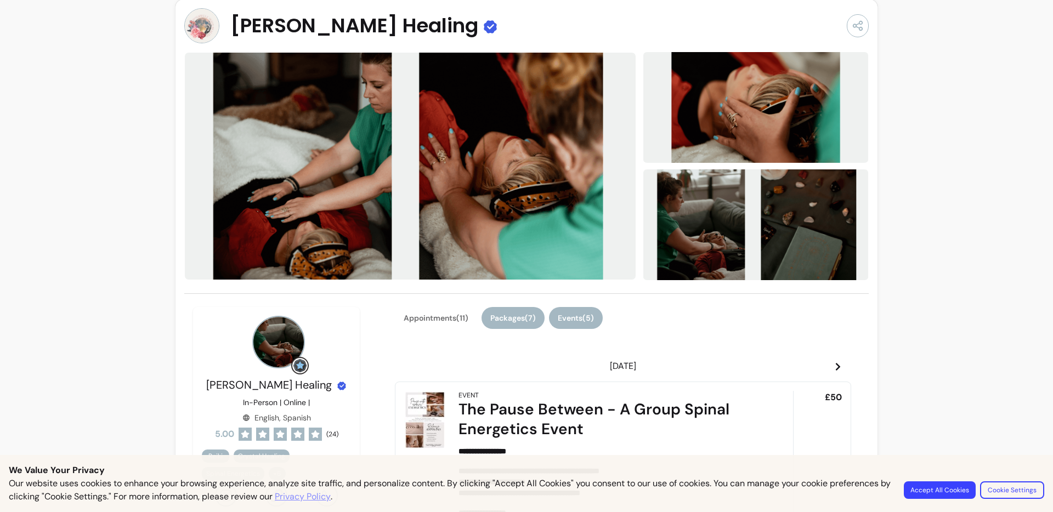
click at [518, 308] on button "Packages ( 7 )" at bounding box center [512, 318] width 63 height 22
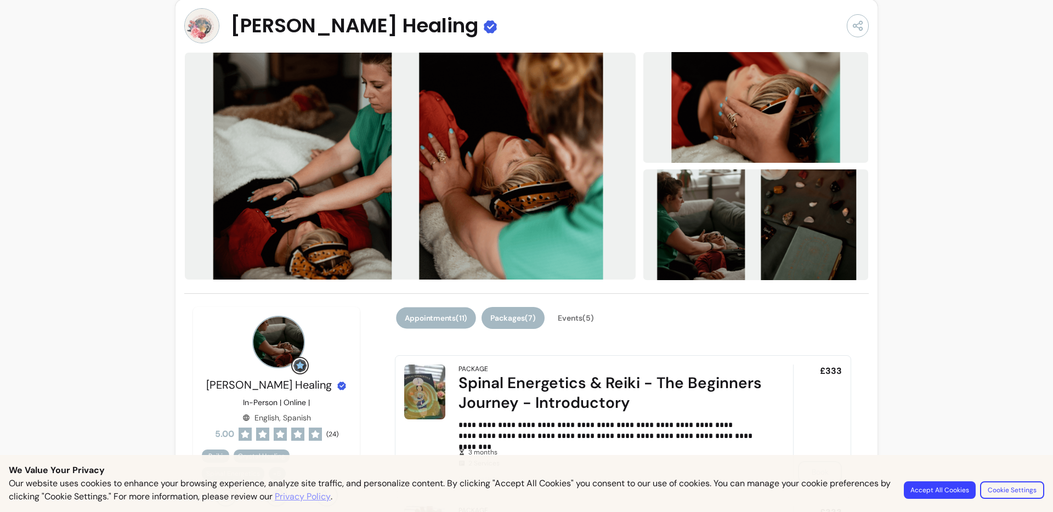
click at [442, 322] on button "Appointments ( 11 )" at bounding box center [436, 318] width 80 height 21
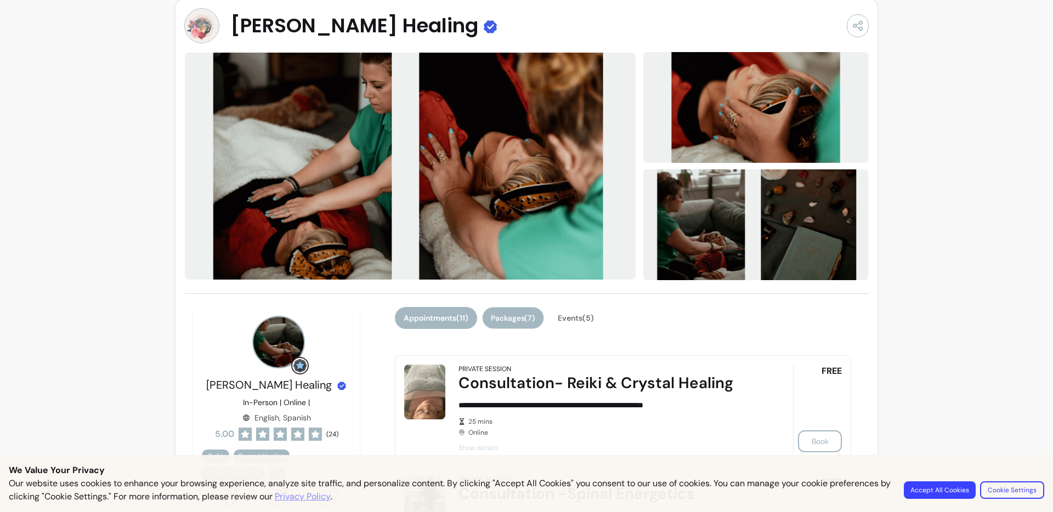
click at [514, 321] on button "Packages ( 7 )" at bounding box center [513, 318] width 61 height 21
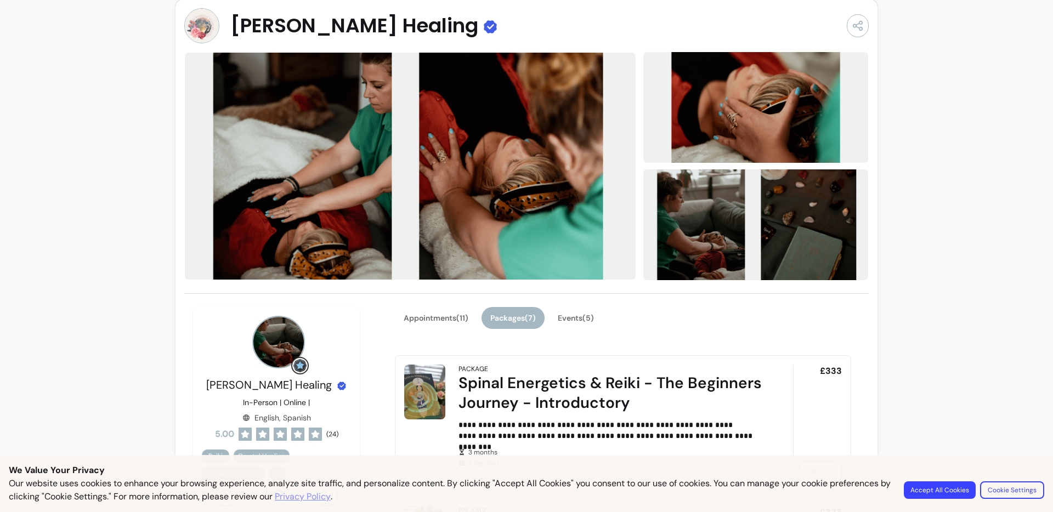
click at [560, 330] on div "Appointments ( 11 ) Packages ( 7 ) Events ( 5 )" at bounding box center [623, 324] width 456 height 35
click at [562, 324] on button "Events ( 5 )" at bounding box center [576, 318] width 54 height 22
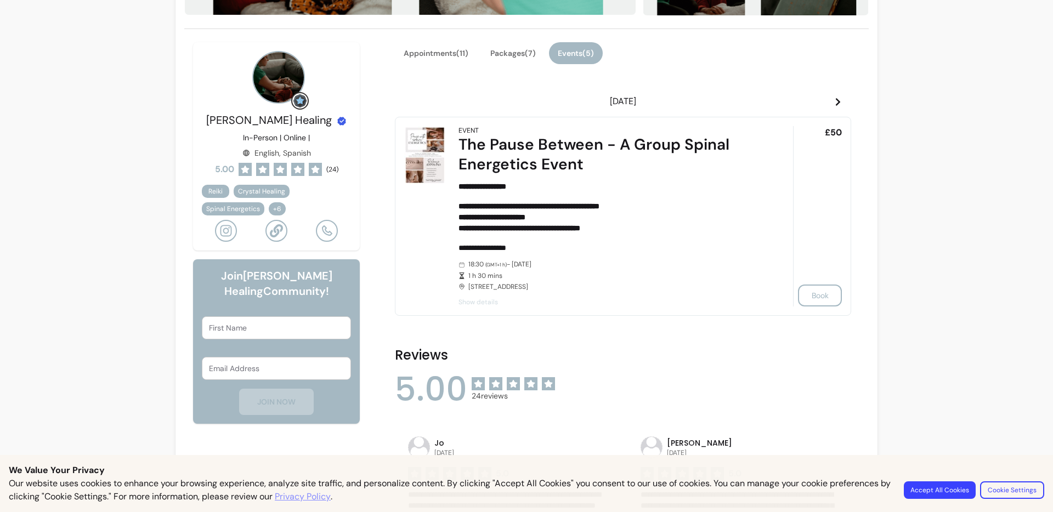
scroll to position [70, 0]
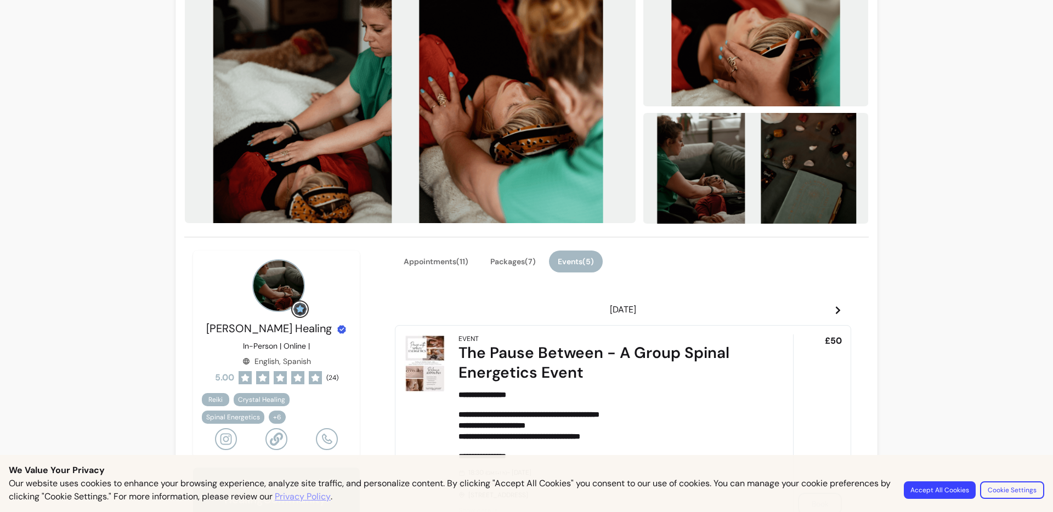
click at [836, 311] on icon at bounding box center [838, 311] width 4 height 8
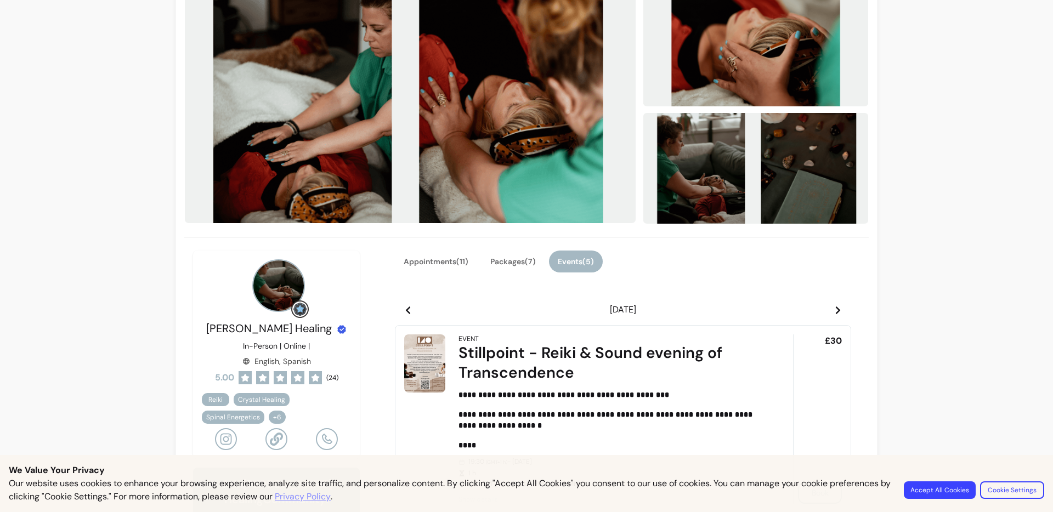
scroll to position [256, 0]
